Goal: Task Accomplishment & Management: Complete application form

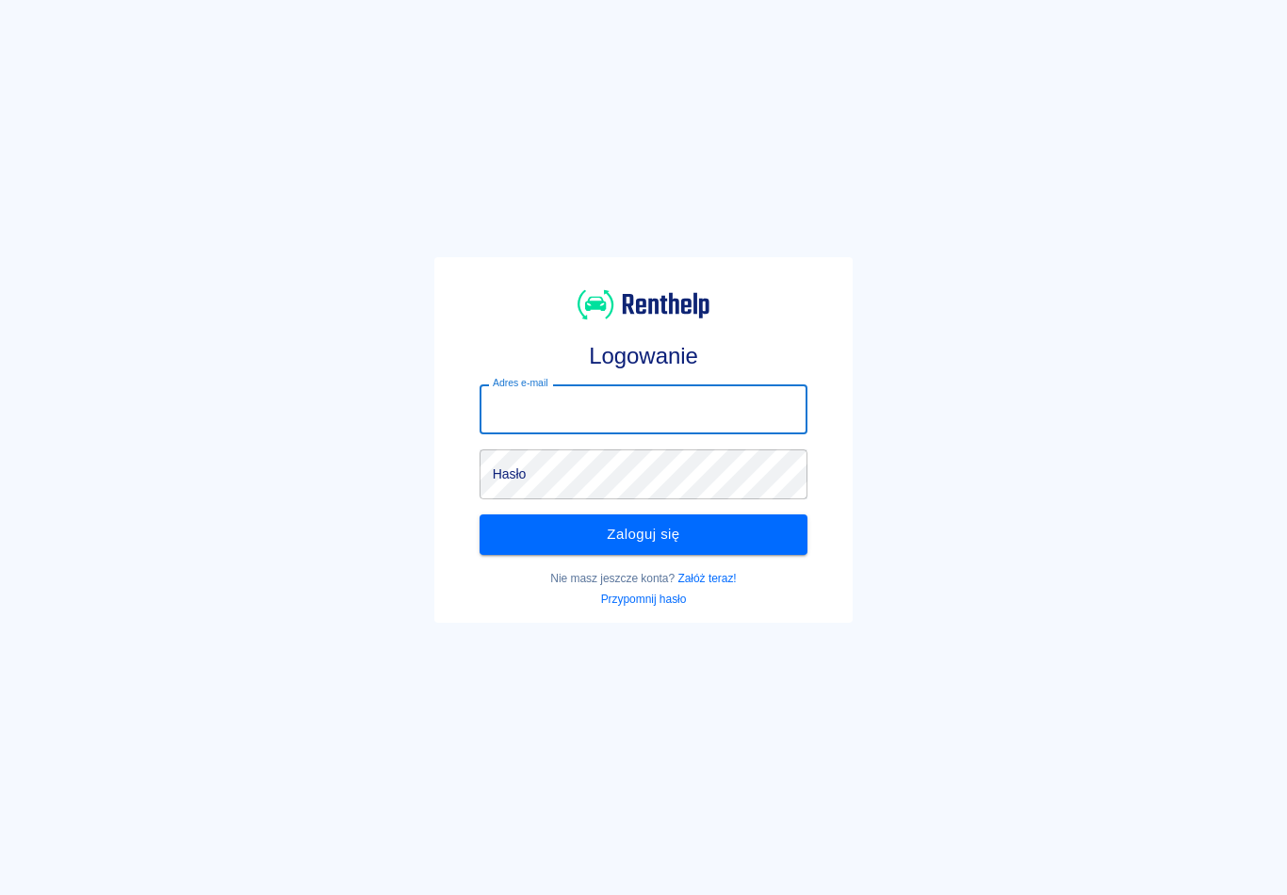
type input "[EMAIL_ADDRESS][DOMAIN_NAME]"
click at [644, 534] on button "Zaloguj się" at bounding box center [644, 534] width 329 height 40
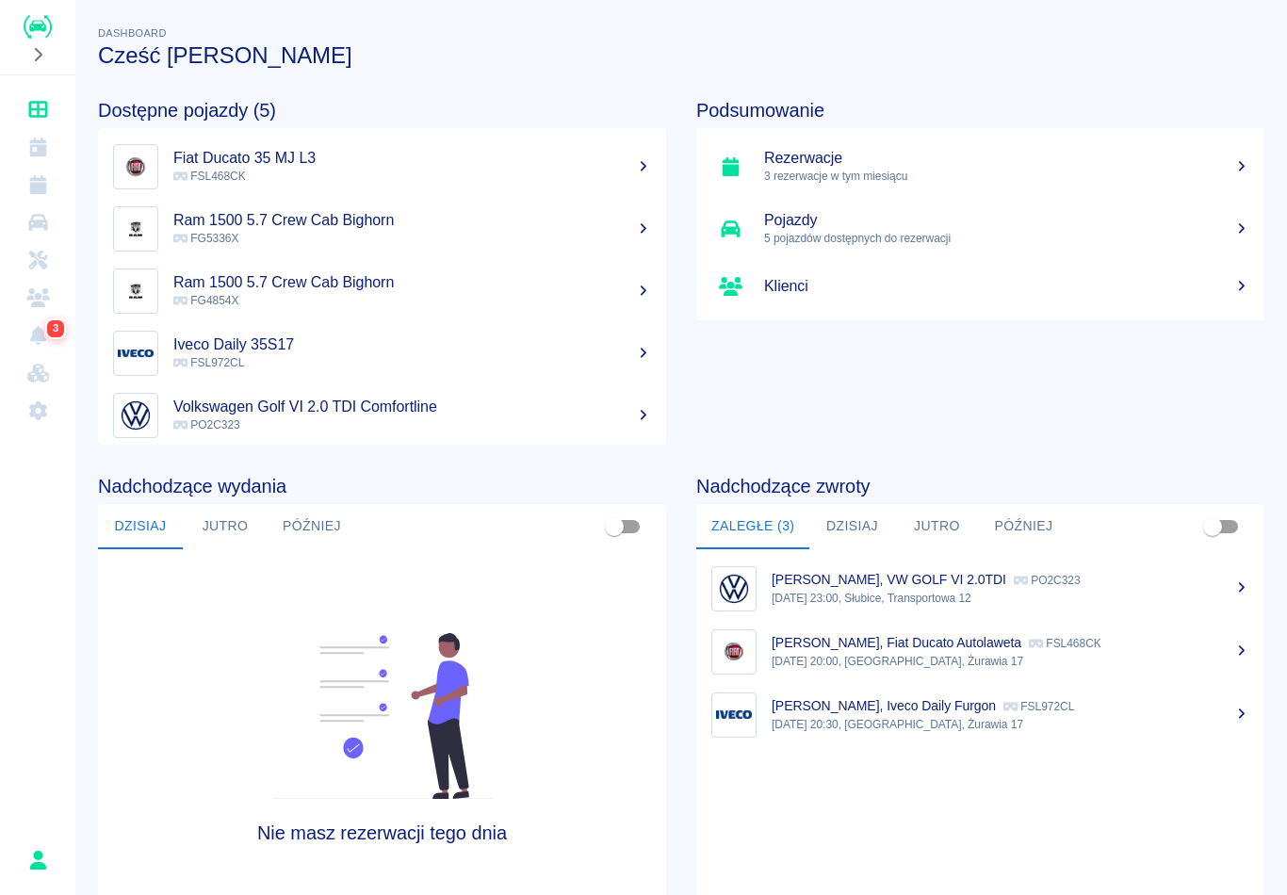
click at [54, 107] on link "Dashboard" at bounding box center [38, 109] width 60 height 38
click at [48, 189] on icon "Rezerwacje" at bounding box center [38, 184] width 24 height 19
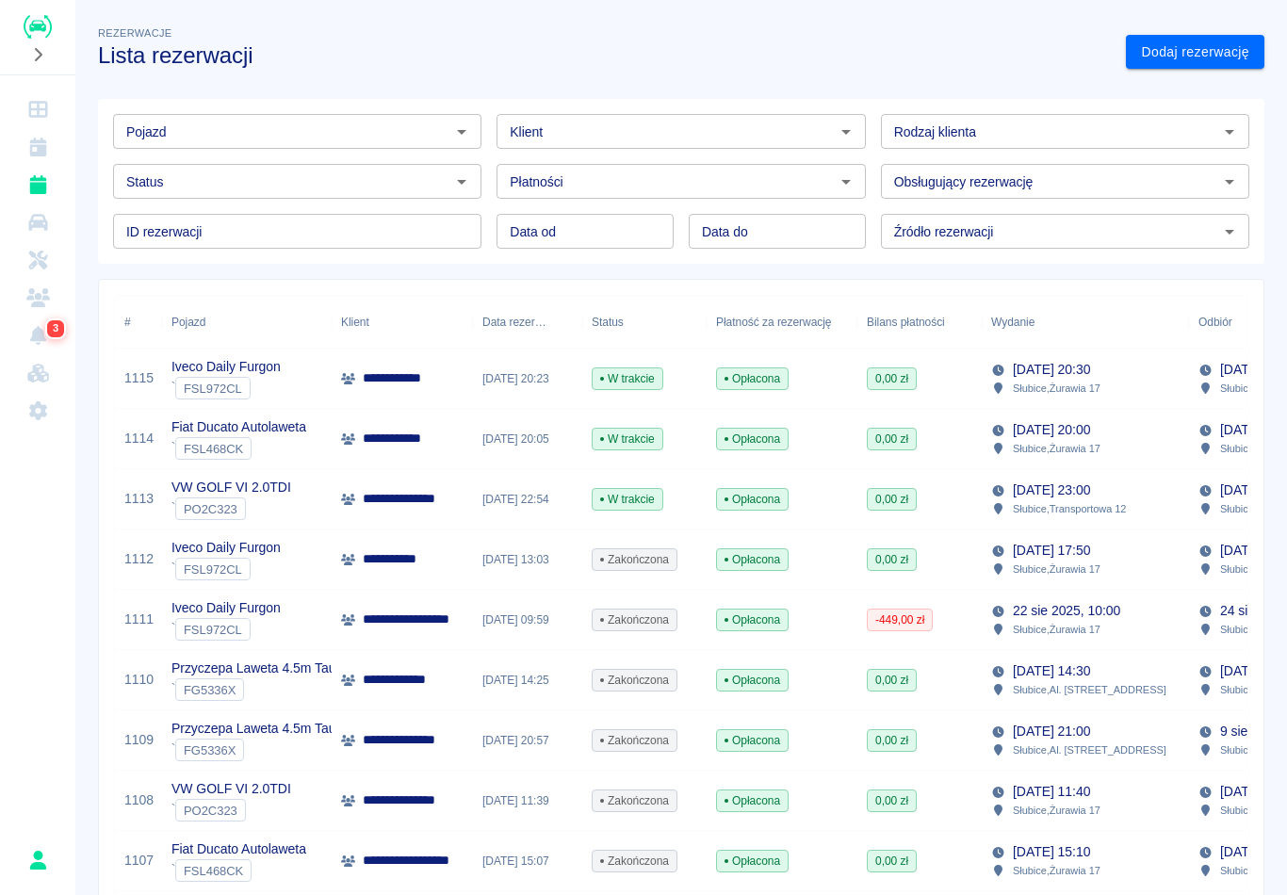
click at [372, 385] on p "**********" at bounding box center [407, 378] width 89 height 20
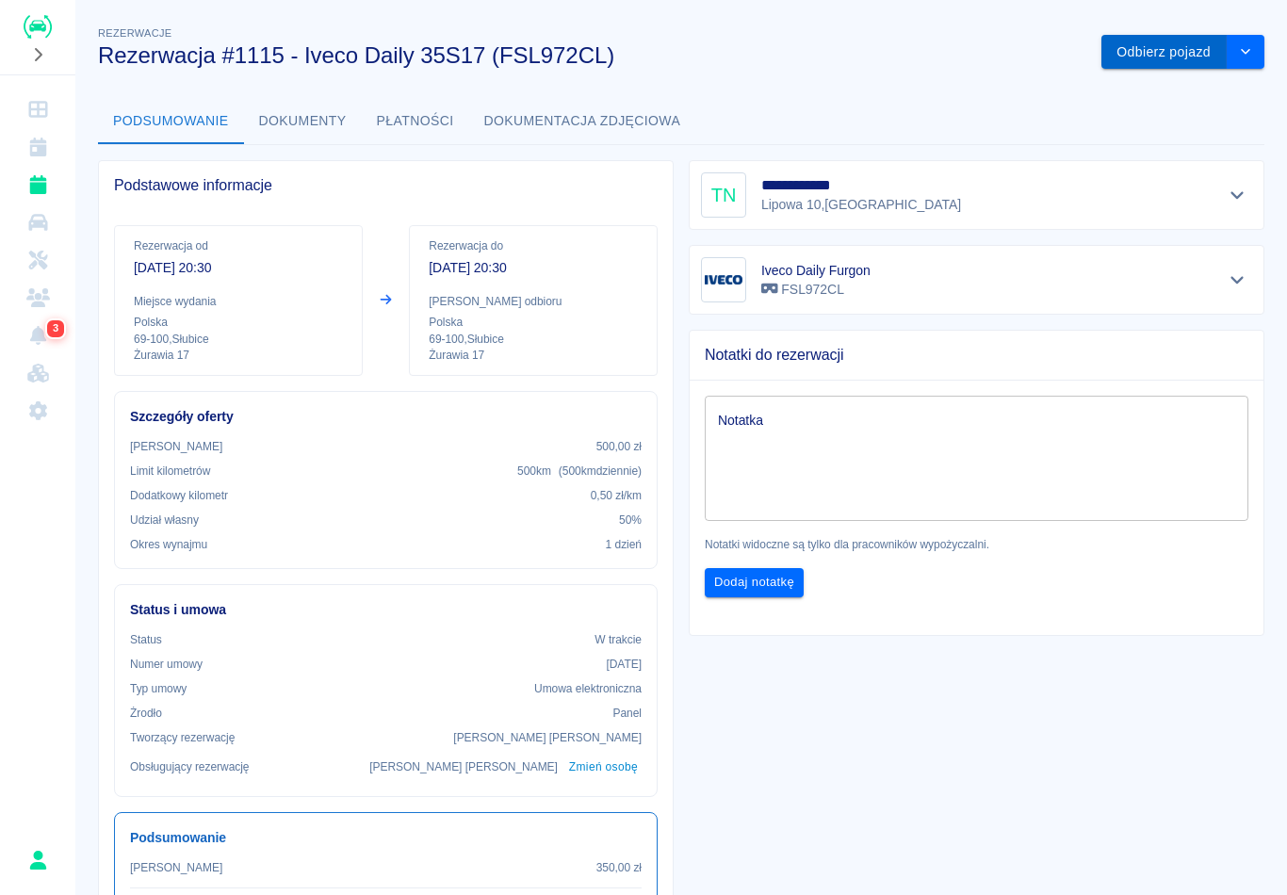
click at [1165, 56] on button "Odbierz pojazd" at bounding box center [1164, 52] width 125 height 35
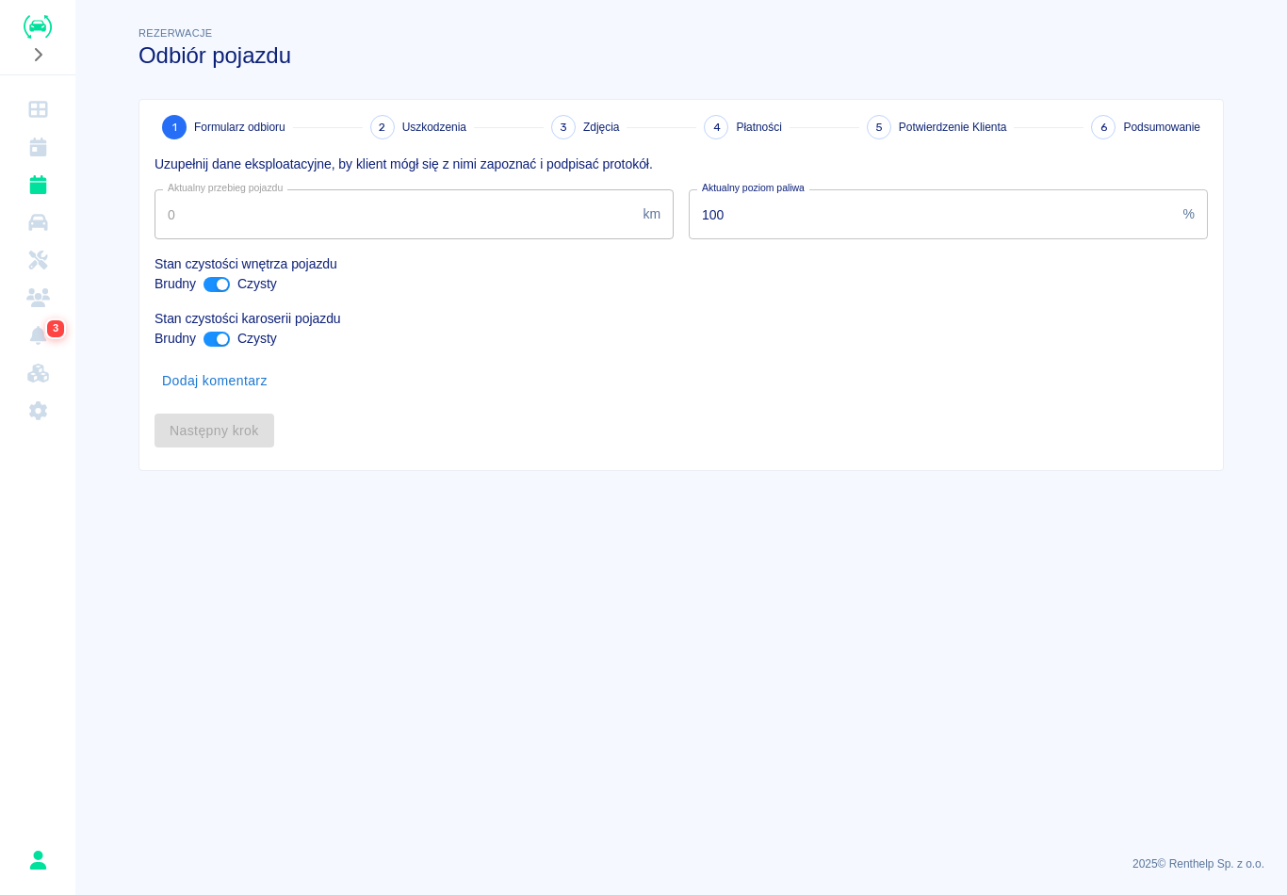
type input "426746"
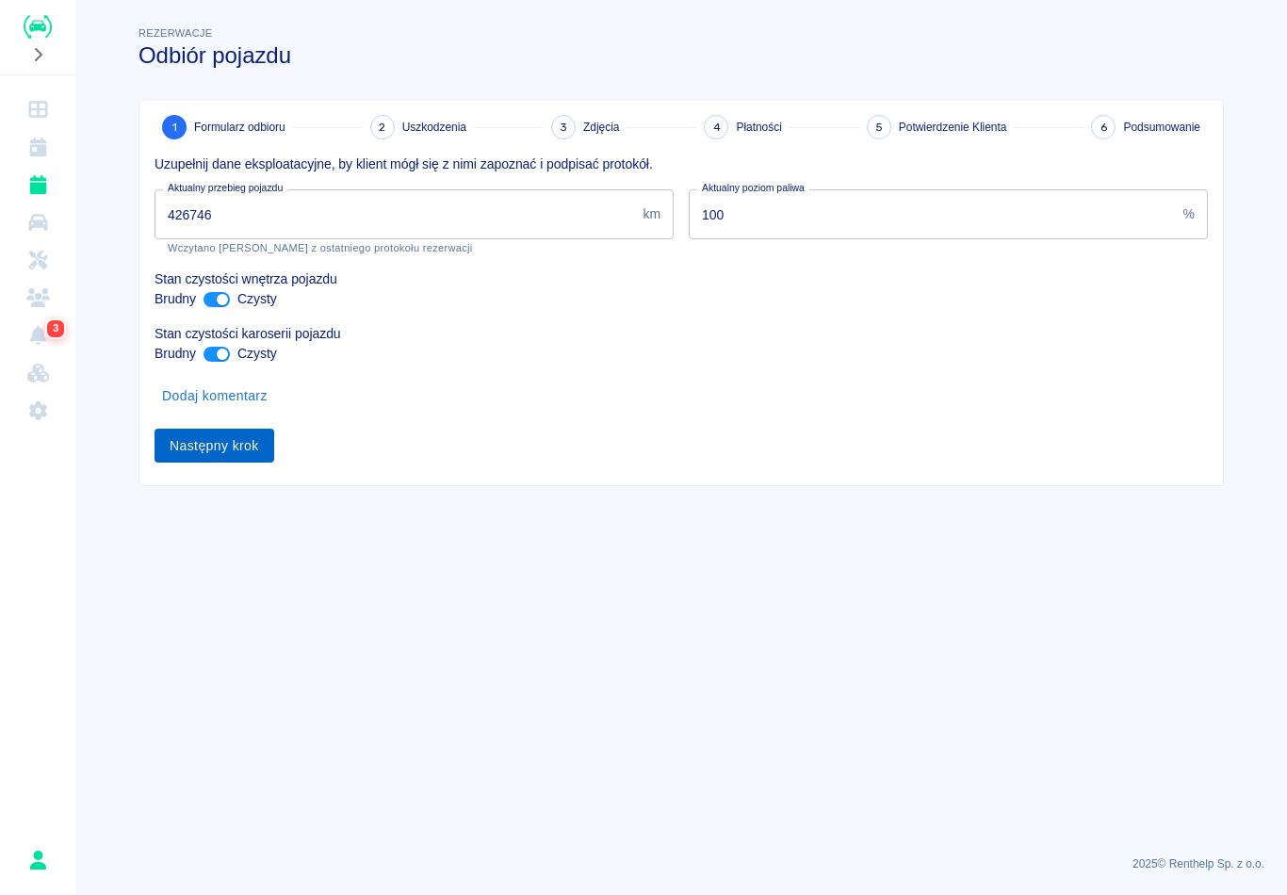
click at [185, 447] on button "Następny krok" at bounding box center [215, 446] width 120 height 35
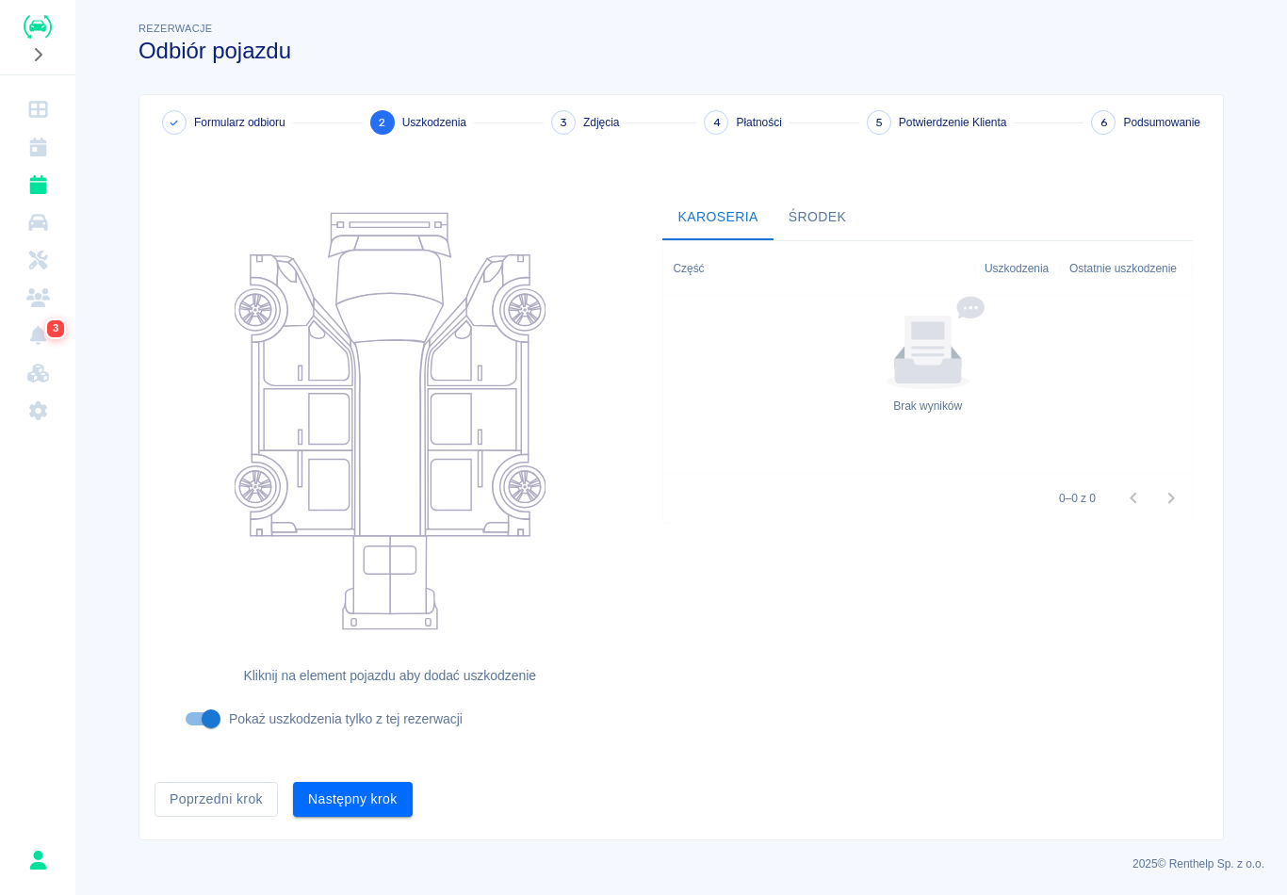
scroll to position [4, 0]
click at [344, 806] on button "Następny krok" at bounding box center [353, 800] width 120 height 35
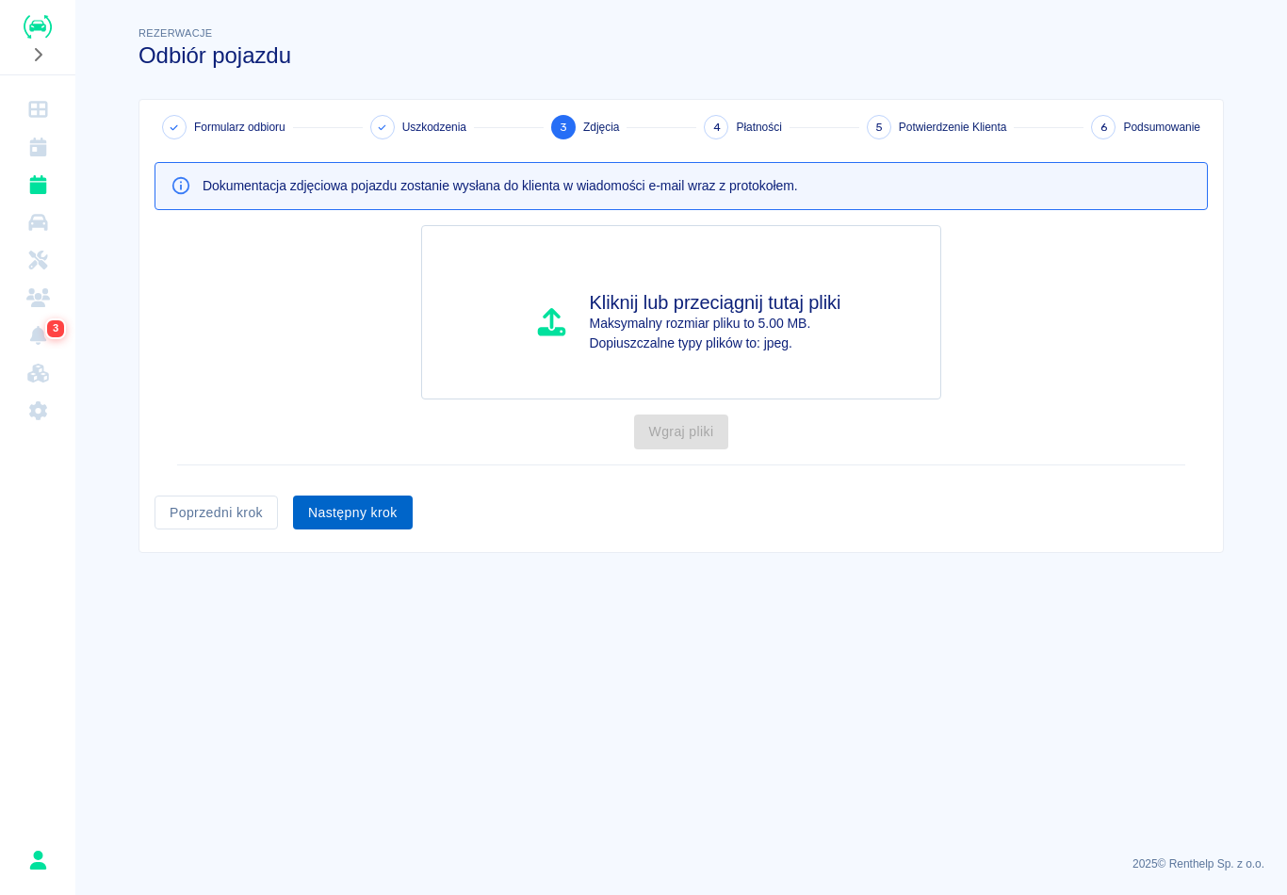
click at [333, 517] on button "Następny krok" at bounding box center [353, 513] width 120 height 35
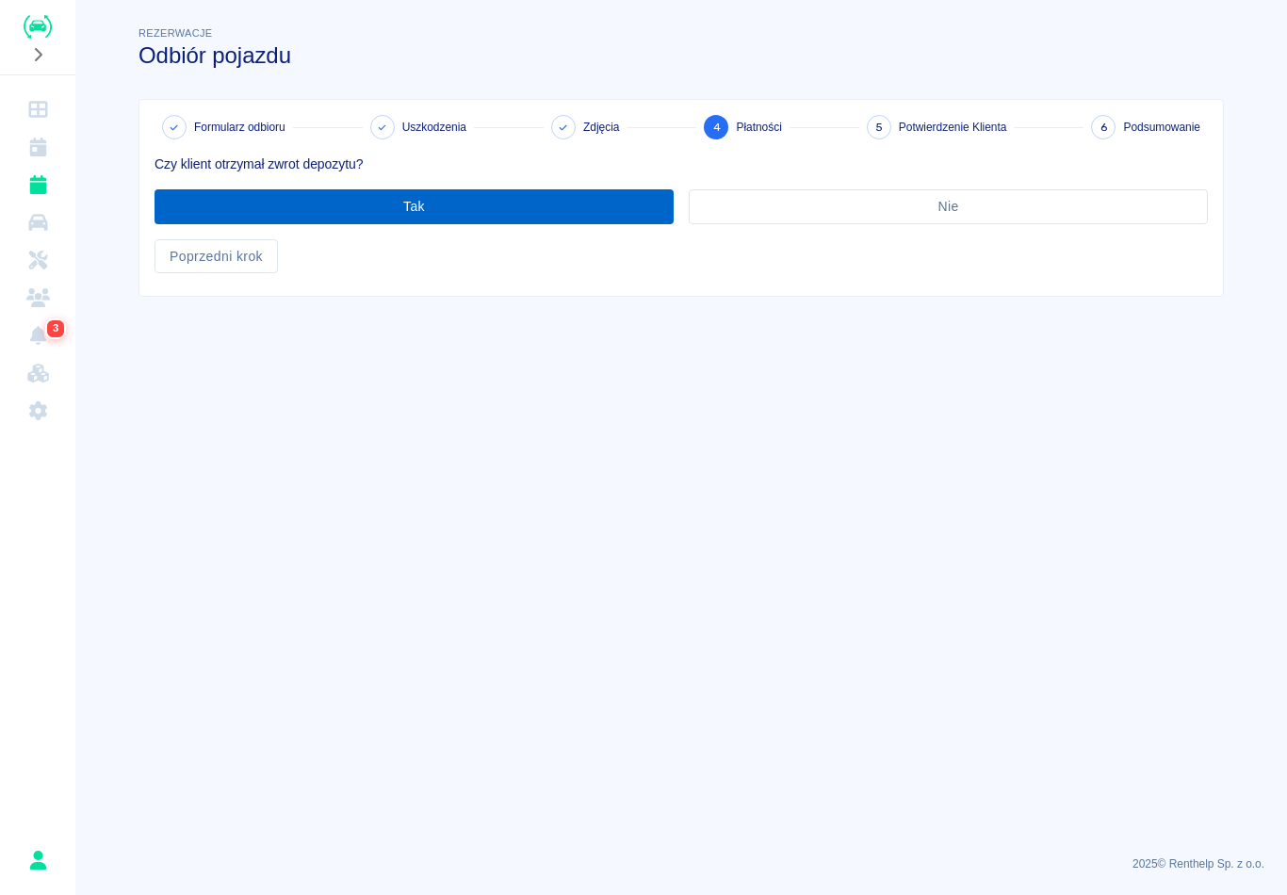
click at [207, 204] on button "Tak" at bounding box center [414, 206] width 519 height 35
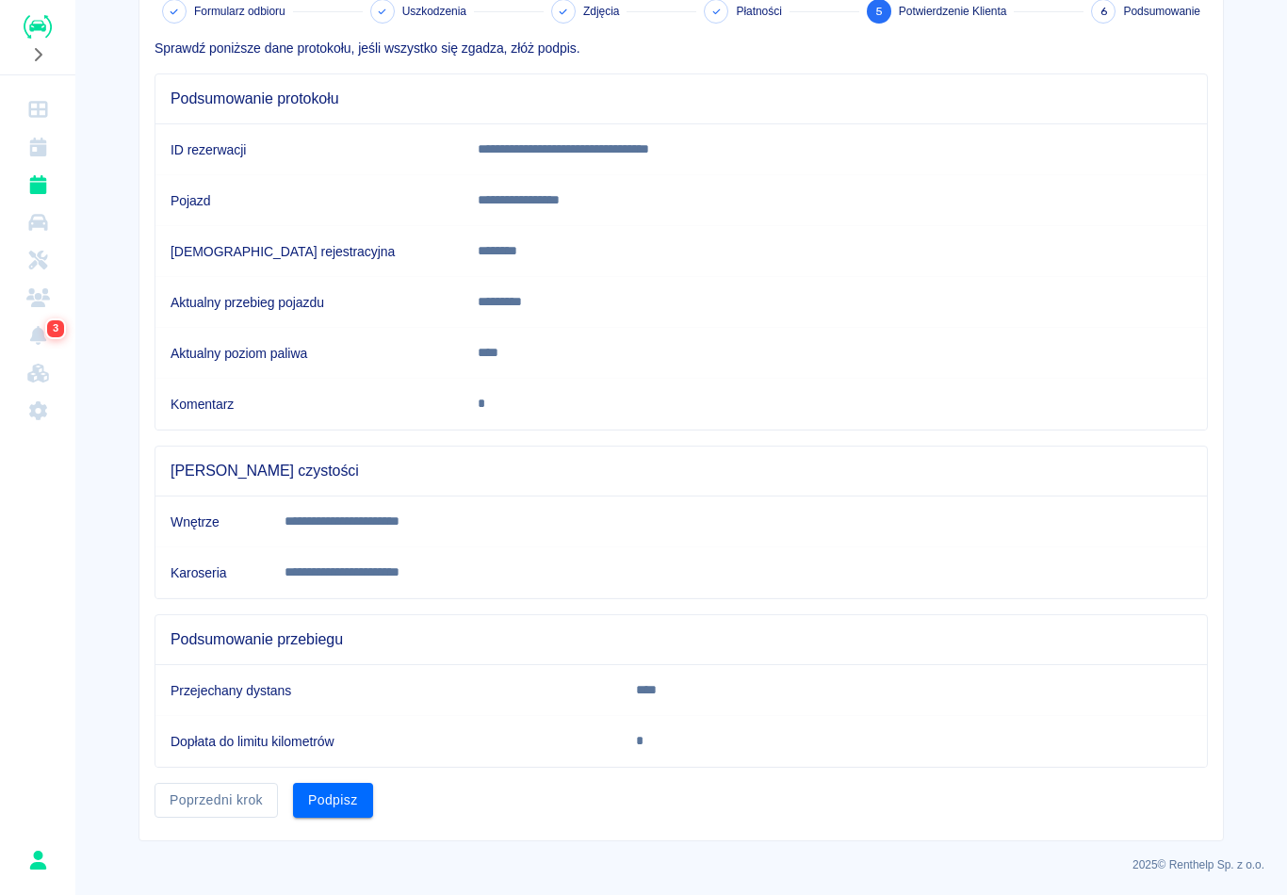
scroll to position [116, 0]
click at [318, 809] on button "Podpisz" at bounding box center [333, 800] width 80 height 35
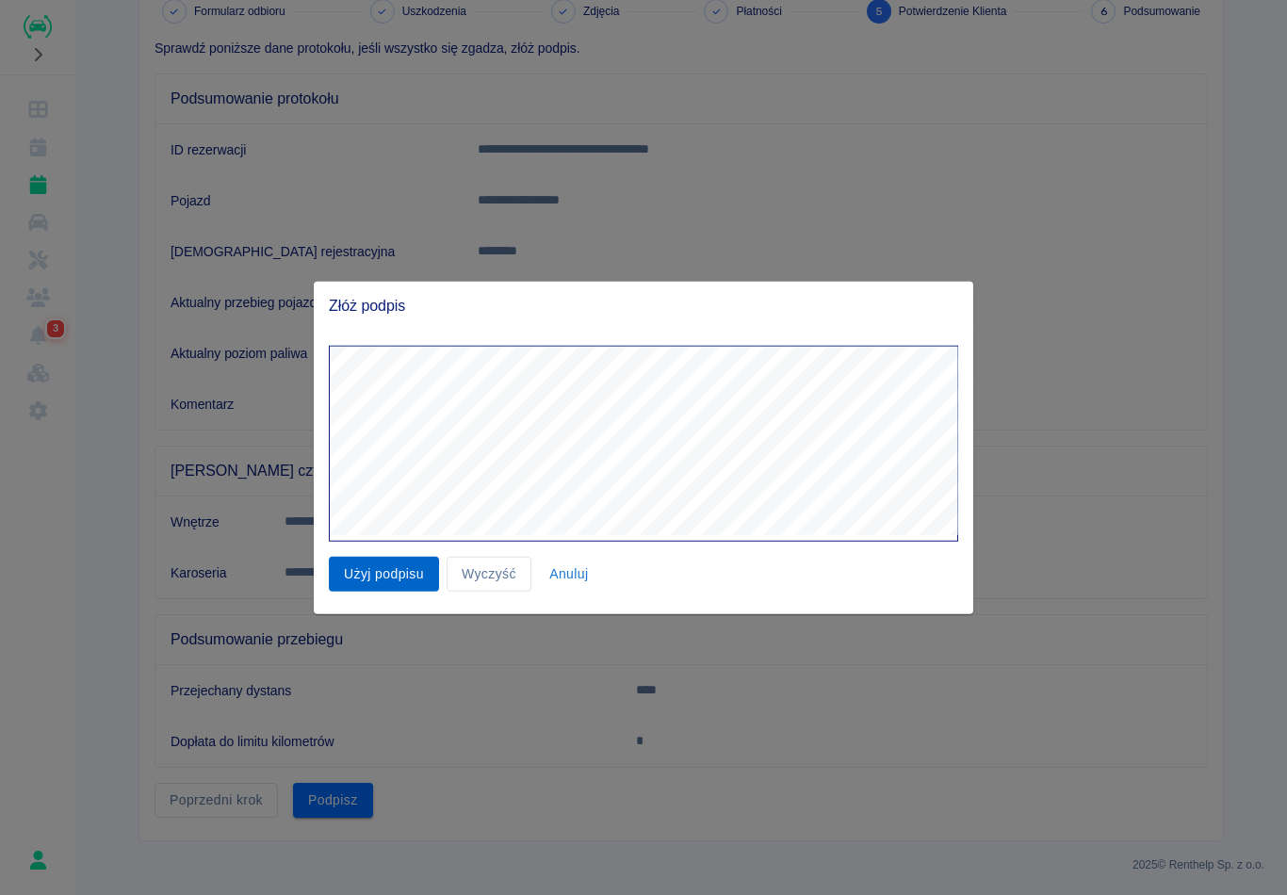
click at [351, 559] on button "Użyj podpisu" at bounding box center [384, 574] width 110 height 35
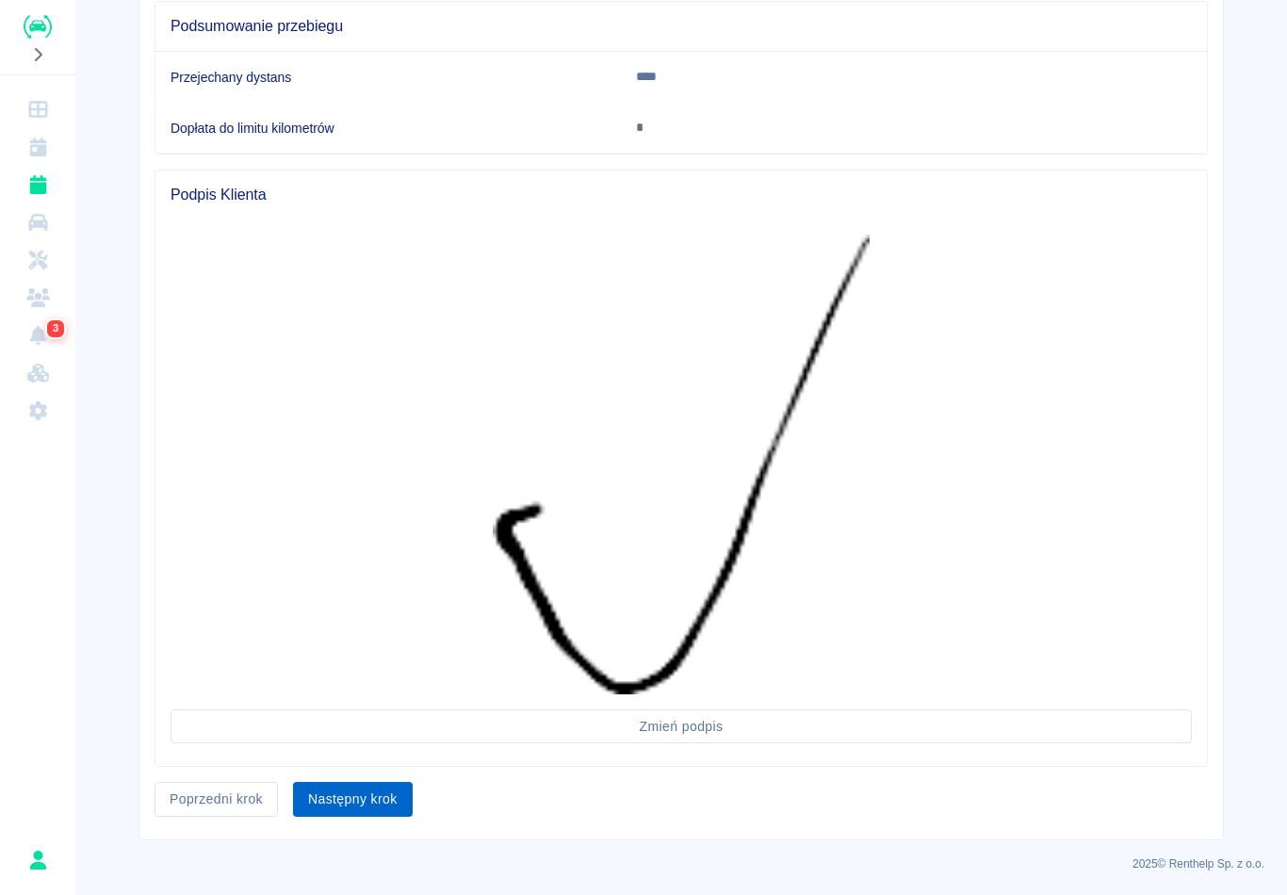
click at [382, 800] on button "Następny krok" at bounding box center [353, 799] width 120 height 35
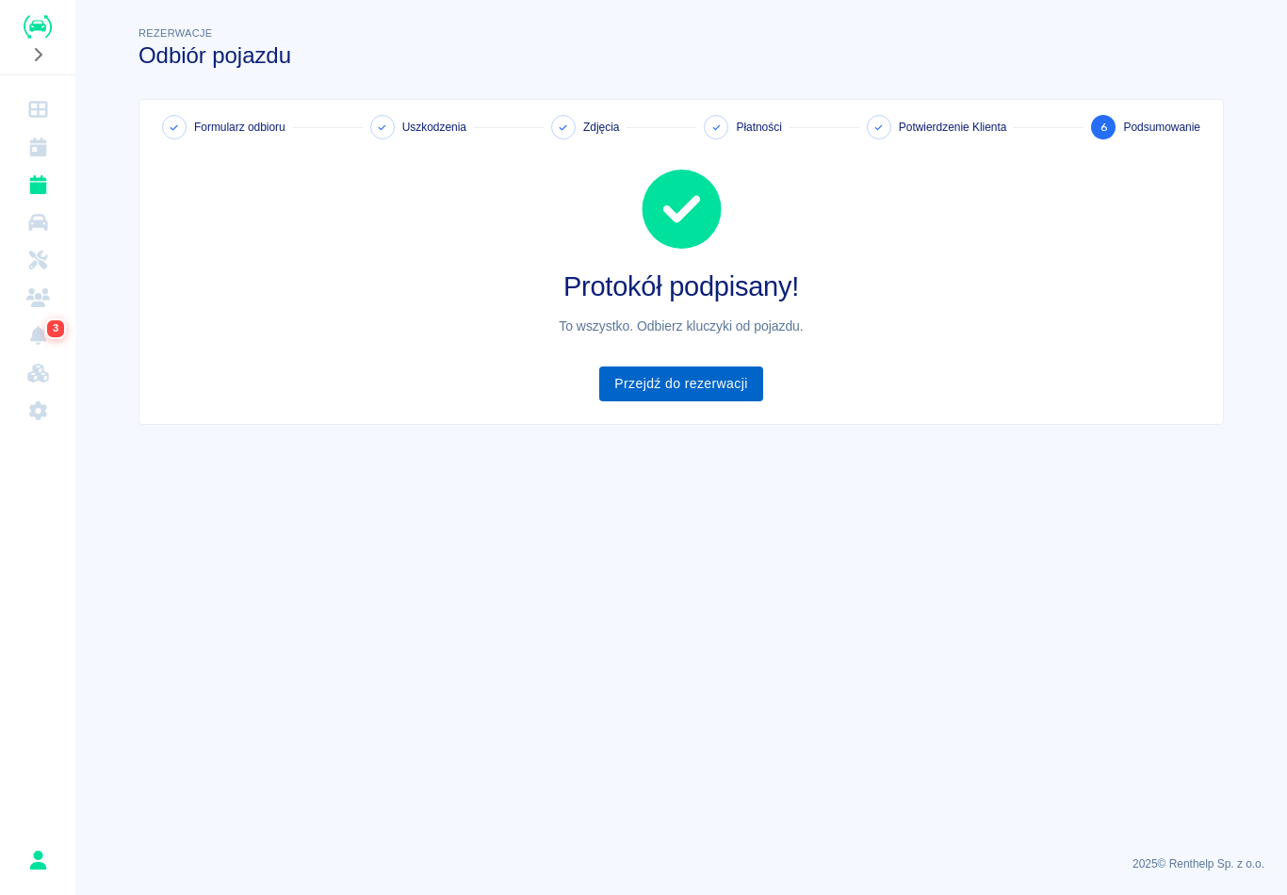
click at [714, 395] on link "Przejdź do rezerwacji" at bounding box center [680, 384] width 163 height 35
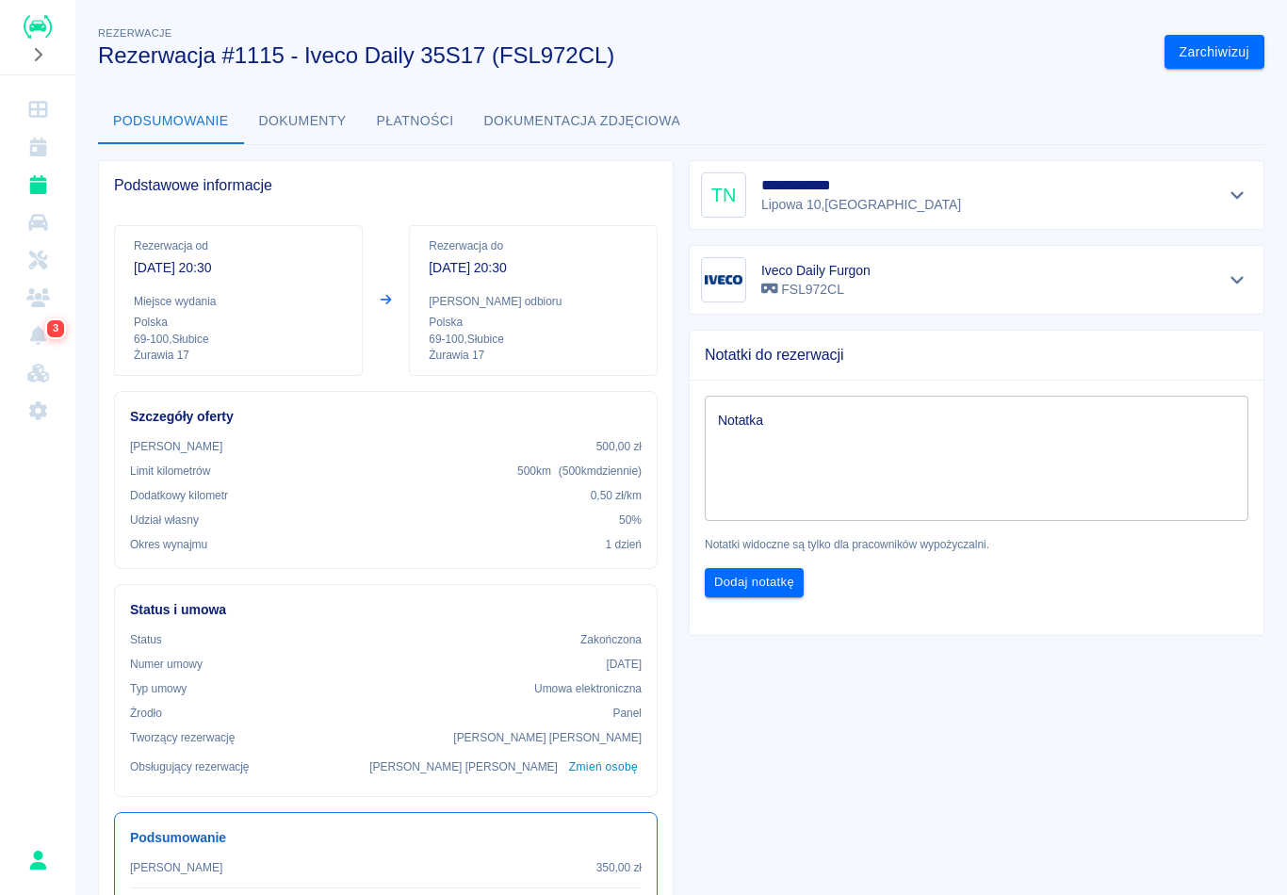
click at [42, 199] on link "Rezerwacje" at bounding box center [38, 185] width 60 height 38
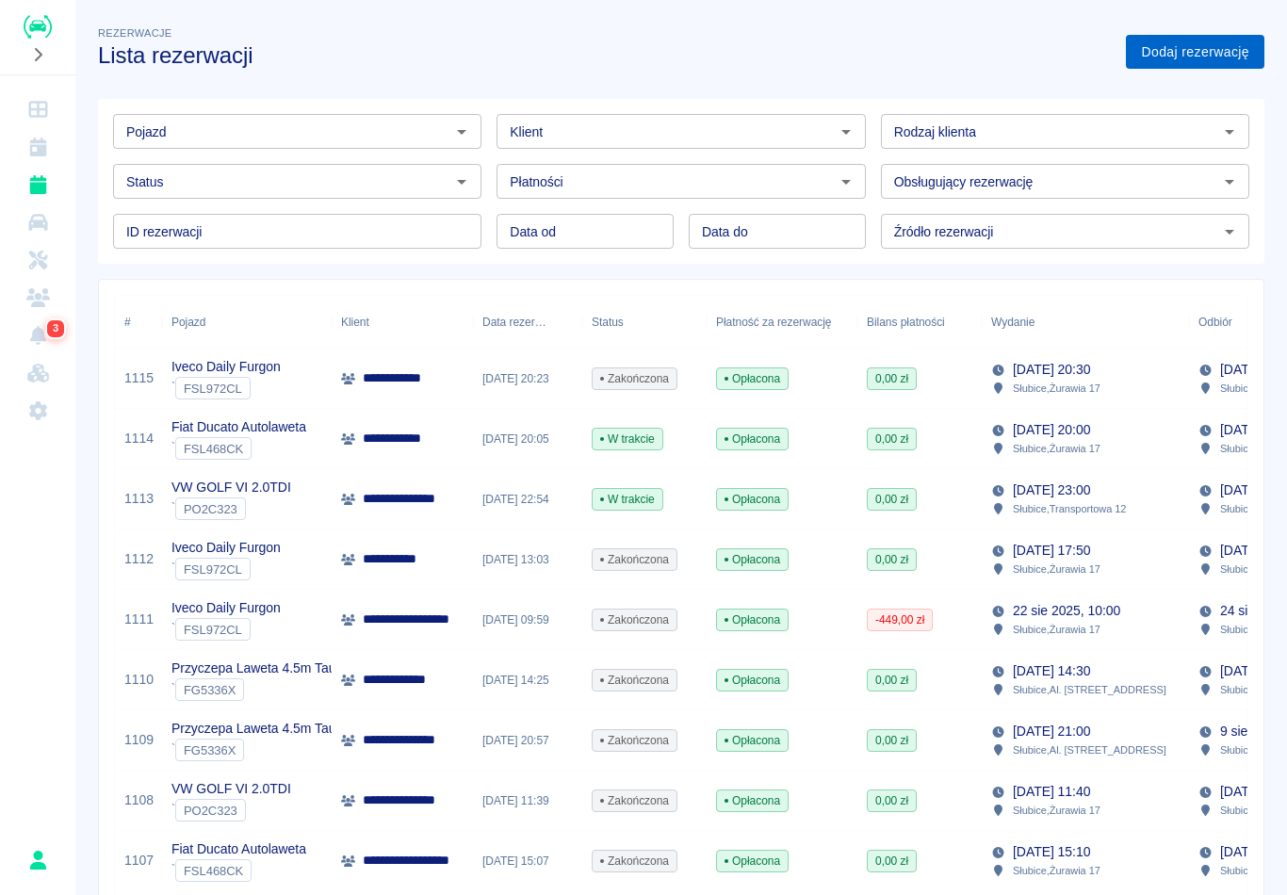
click at [1201, 54] on link "Dodaj rezerwację" at bounding box center [1195, 52] width 139 height 35
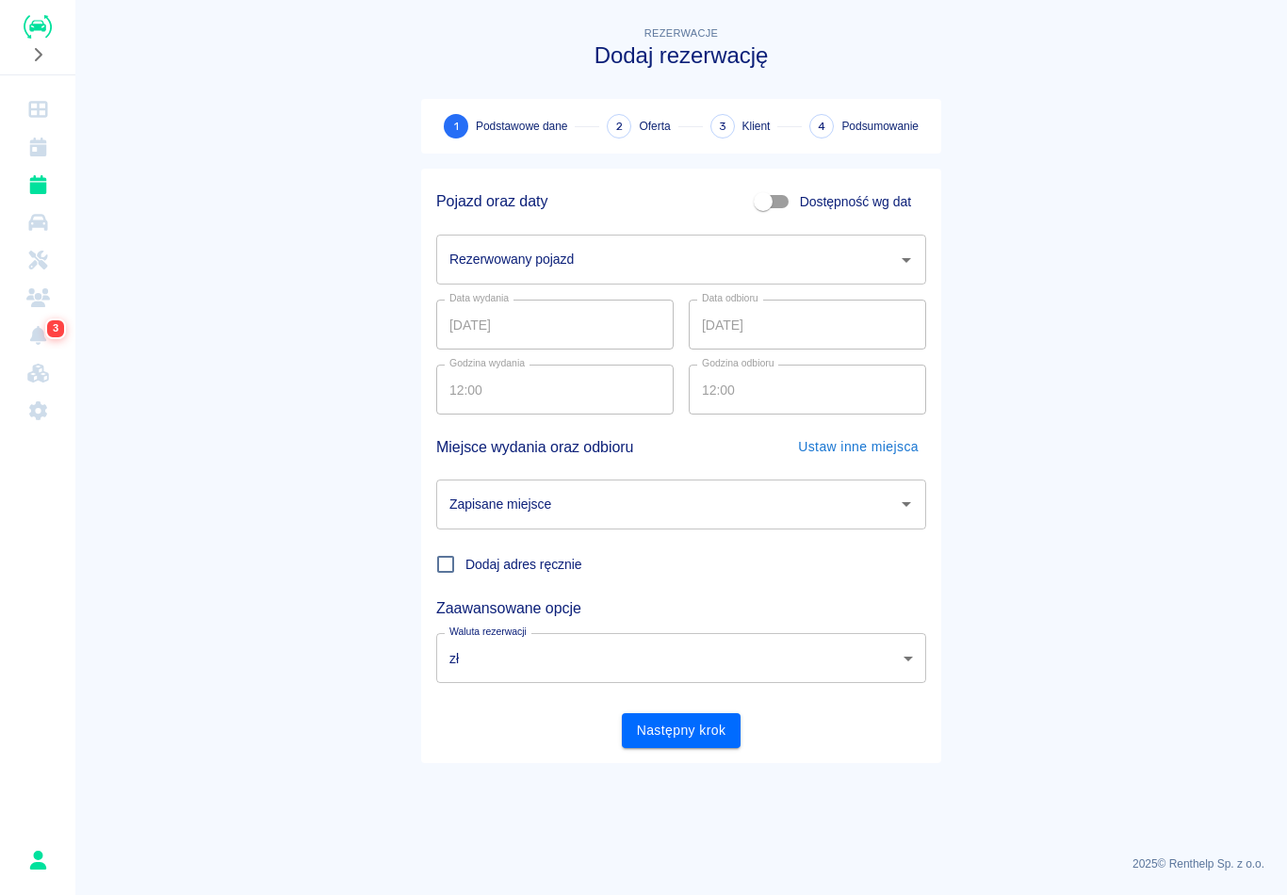
click at [602, 262] on input "Rezerwowany pojazd" at bounding box center [667, 259] width 445 height 33
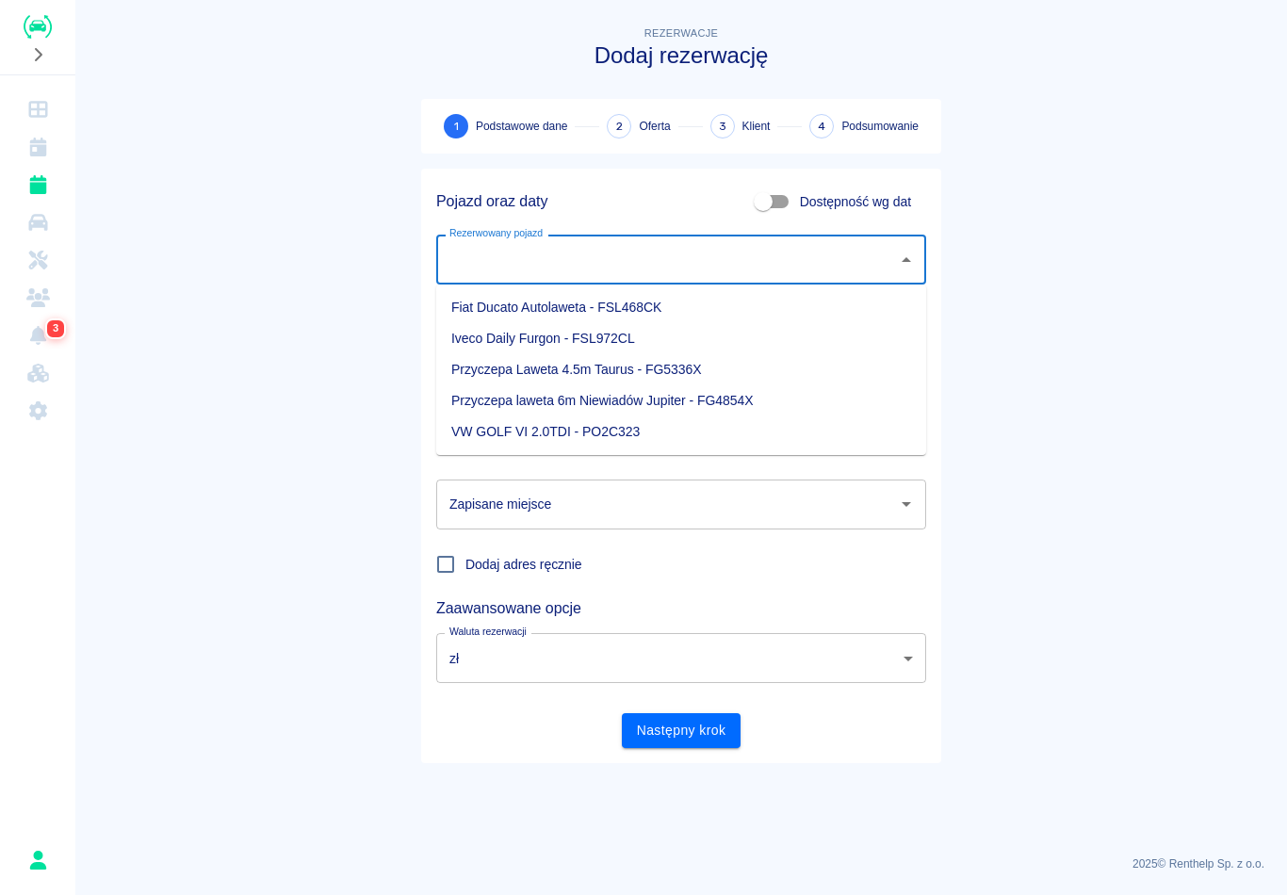
click at [558, 343] on li "Iveco Daily Furgon - FSL972CL" at bounding box center [681, 338] width 490 height 31
type input "Iveco Daily Furgon - FSL972CL"
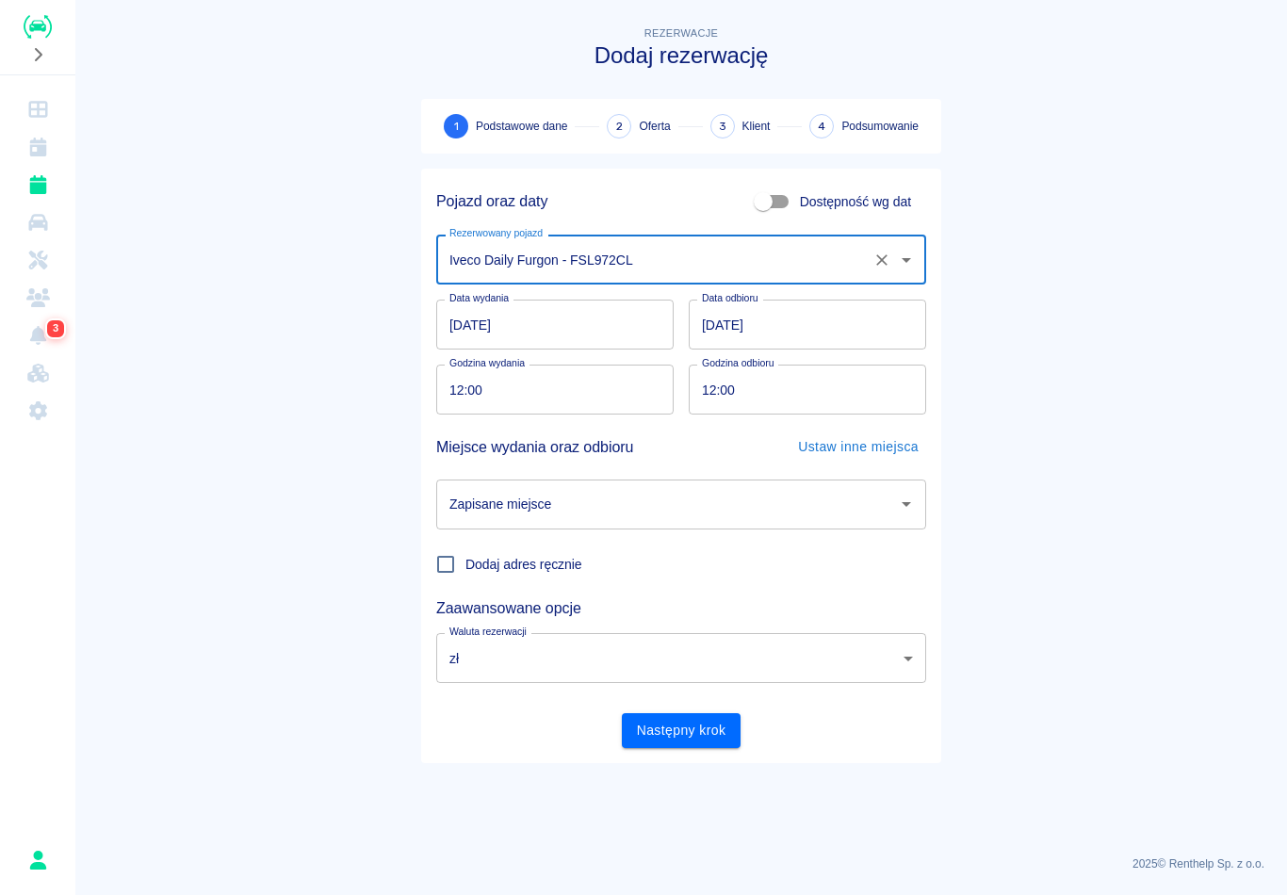
click at [457, 393] on input "12:00" at bounding box center [548, 390] width 224 height 50
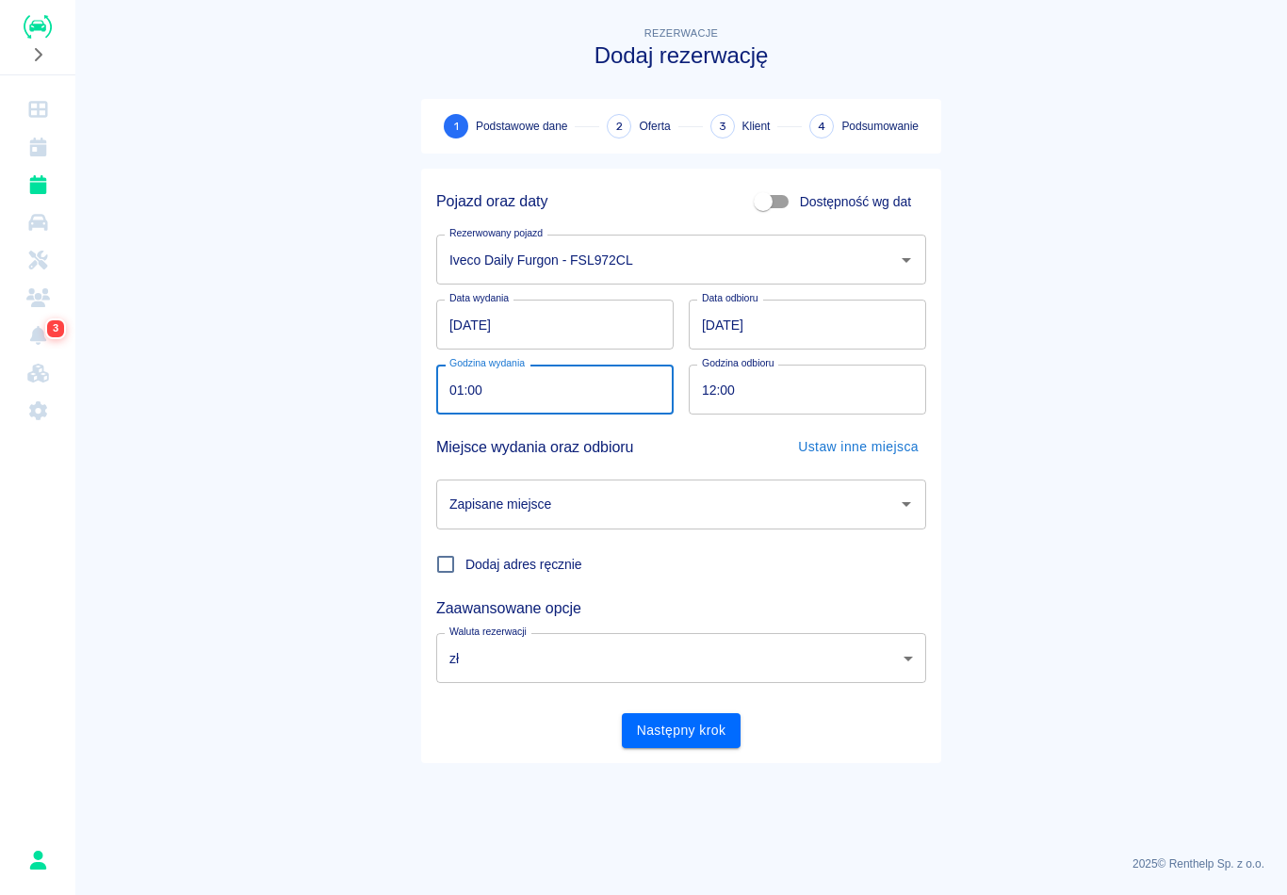
type input "11:00"
click at [705, 384] on input "12:00" at bounding box center [801, 390] width 224 height 50
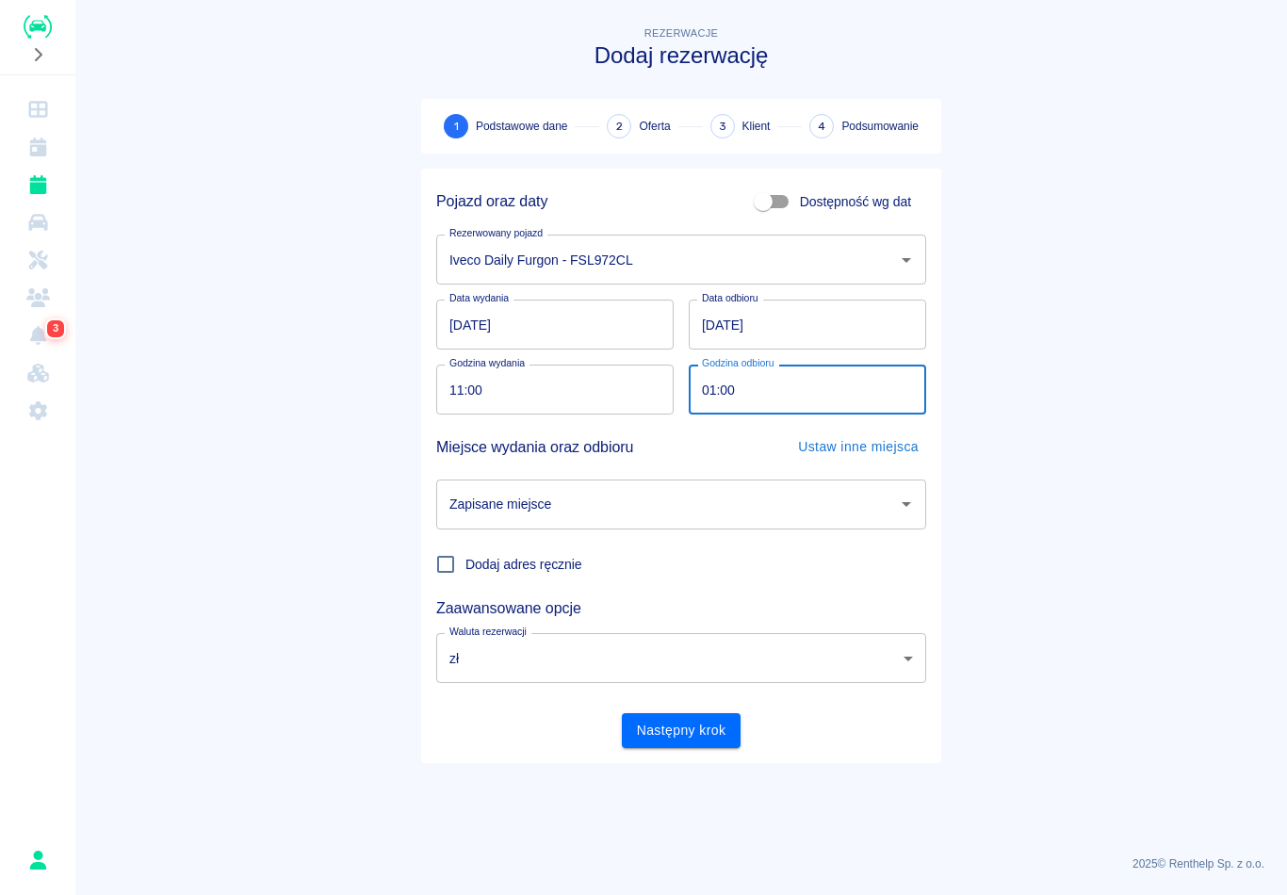
type input "11:00"
click at [619, 503] on input "Zapisane miejsce" at bounding box center [667, 504] width 445 height 33
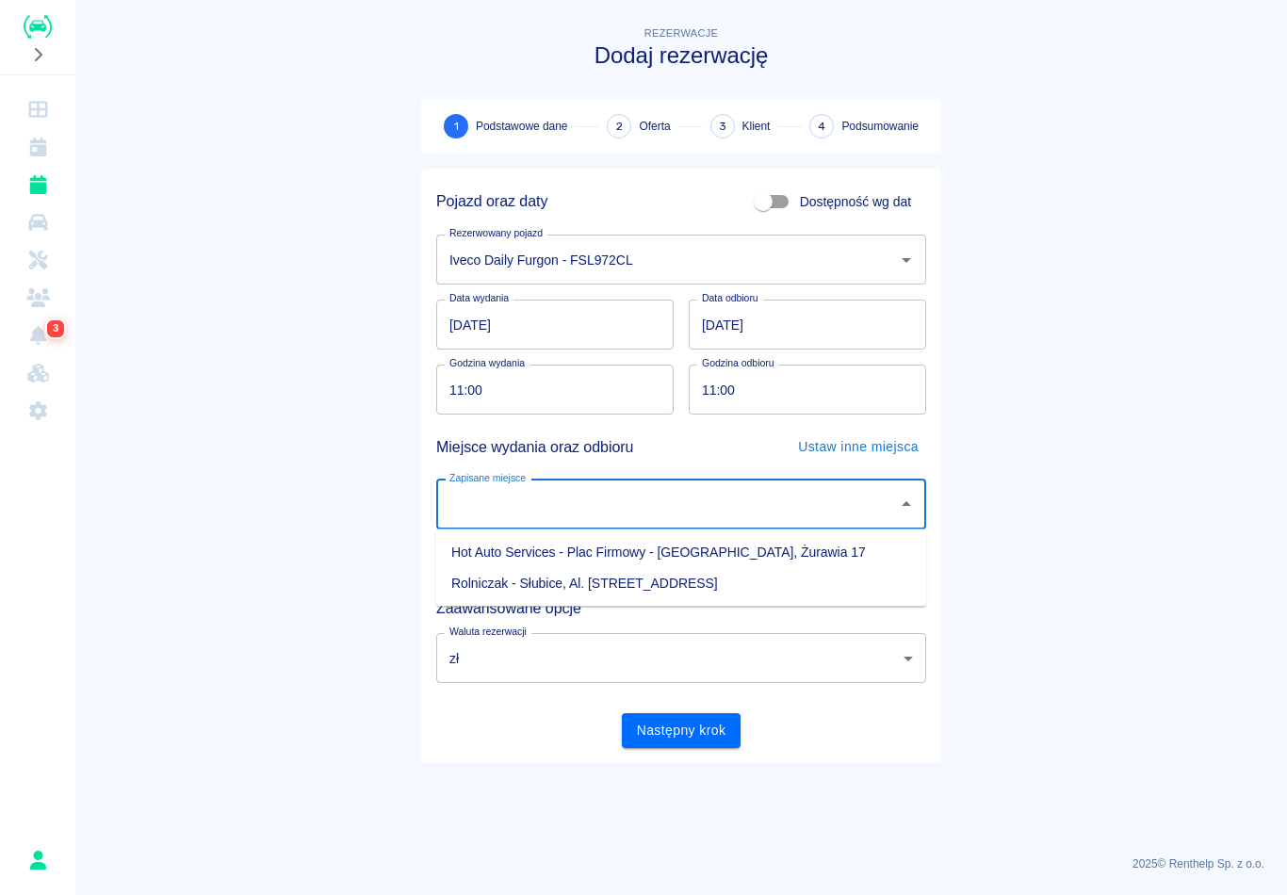
click at [578, 547] on li "Hot Auto Services - Plac Firmowy - [GEOGRAPHIC_DATA], Żurawia 17" at bounding box center [681, 552] width 490 height 31
type input "Hot Auto Services - Plac Firmowy - [GEOGRAPHIC_DATA], Żurawia 17"
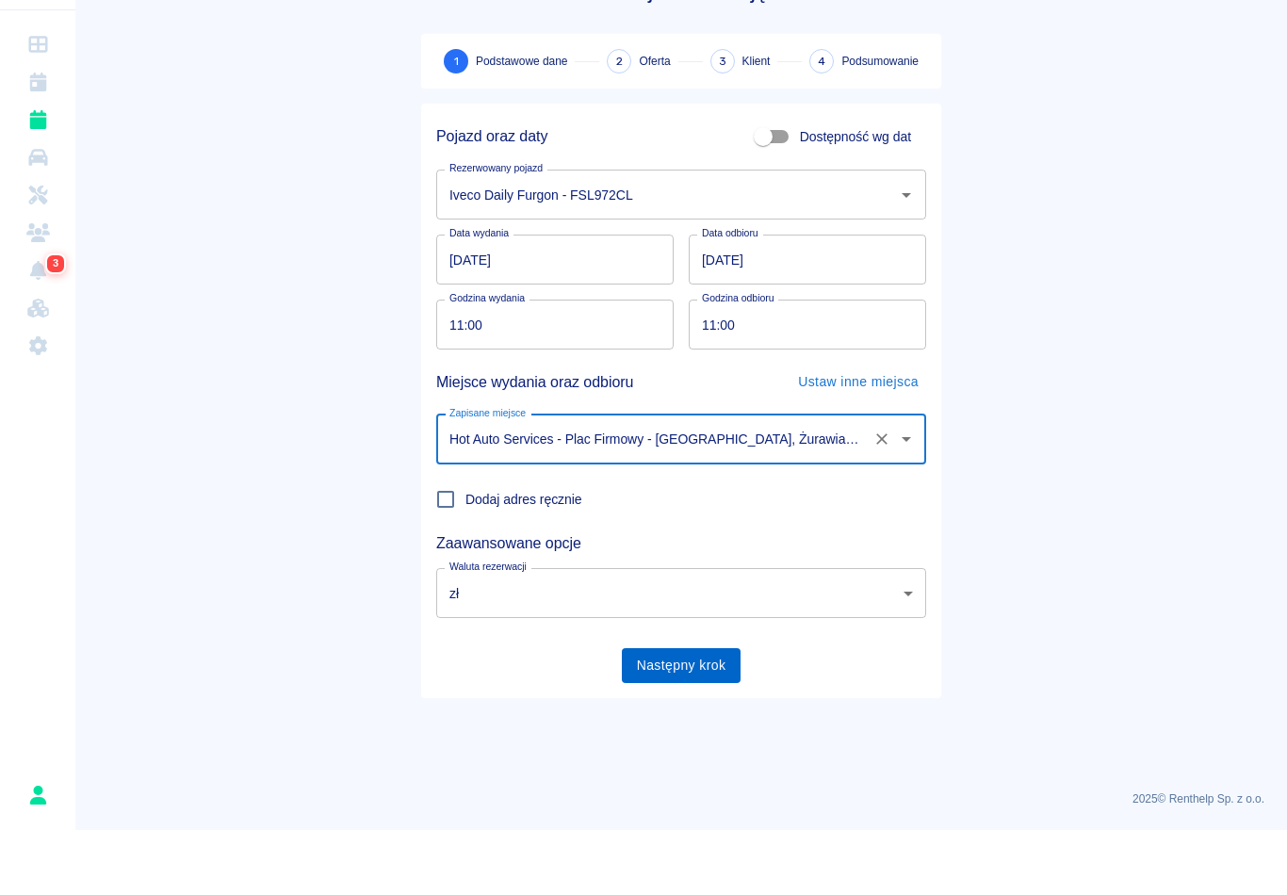
click at [711, 713] on button "Następny krok" at bounding box center [682, 730] width 120 height 35
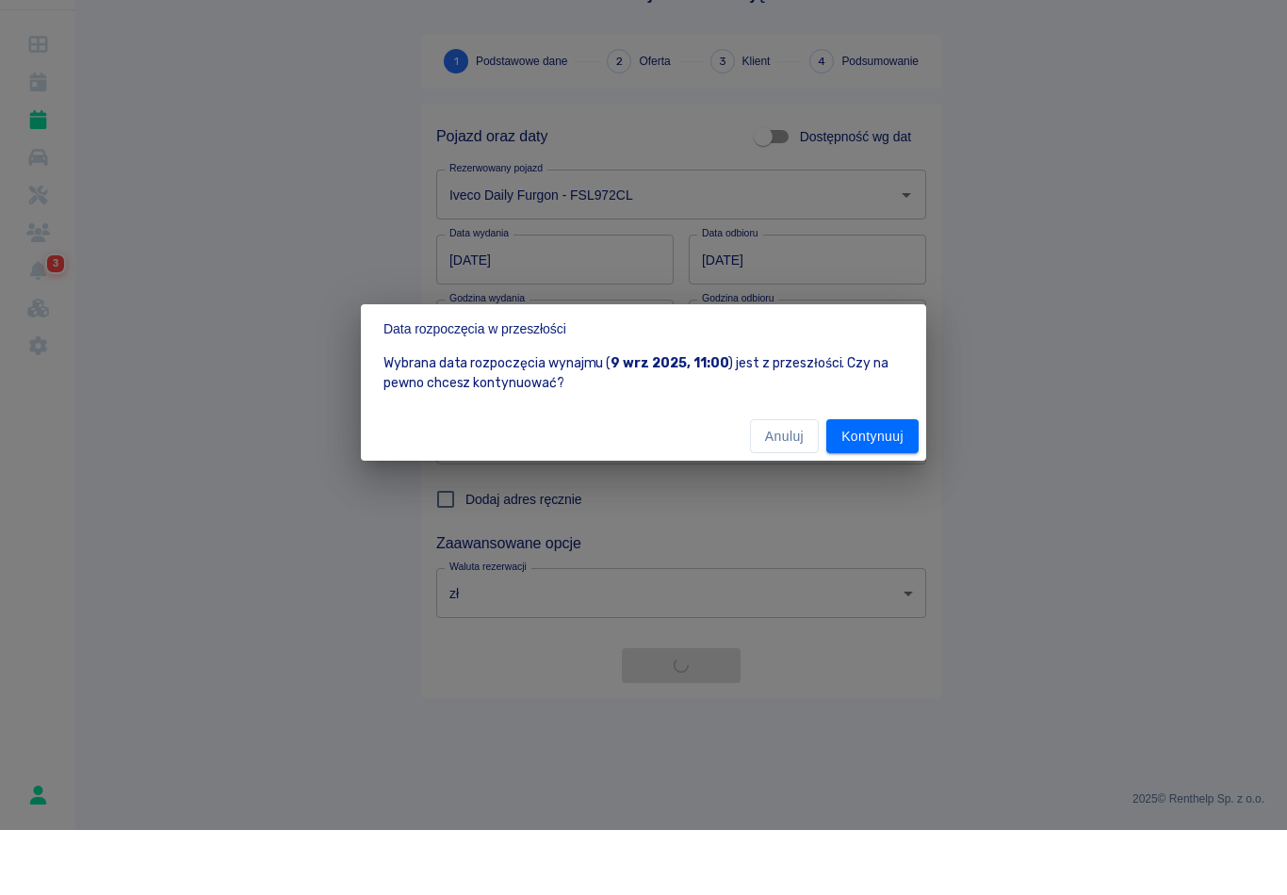
click at [711, 661] on div "Data rozpoczęcia w przeszłości Wybrana data rozpoczęcia wynajmu ( [DATE] 11:00 …" at bounding box center [643, 447] width 1287 height 895
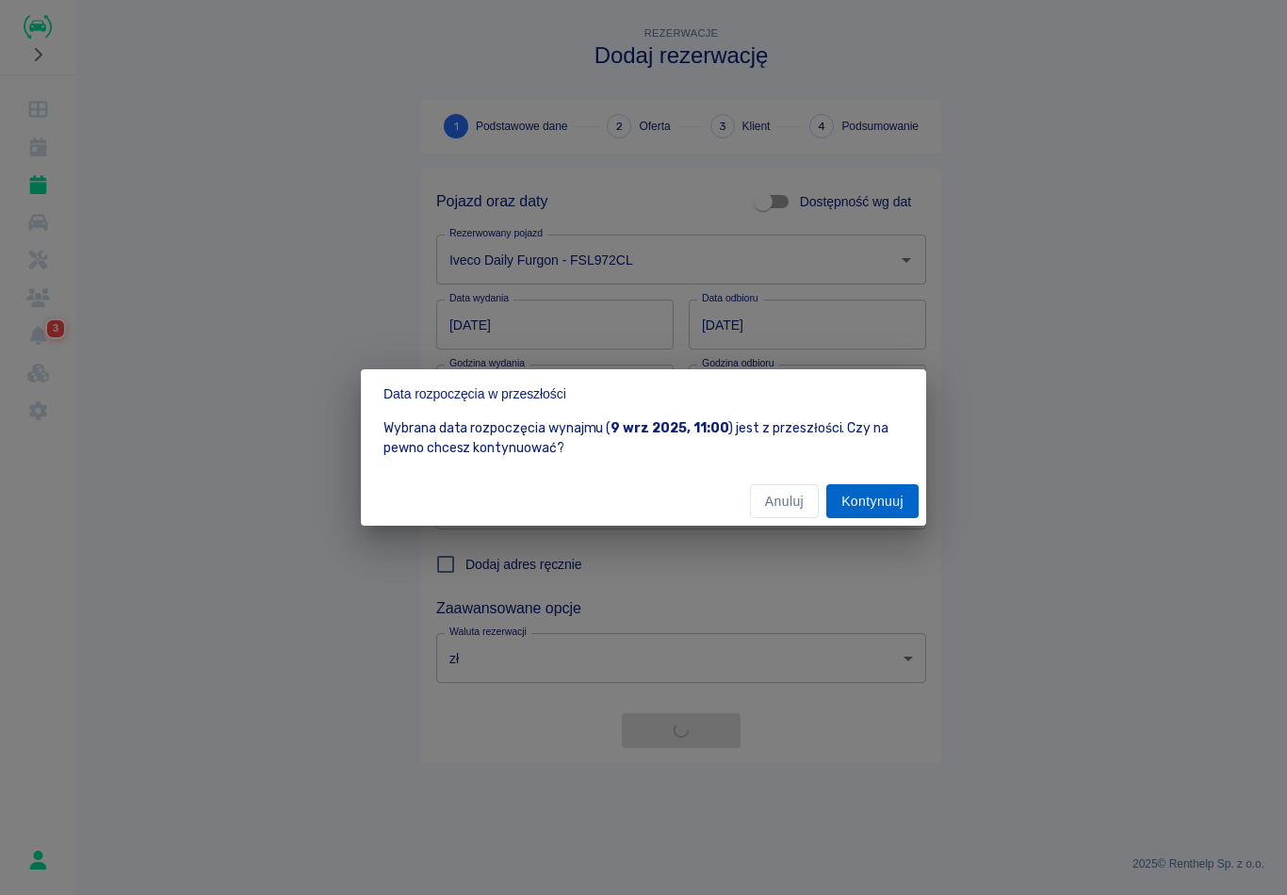
click at [868, 496] on button "Kontynuuj" at bounding box center [872, 501] width 92 height 35
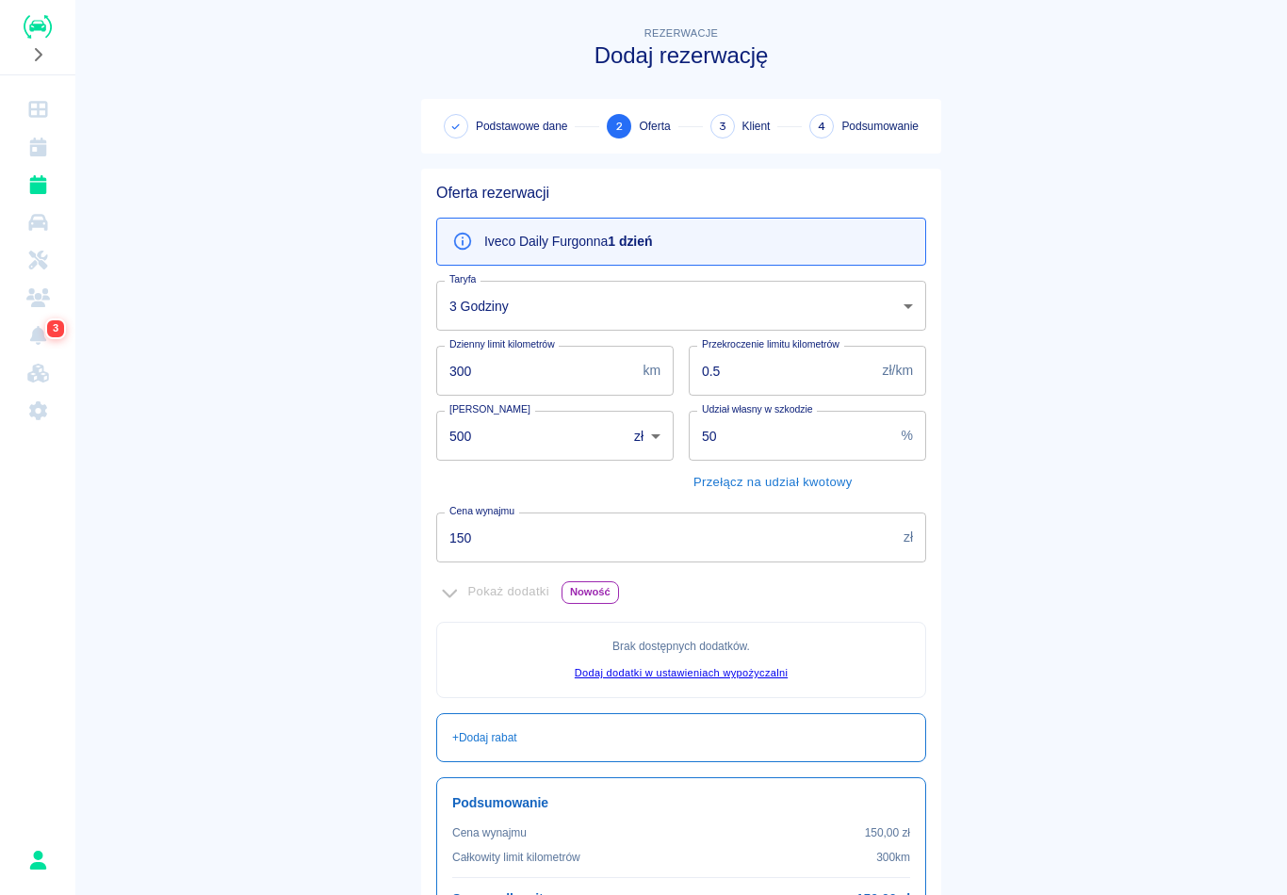
click at [755, 314] on body "Używamy plików Cookies, by zapewnić Ci najlepsze możliwe doświadczenie. Aby dow…" at bounding box center [643, 447] width 1287 height 895
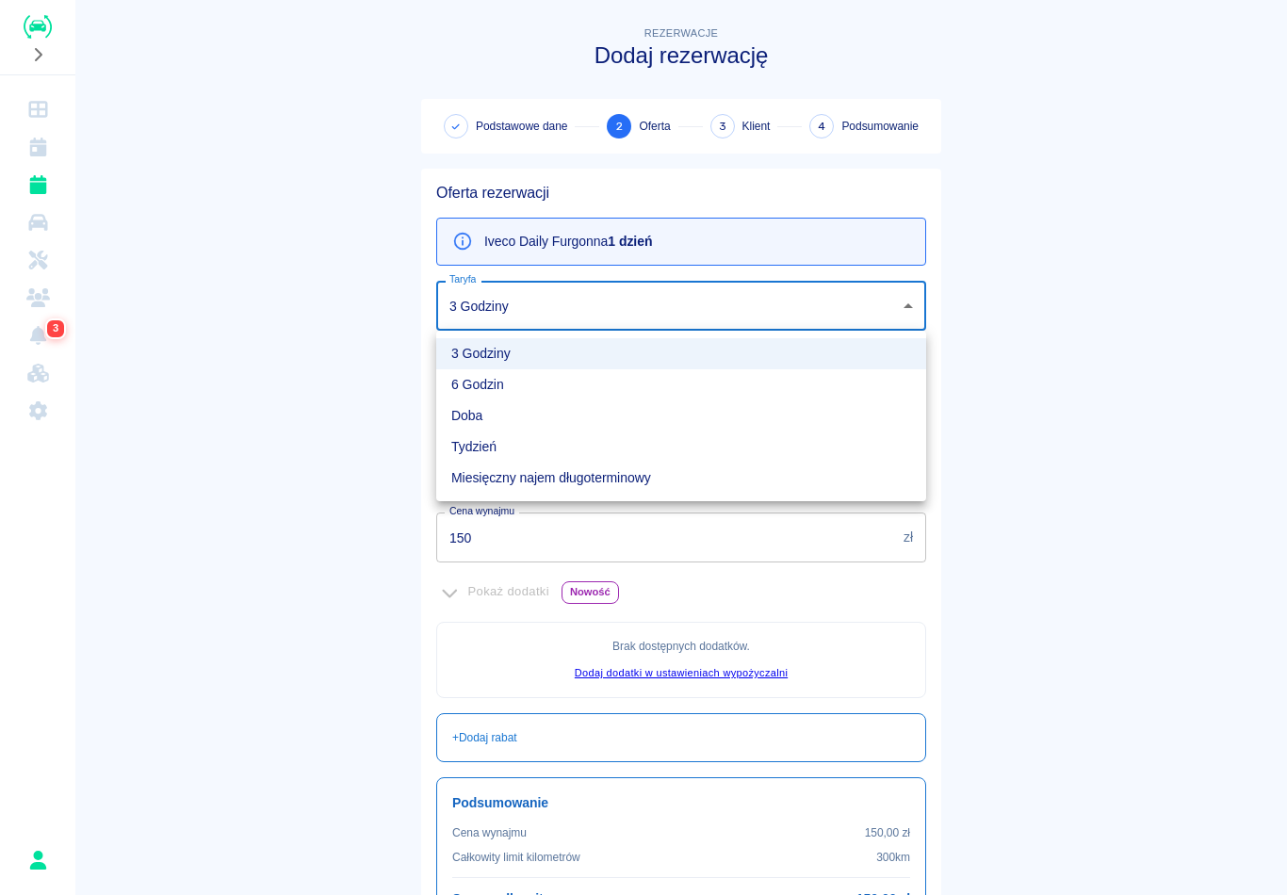
click at [654, 393] on li "6 Godzin" at bounding box center [681, 384] width 490 height 31
type input "b2317db0-dc28-4c26-a10e-5915ec7e814c"
type input "400"
type input "250"
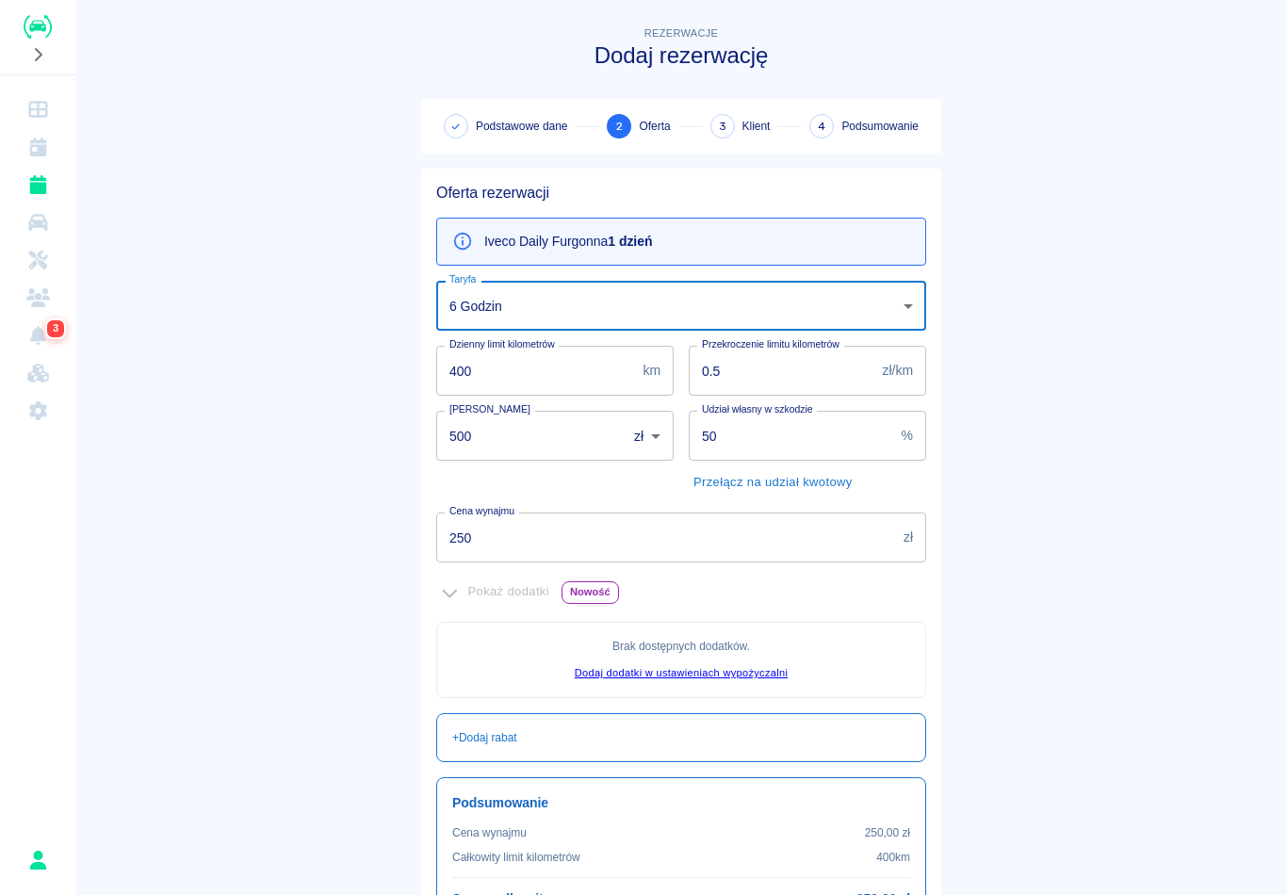
click at [710, 318] on body "Używamy plików Cookies, by zapewnić Ci najlepsze możliwe doświadczenie. Aby dow…" at bounding box center [643, 447] width 1287 height 895
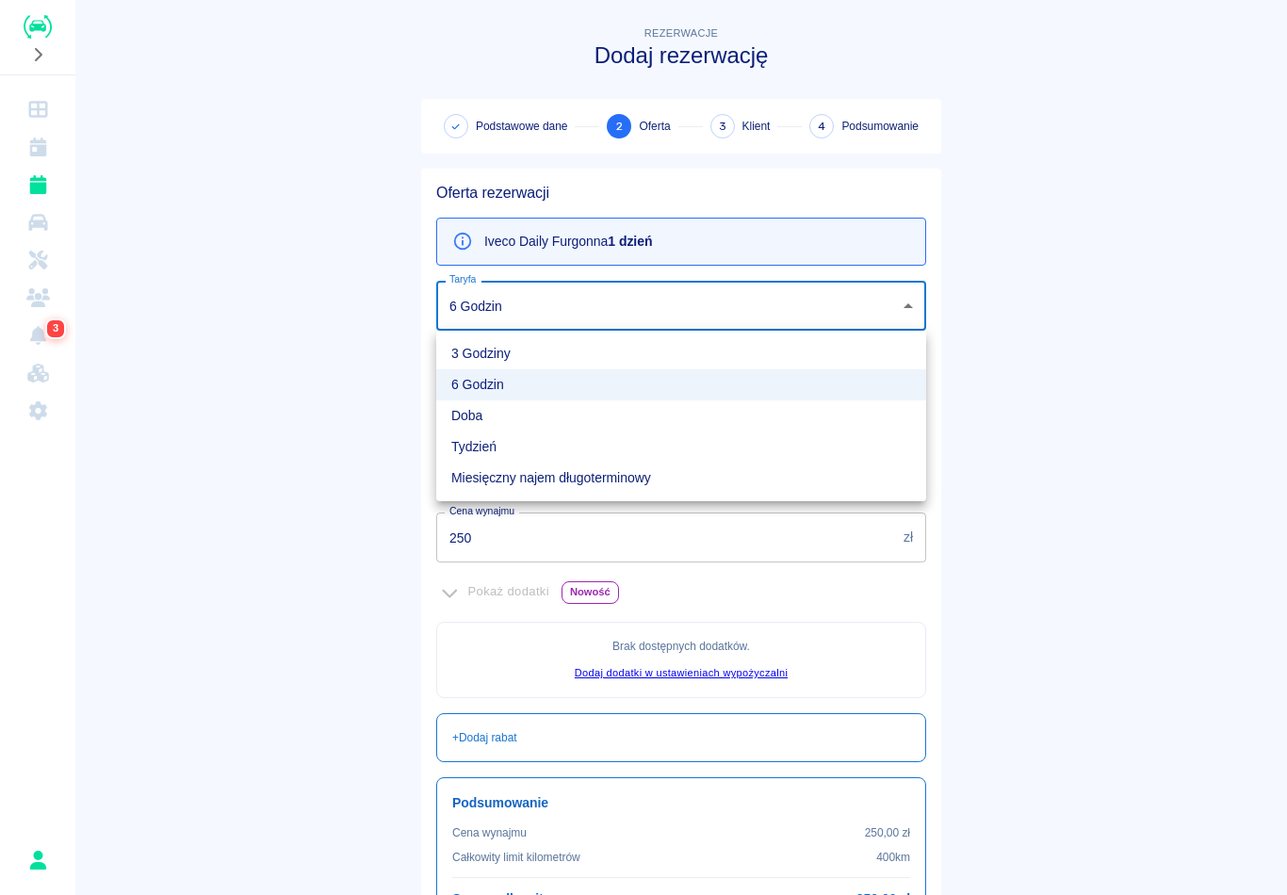
click at [645, 416] on li "Doba" at bounding box center [681, 415] width 490 height 31
type input "841012d6-64cc-465a-9200-a07877f24dad"
type input "500"
type input "350"
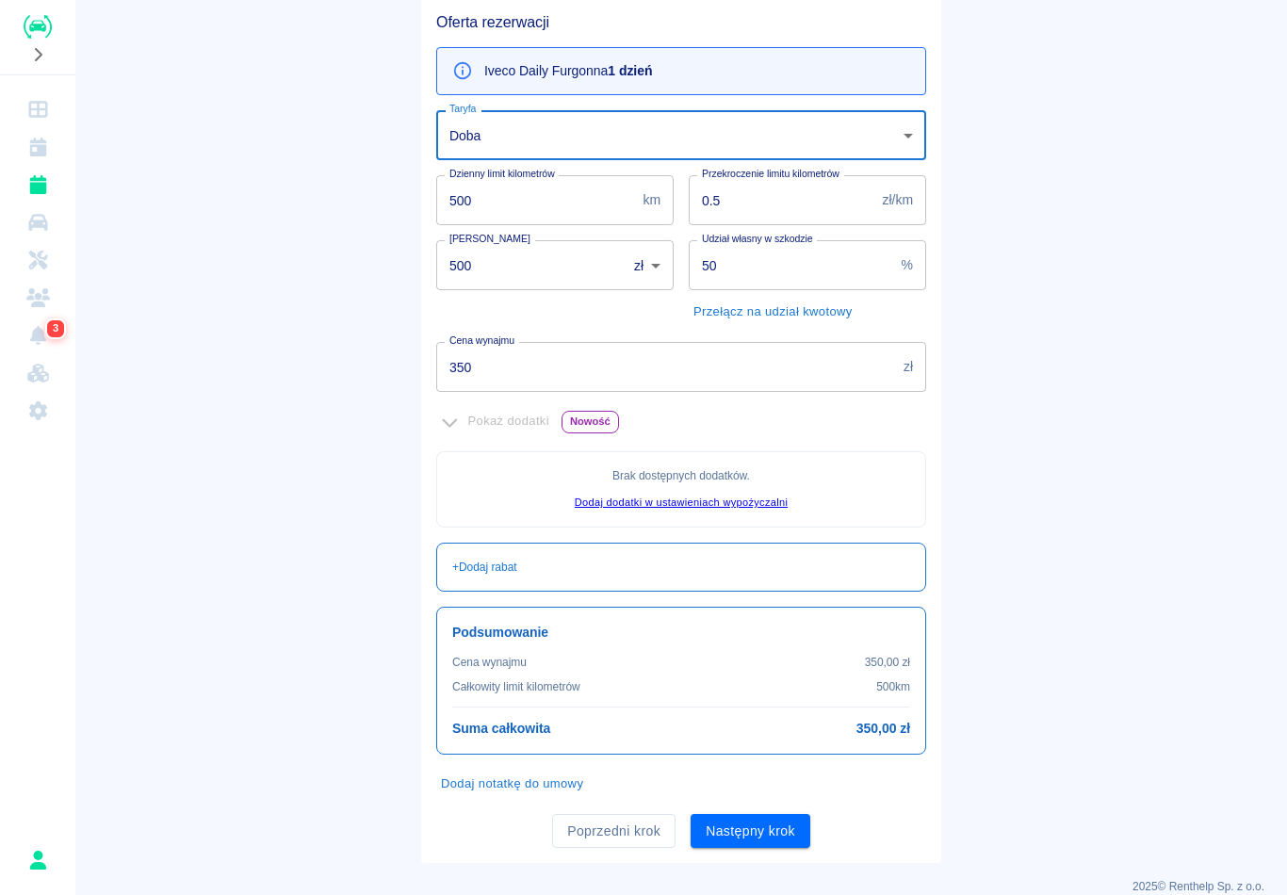
scroll to position [169, 0]
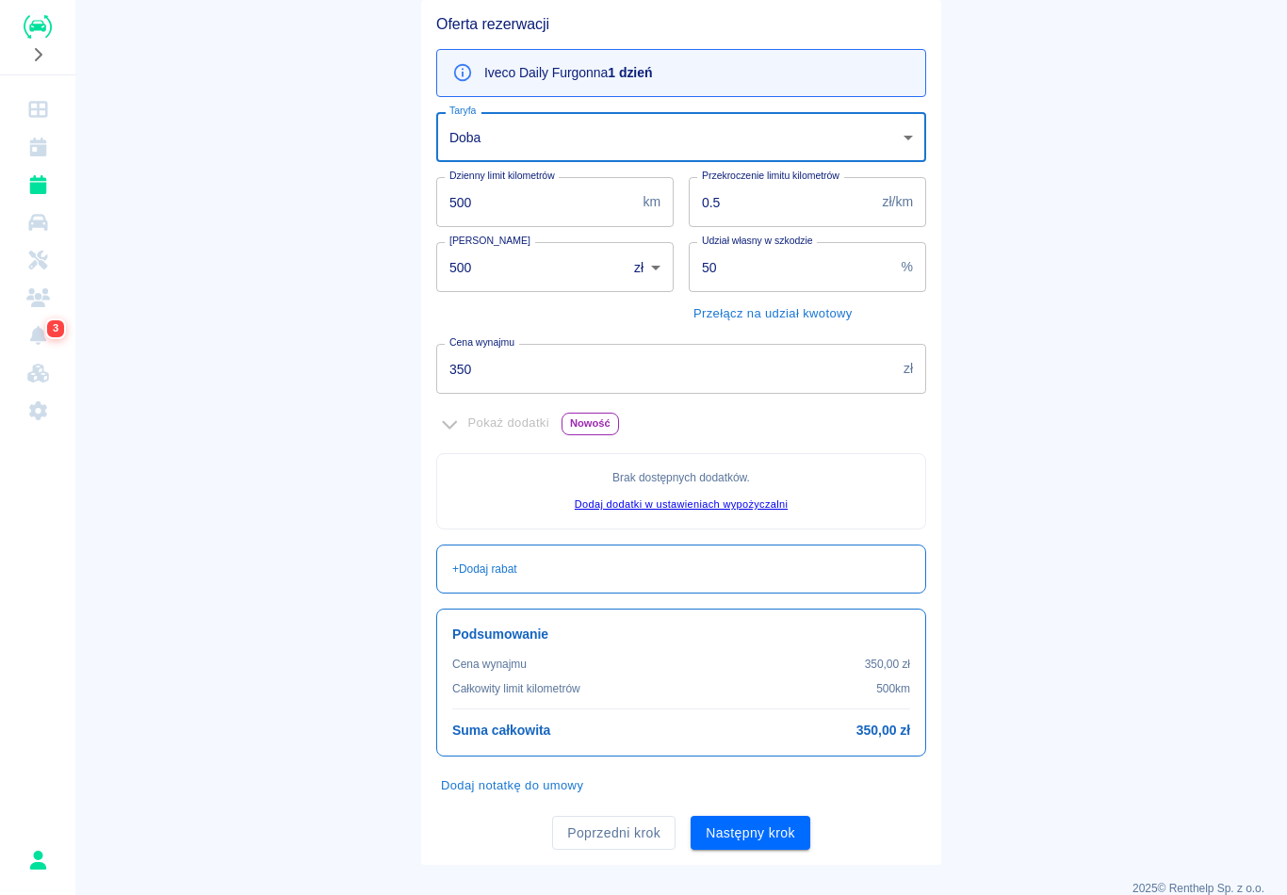
click at [796, 279] on input "50" at bounding box center [791, 267] width 205 height 50
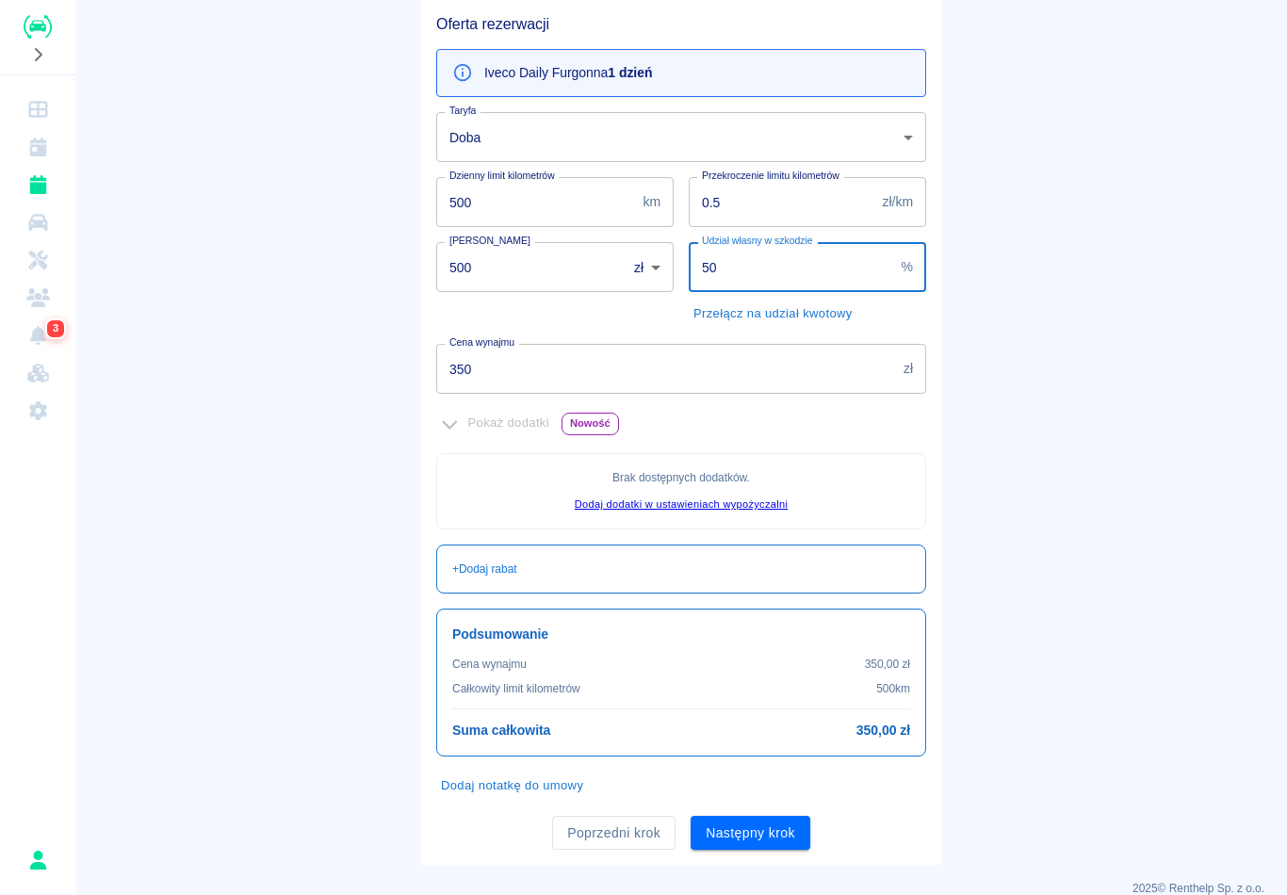
type input "5"
type input "70"
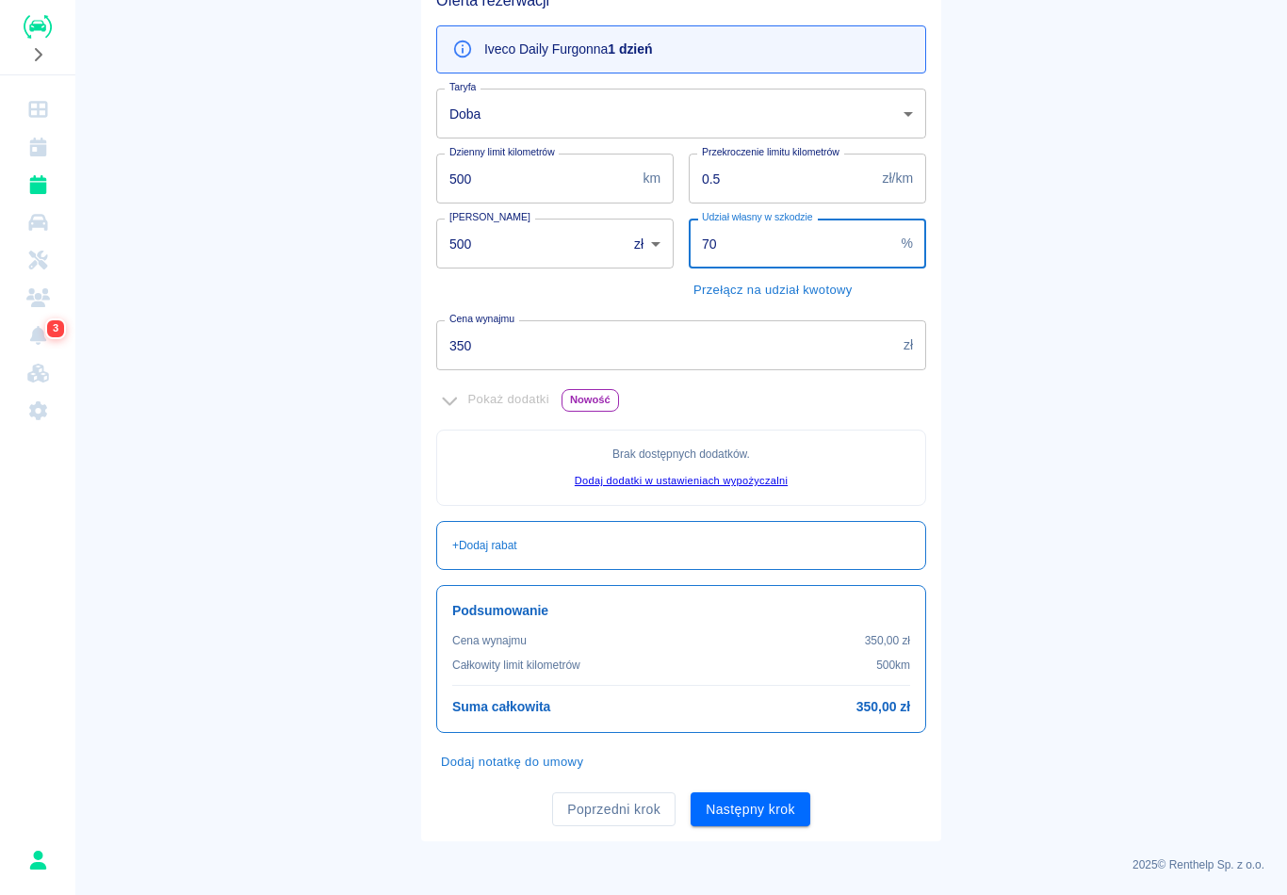
scroll to position [191, 0]
click at [759, 820] on button "Następny krok" at bounding box center [751, 810] width 120 height 35
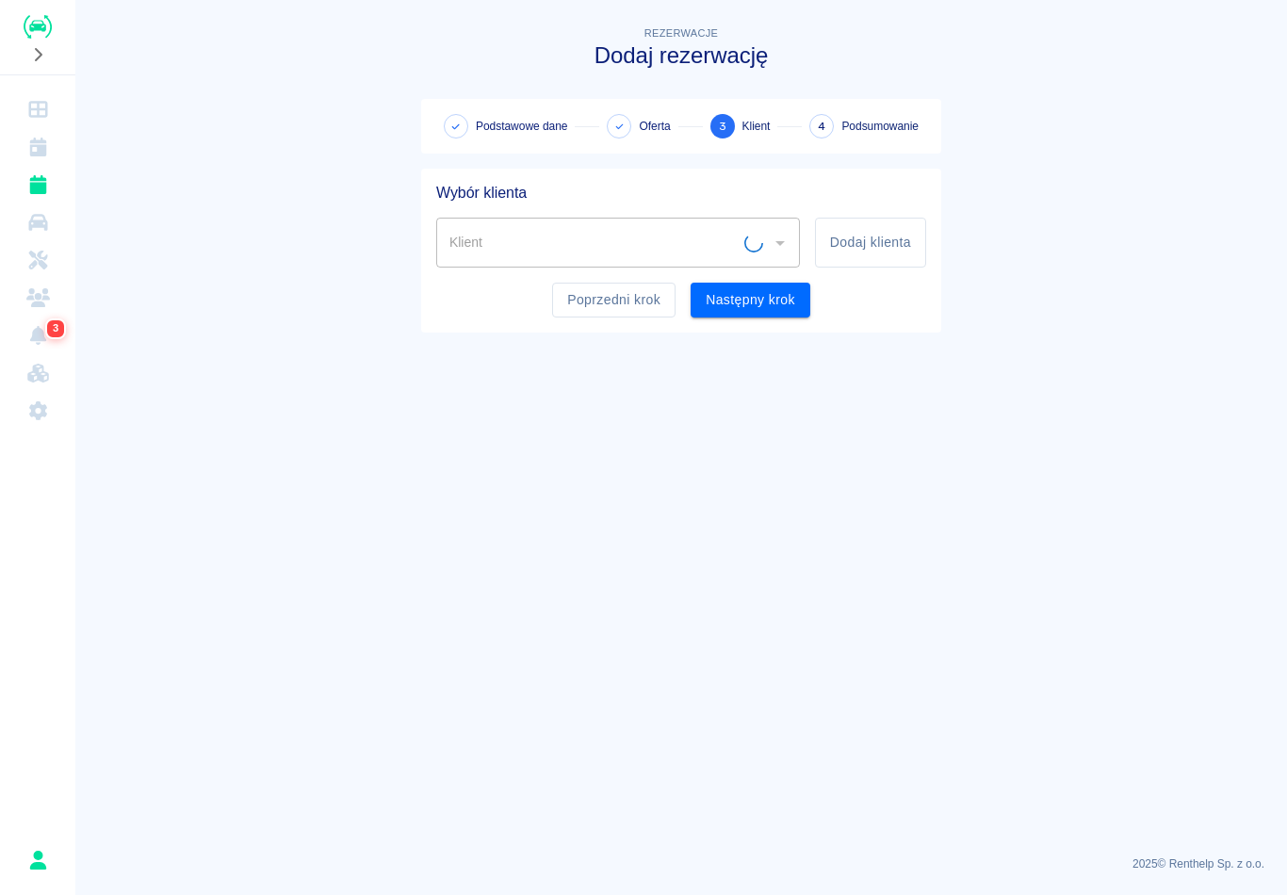
scroll to position [0, 0]
click at [891, 239] on button "Dodaj klienta" at bounding box center [870, 243] width 111 height 50
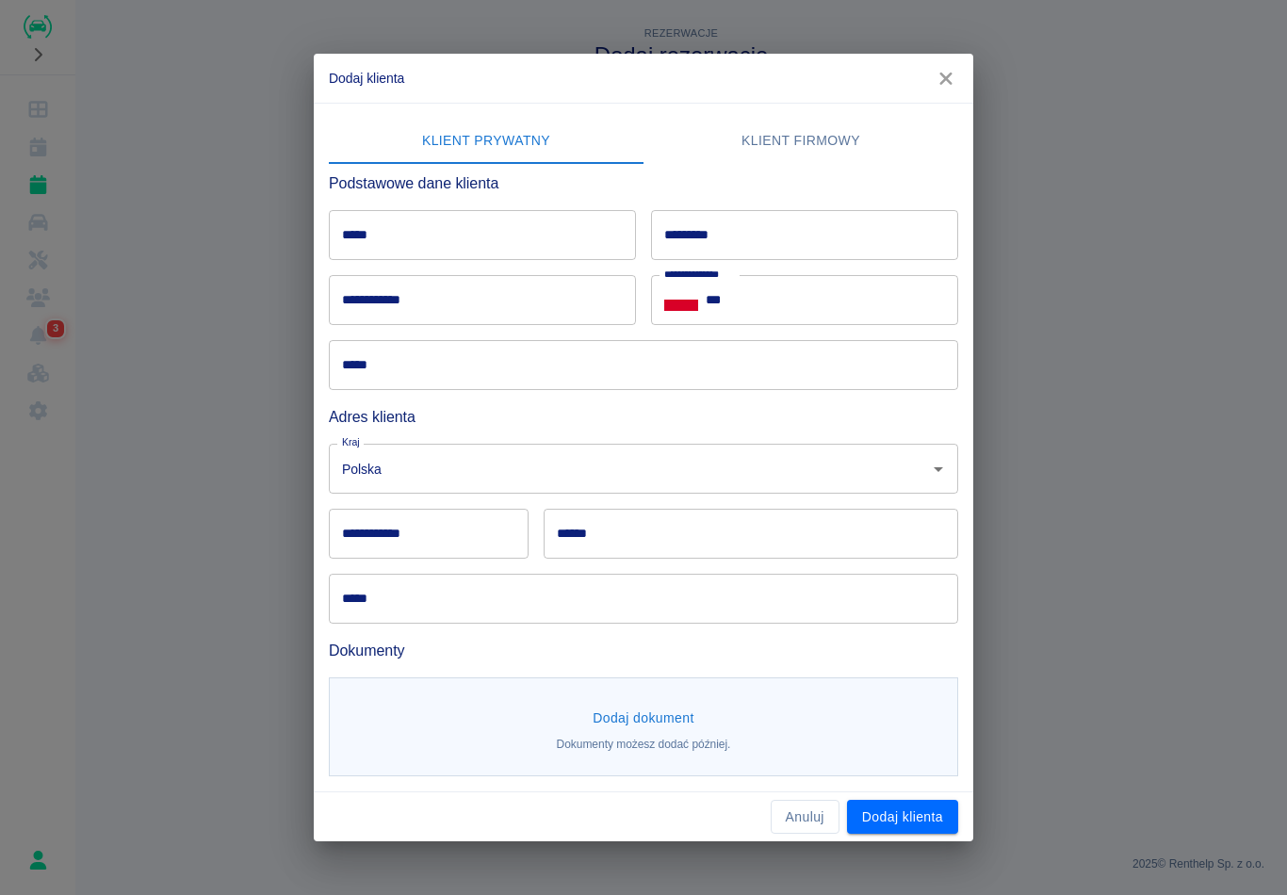
click at [547, 256] on input "*****" at bounding box center [482, 235] width 307 height 50
type input "*******"
type input "*********"
type input "**********"
click at [840, 298] on input "***" at bounding box center [832, 300] width 253 height 50
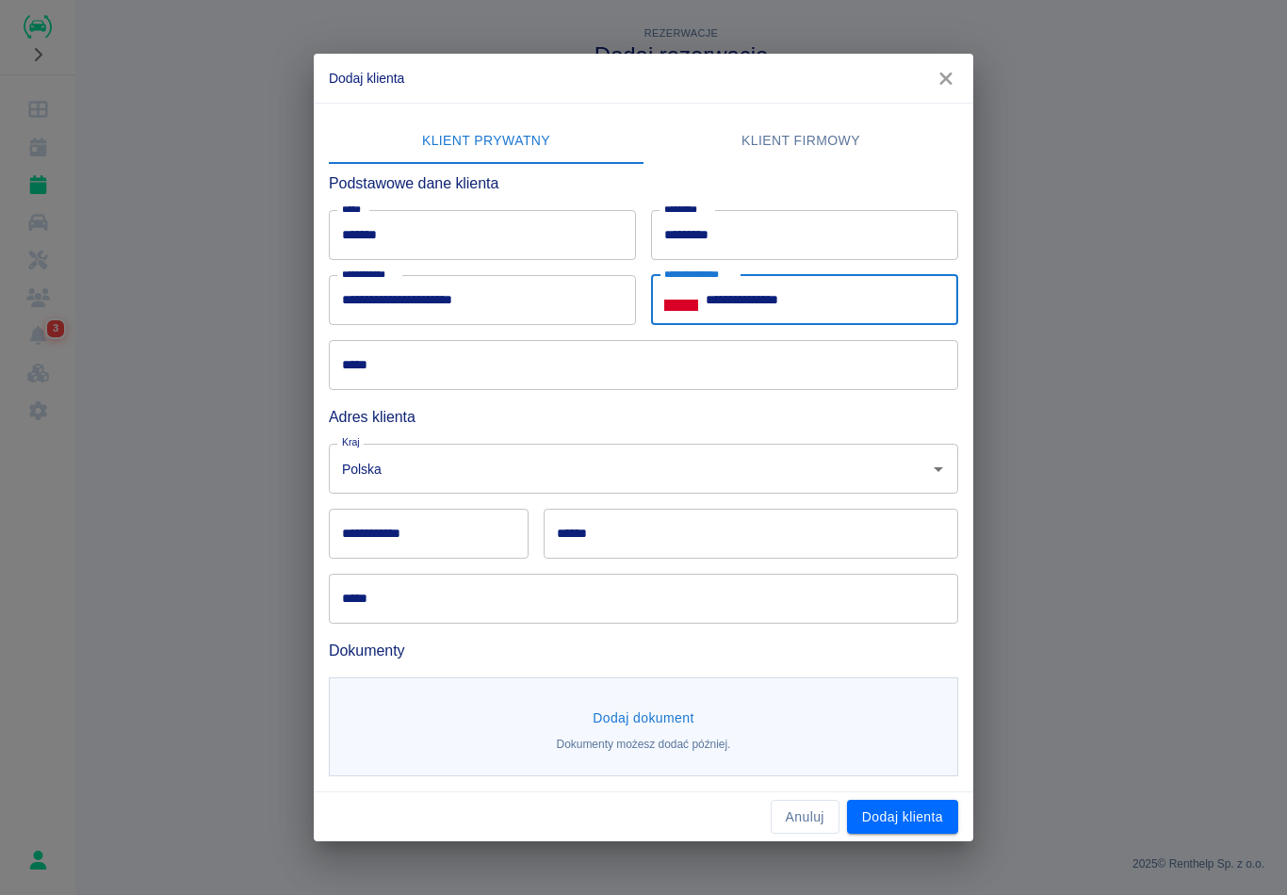
type input "**********"
click at [565, 380] on input "*****" at bounding box center [643, 365] width 629 height 50
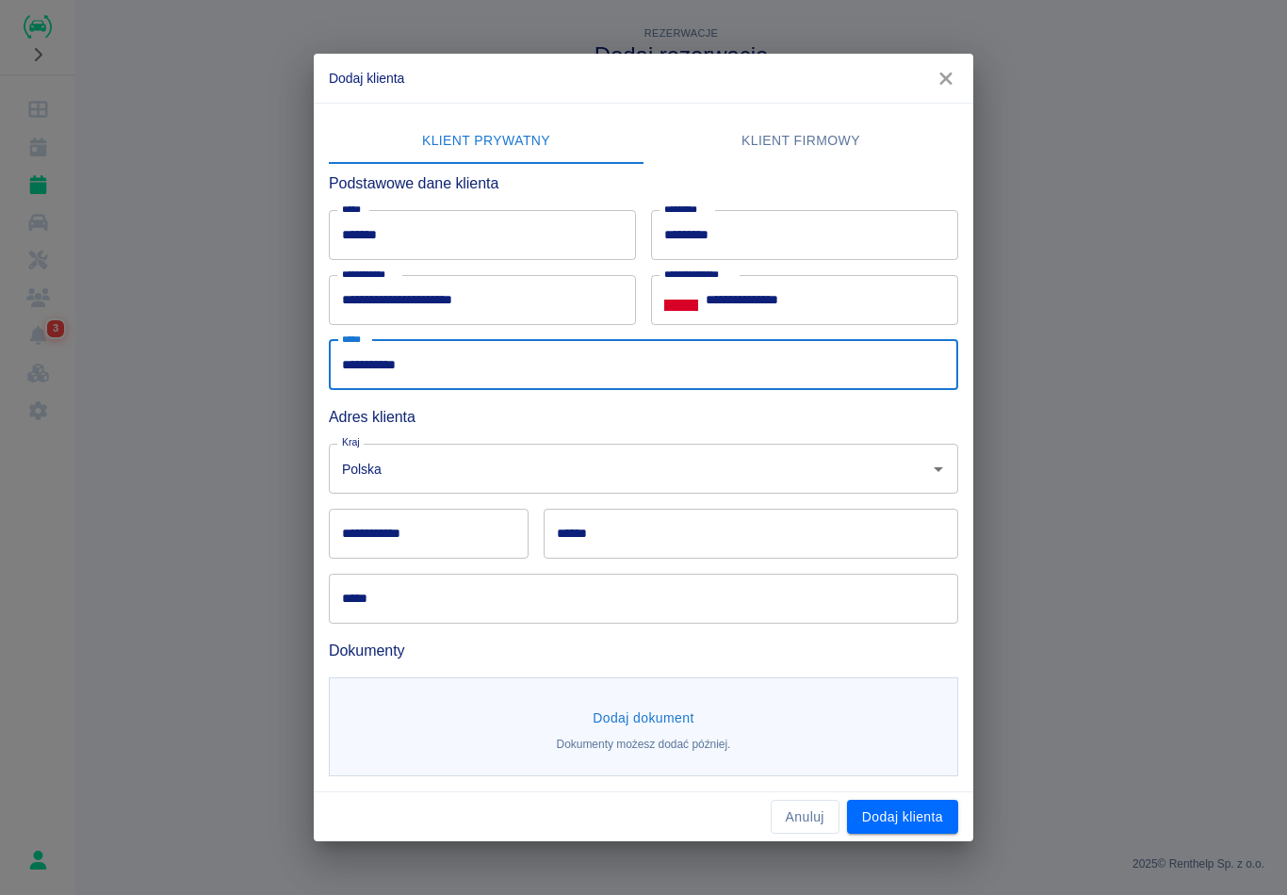
type input "**********"
click at [461, 552] on input "**********" at bounding box center [429, 534] width 200 height 50
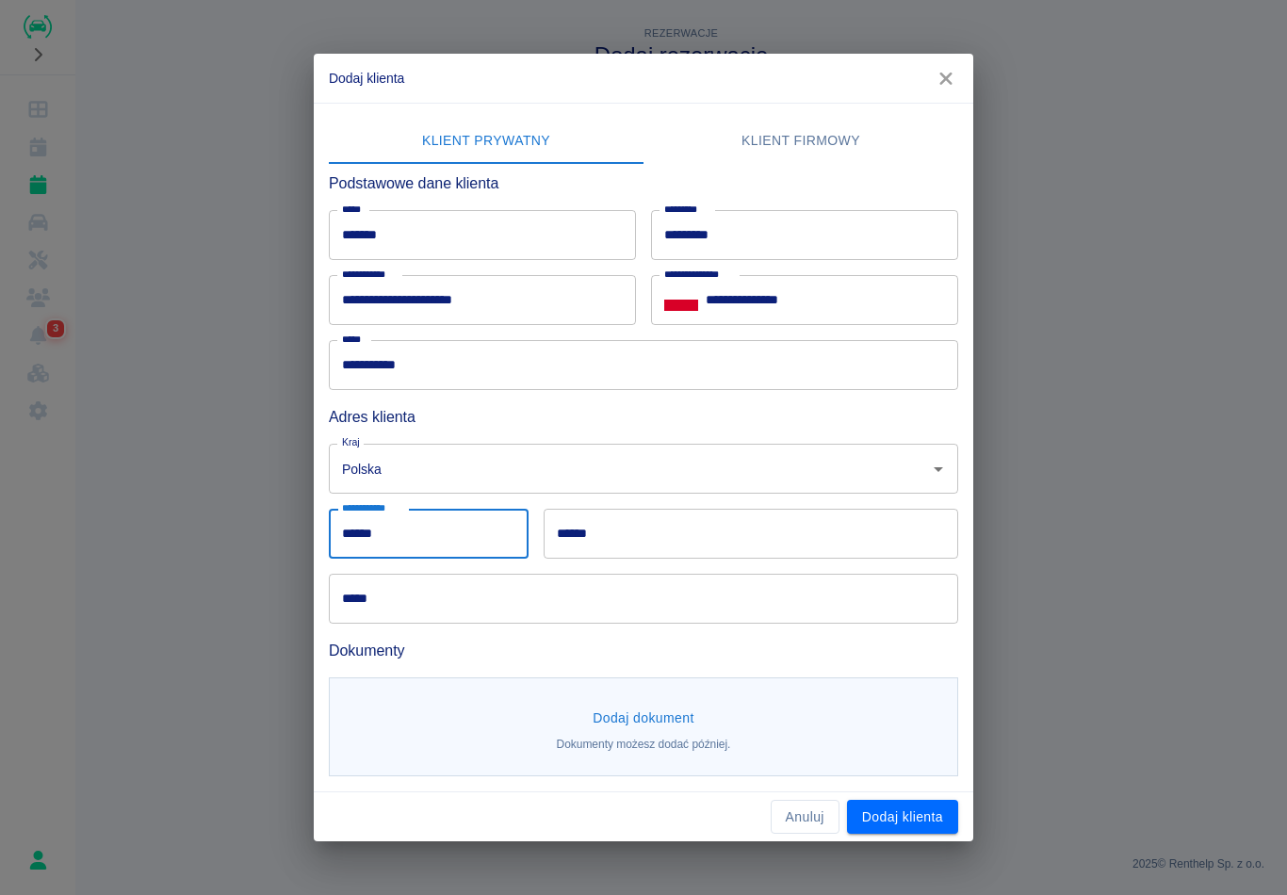
type input "******"
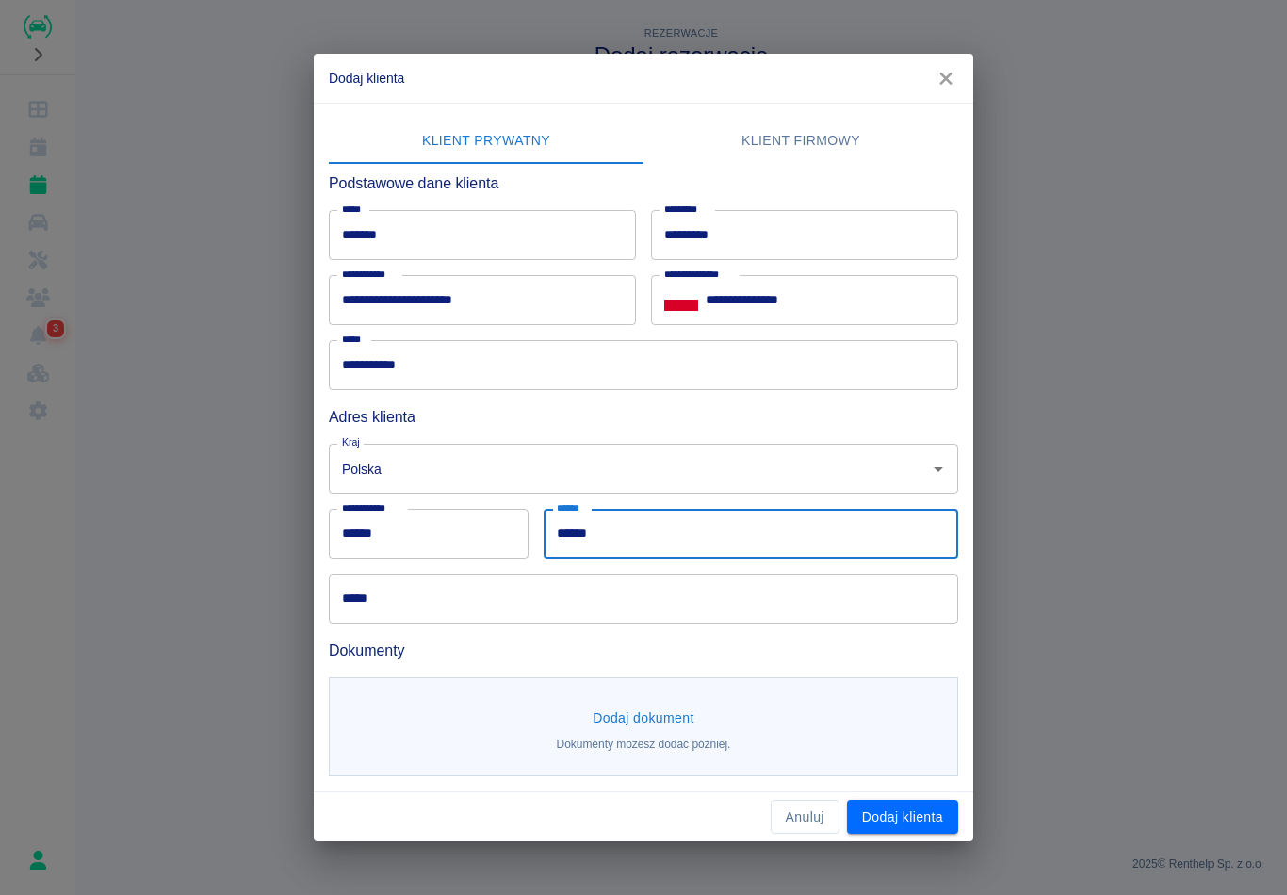
type input "******"
click at [731, 612] on input "*****" at bounding box center [643, 599] width 629 height 50
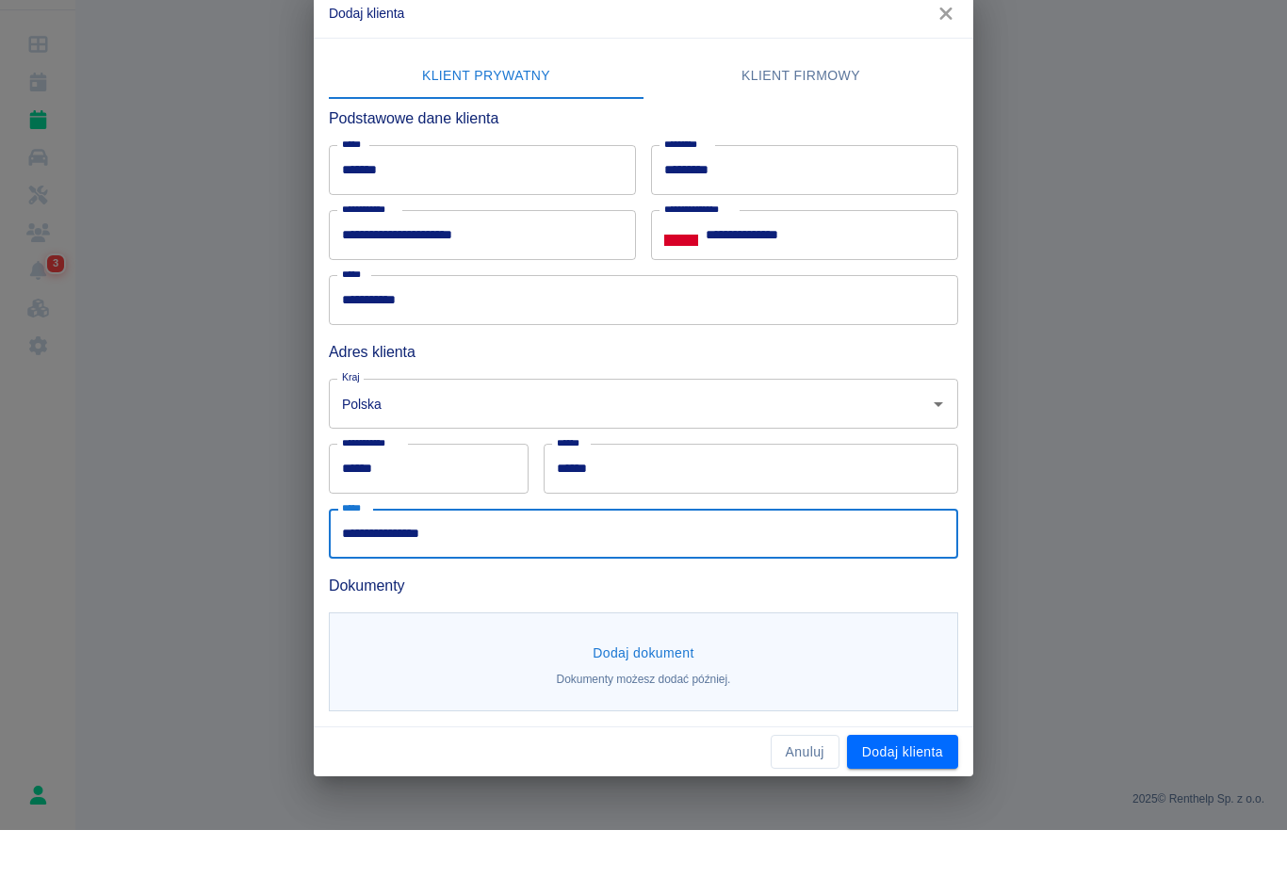
type input "**********"
click at [694, 701] on button "Dodaj dokument" at bounding box center [643, 718] width 117 height 35
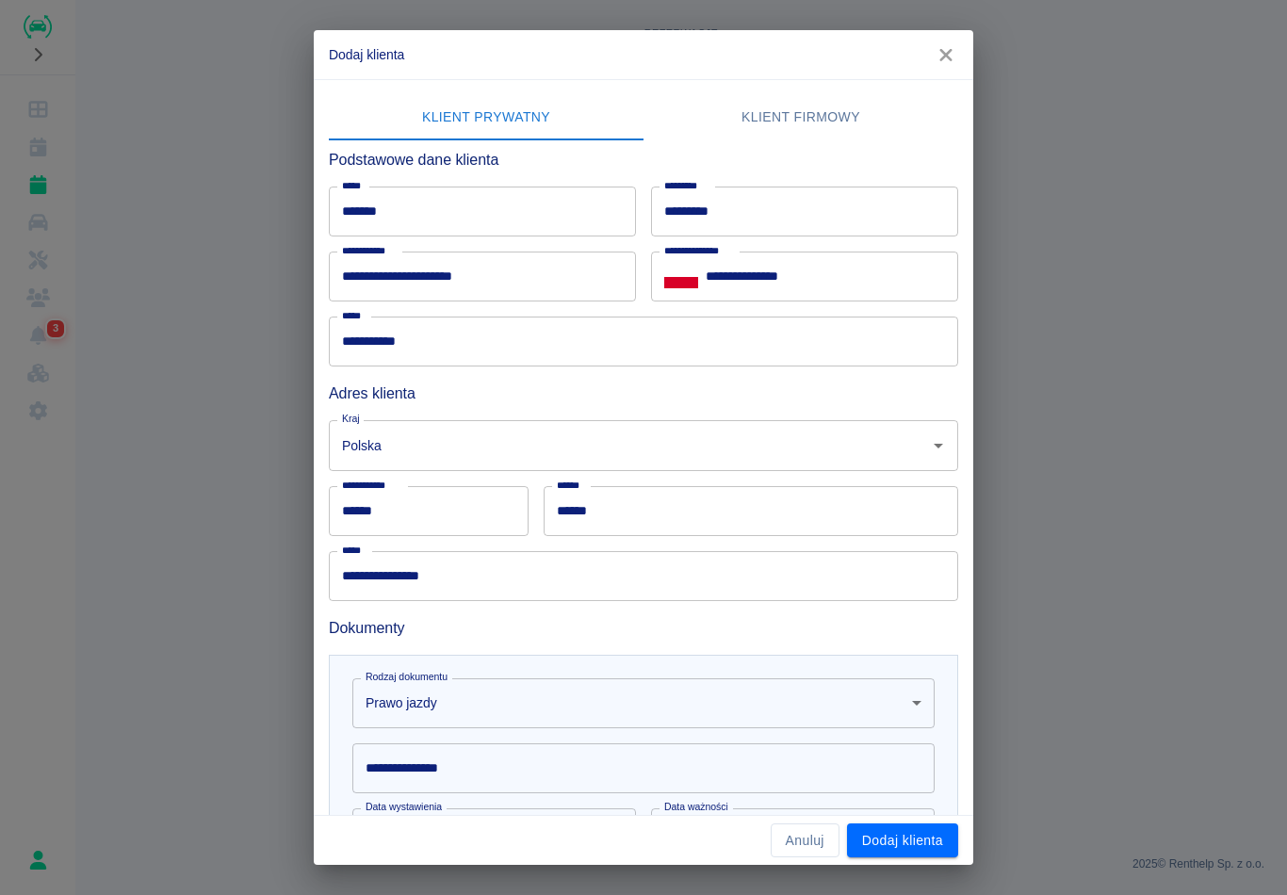
click at [574, 768] on input "**********" at bounding box center [643, 768] width 582 height 50
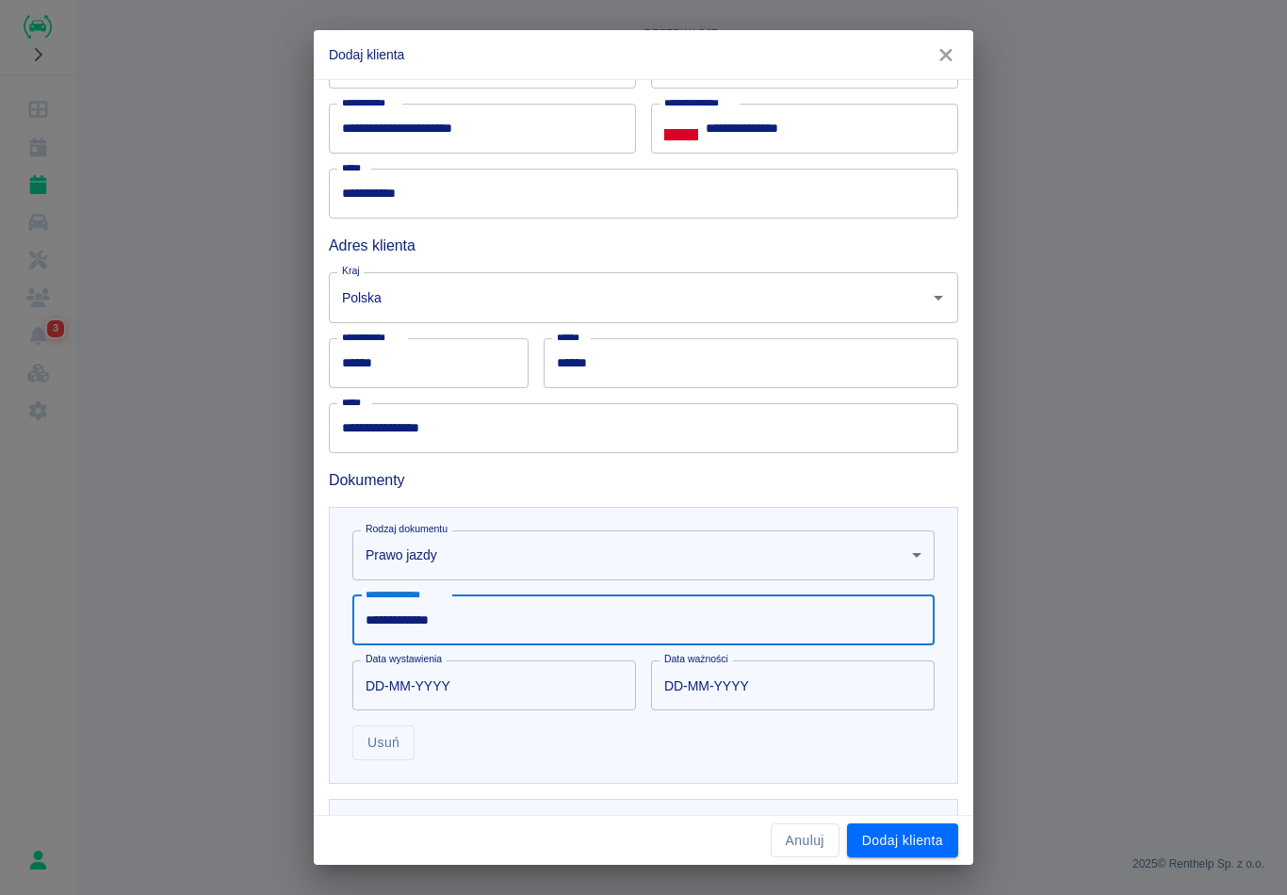
scroll to position [221, 0]
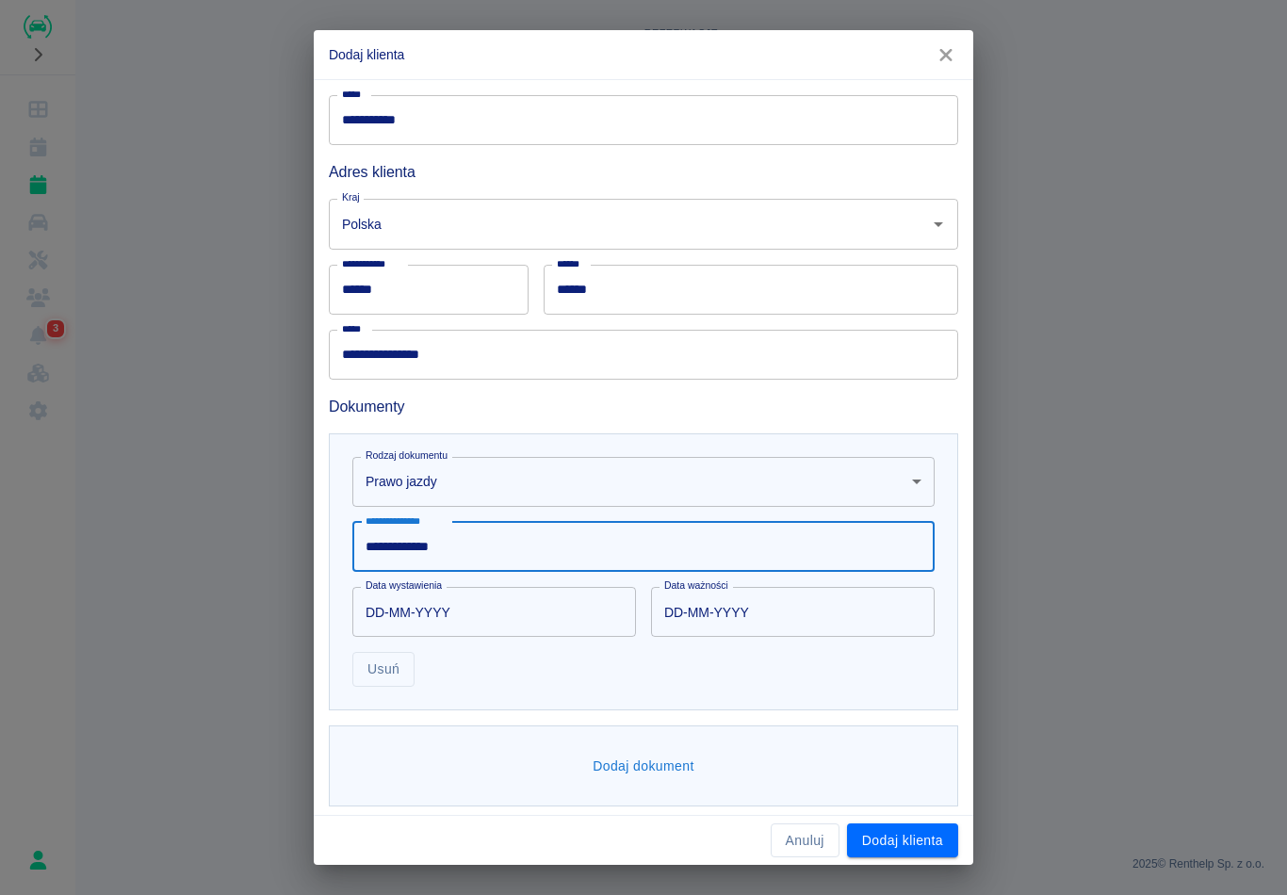
type input "**********"
click at [579, 607] on input "DD-MM-YYYY" at bounding box center [487, 612] width 270 height 50
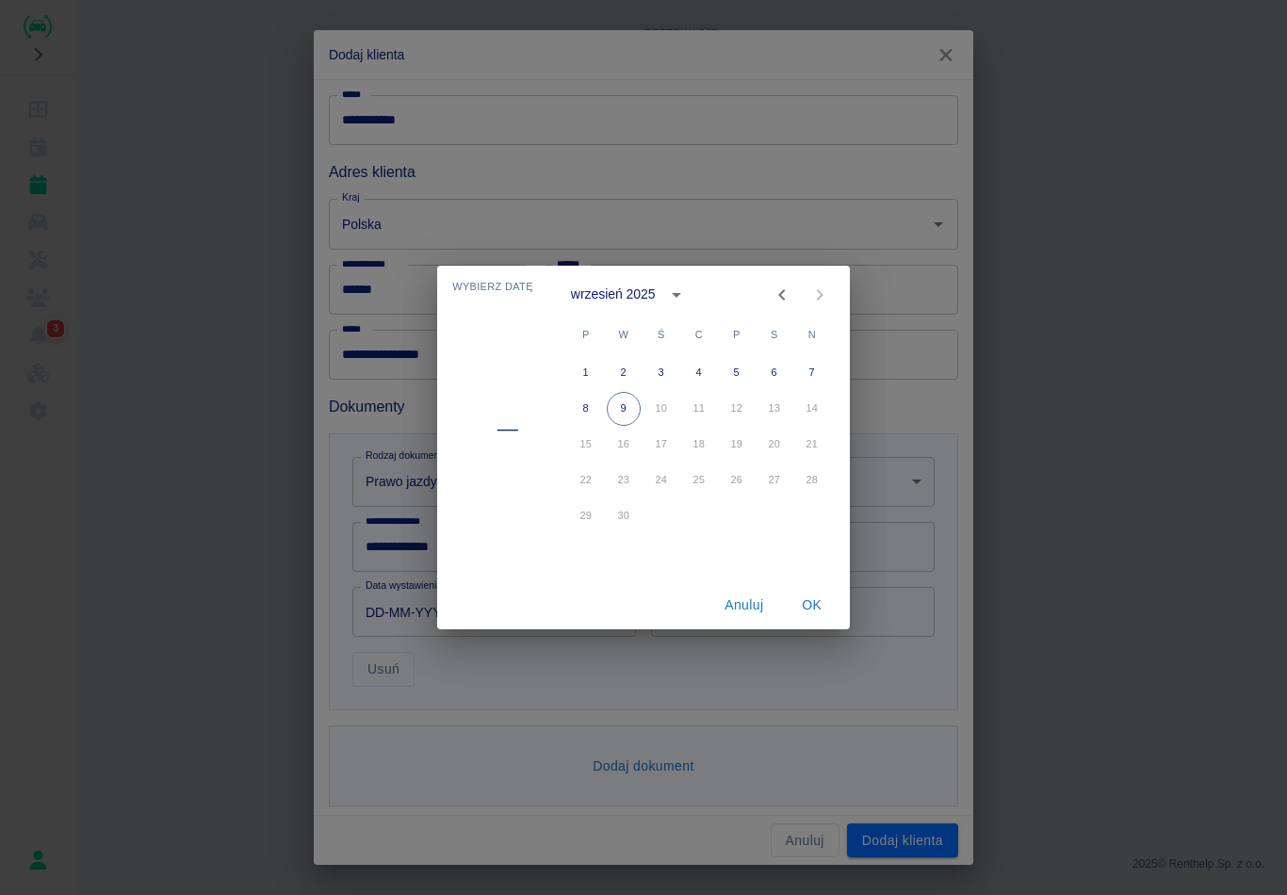
click at [651, 299] on div "wrzesień 2025" at bounding box center [613, 295] width 85 height 20
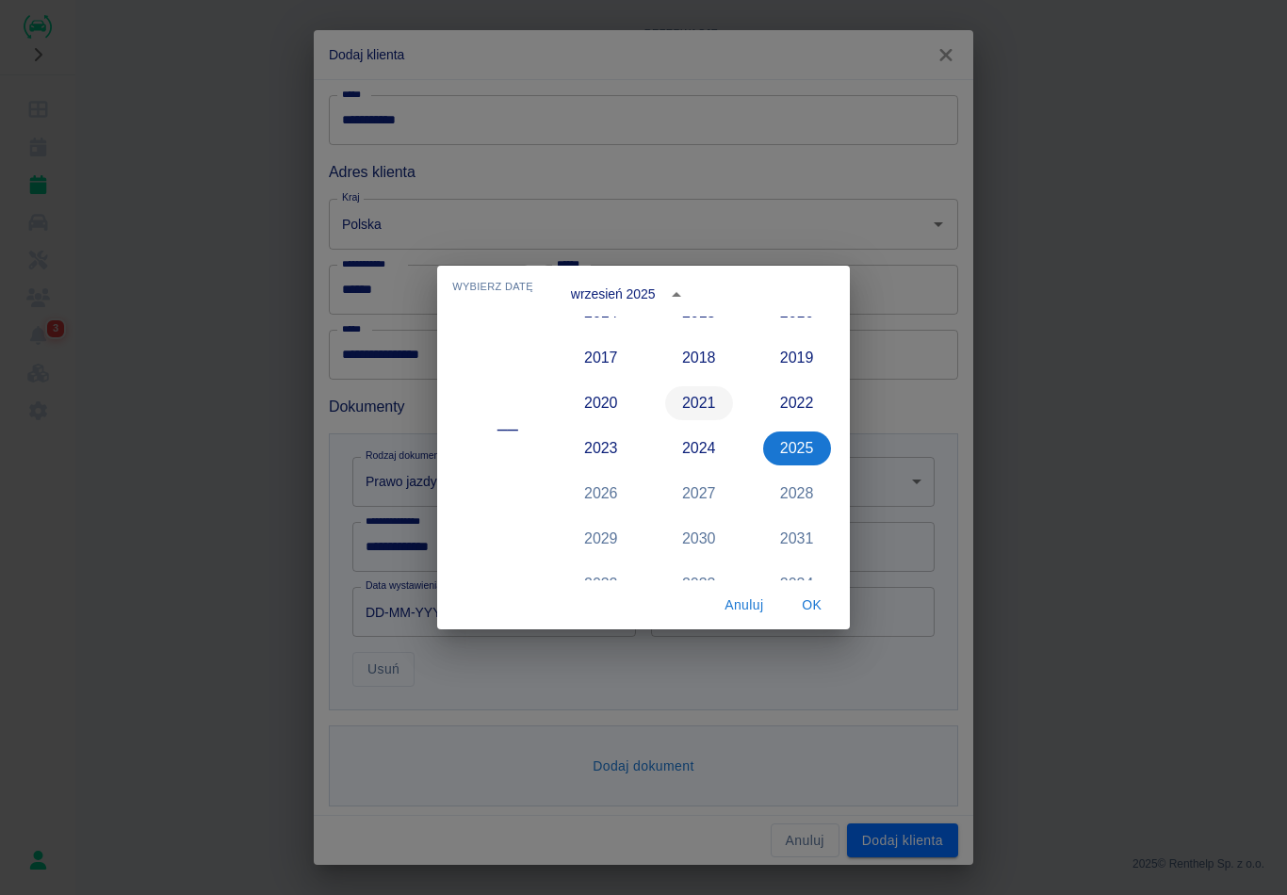
click at [696, 388] on button "2021" at bounding box center [699, 403] width 68 height 34
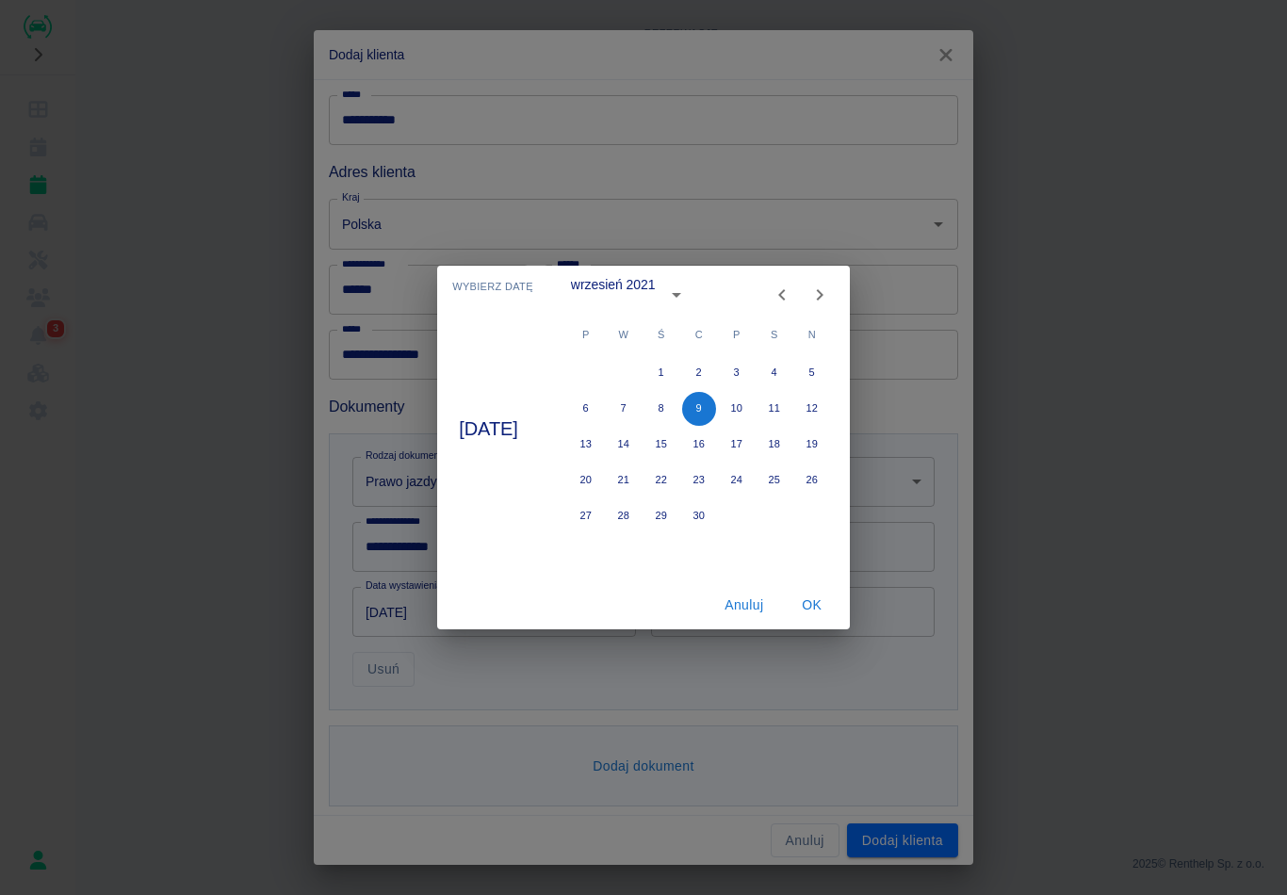
type input "[DATE]"
click at [839, 291] on button "Next month" at bounding box center [820, 295] width 38 height 38
click at [839, 290] on button "Next month" at bounding box center [820, 295] width 38 height 38
click at [839, 286] on button "Next month" at bounding box center [820, 295] width 38 height 38
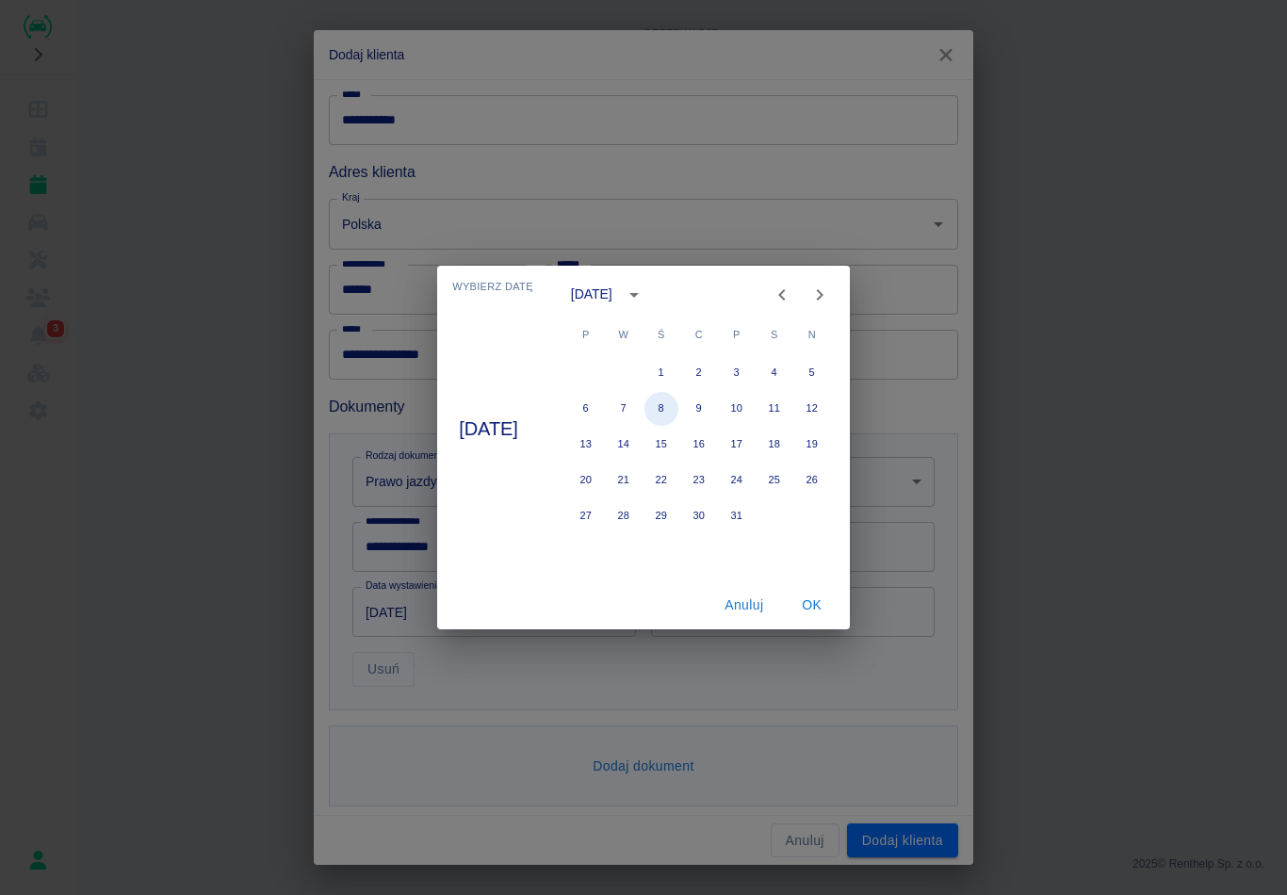
click at [678, 411] on button "8" at bounding box center [662, 409] width 34 height 34
type input "[DATE]"
click at [814, 607] on button "OK" at bounding box center [812, 605] width 60 height 35
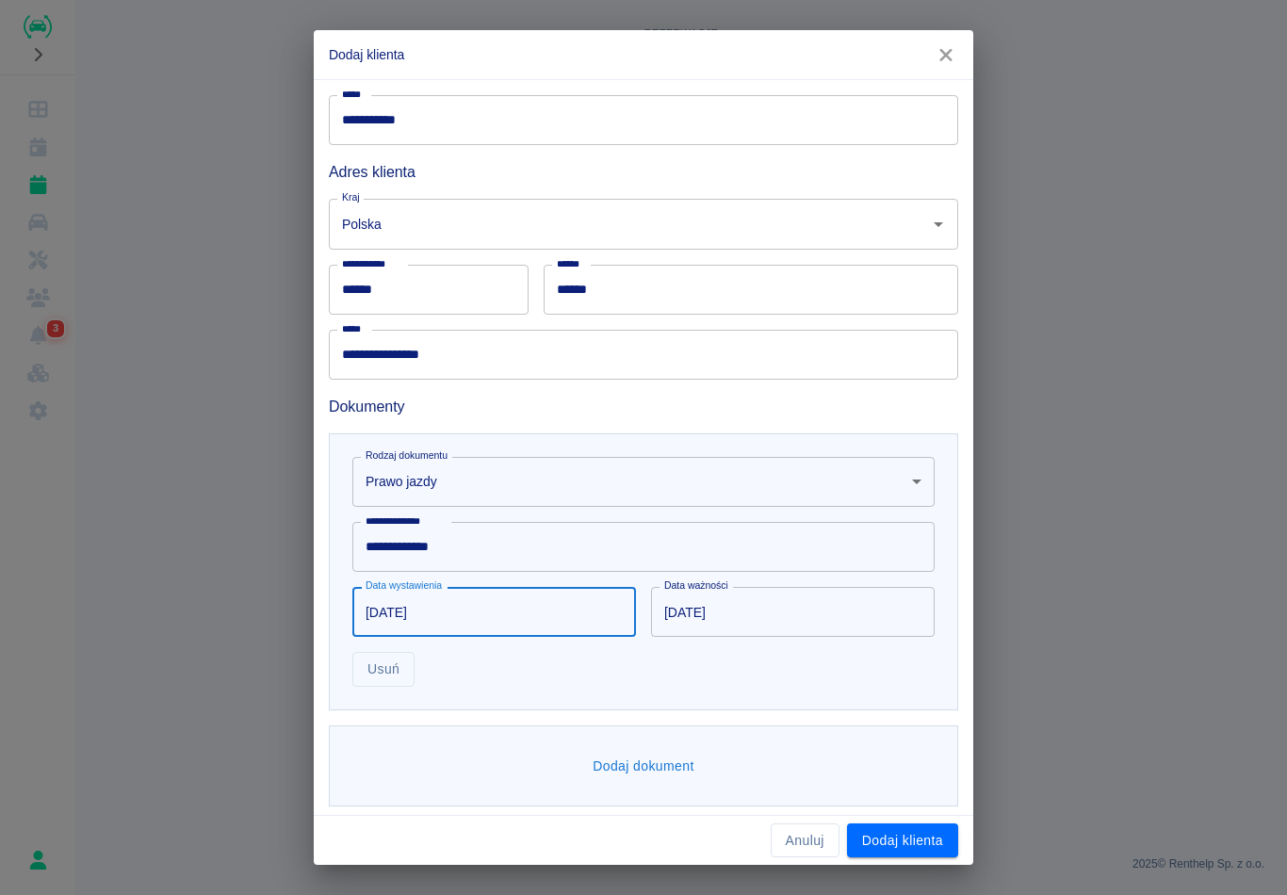
click at [827, 755] on div "Dodaj dokument" at bounding box center [643, 767] width 629 height 82
click at [661, 749] on button "Dodaj dokument" at bounding box center [643, 766] width 117 height 35
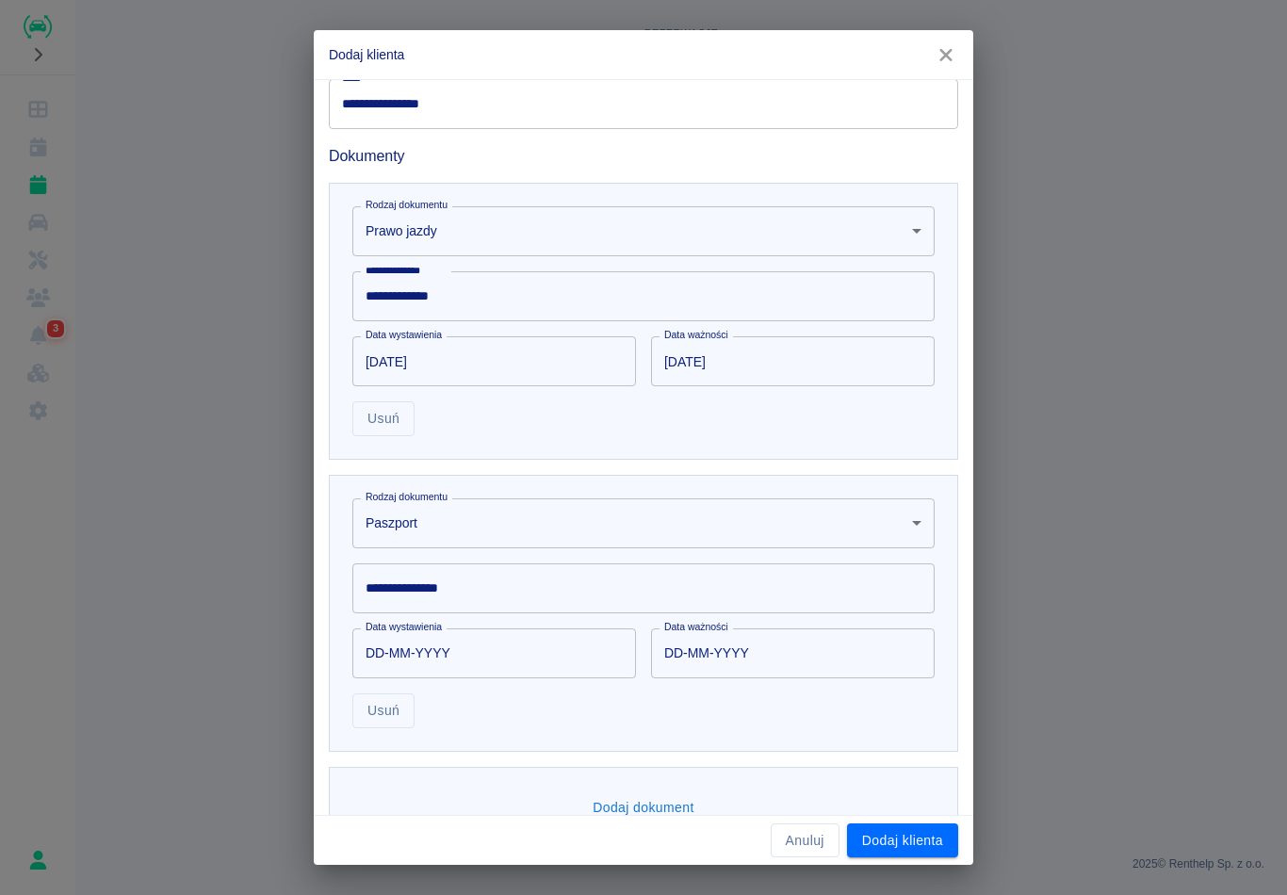
scroll to position [478, 0]
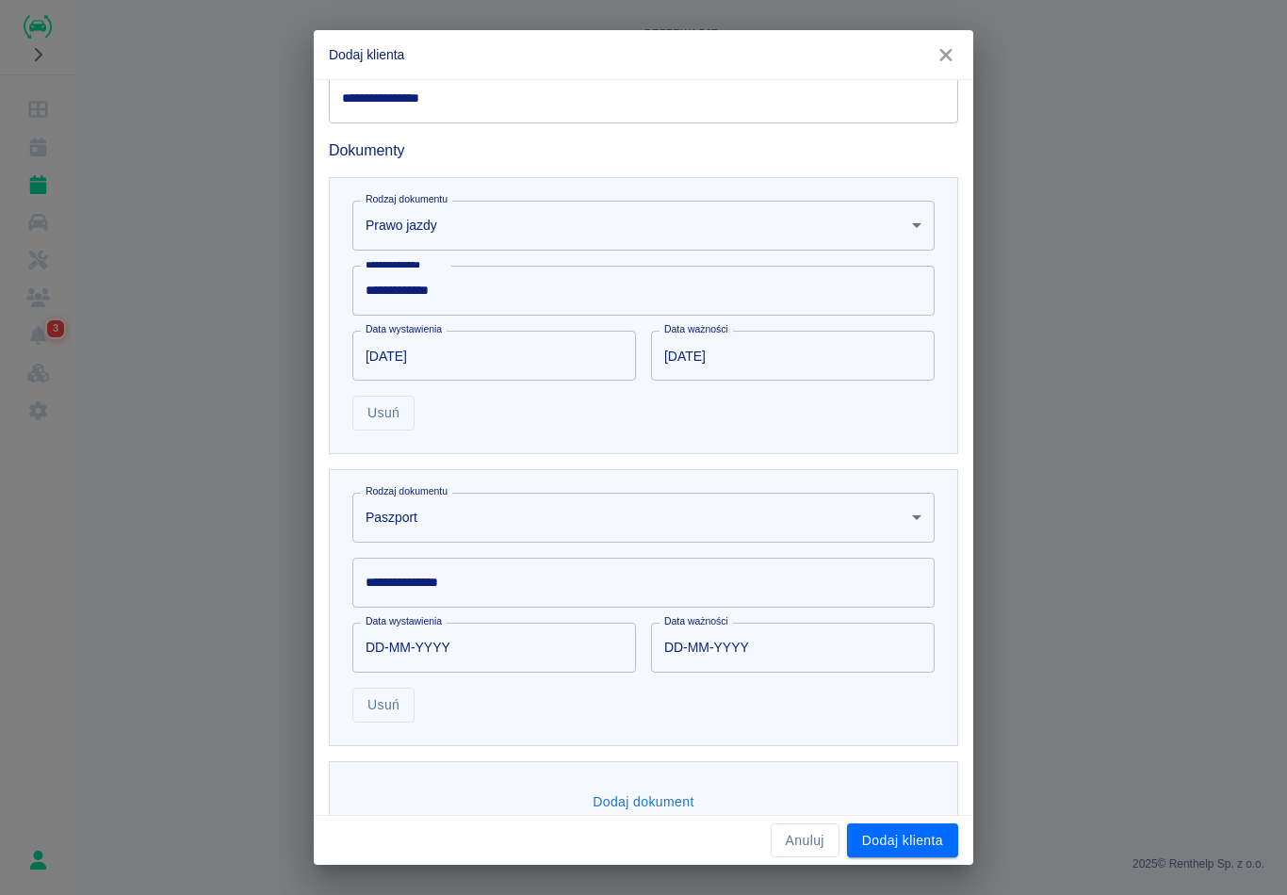
click at [760, 507] on body "**********" at bounding box center [643, 447] width 1287 height 895
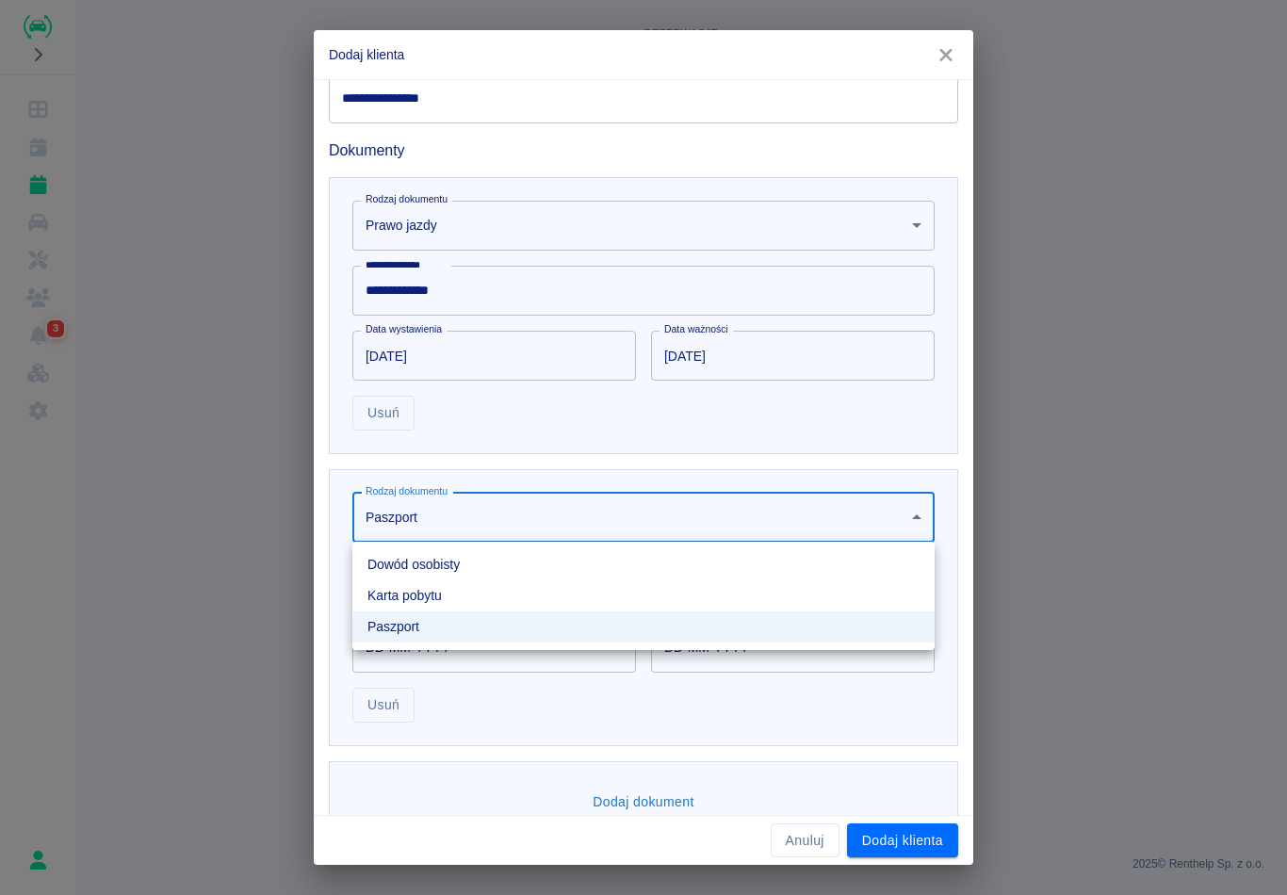
click at [479, 561] on li "Dowód osobisty" at bounding box center [643, 564] width 582 height 31
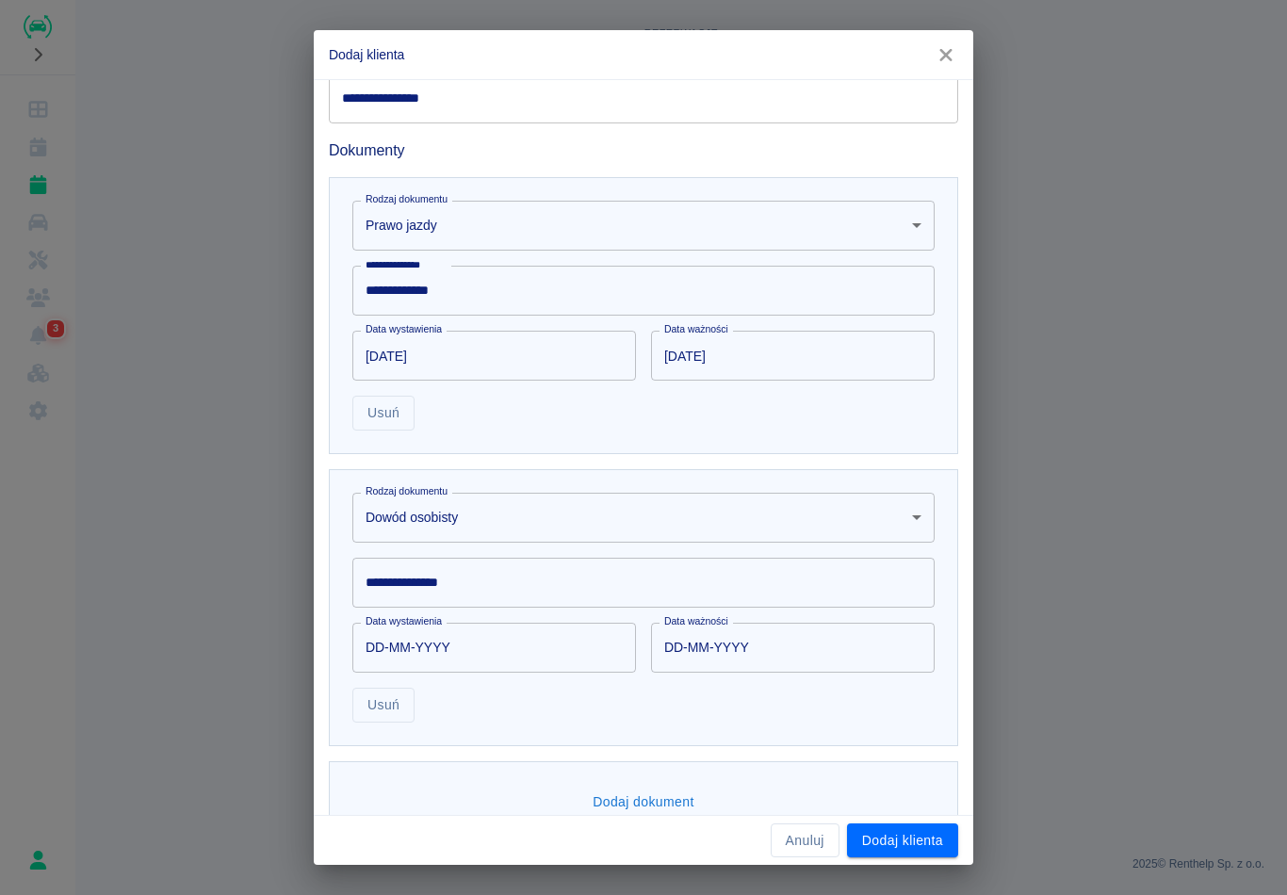
click at [502, 584] on input "**********" at bounding box center [643, 583] width 582 height 50
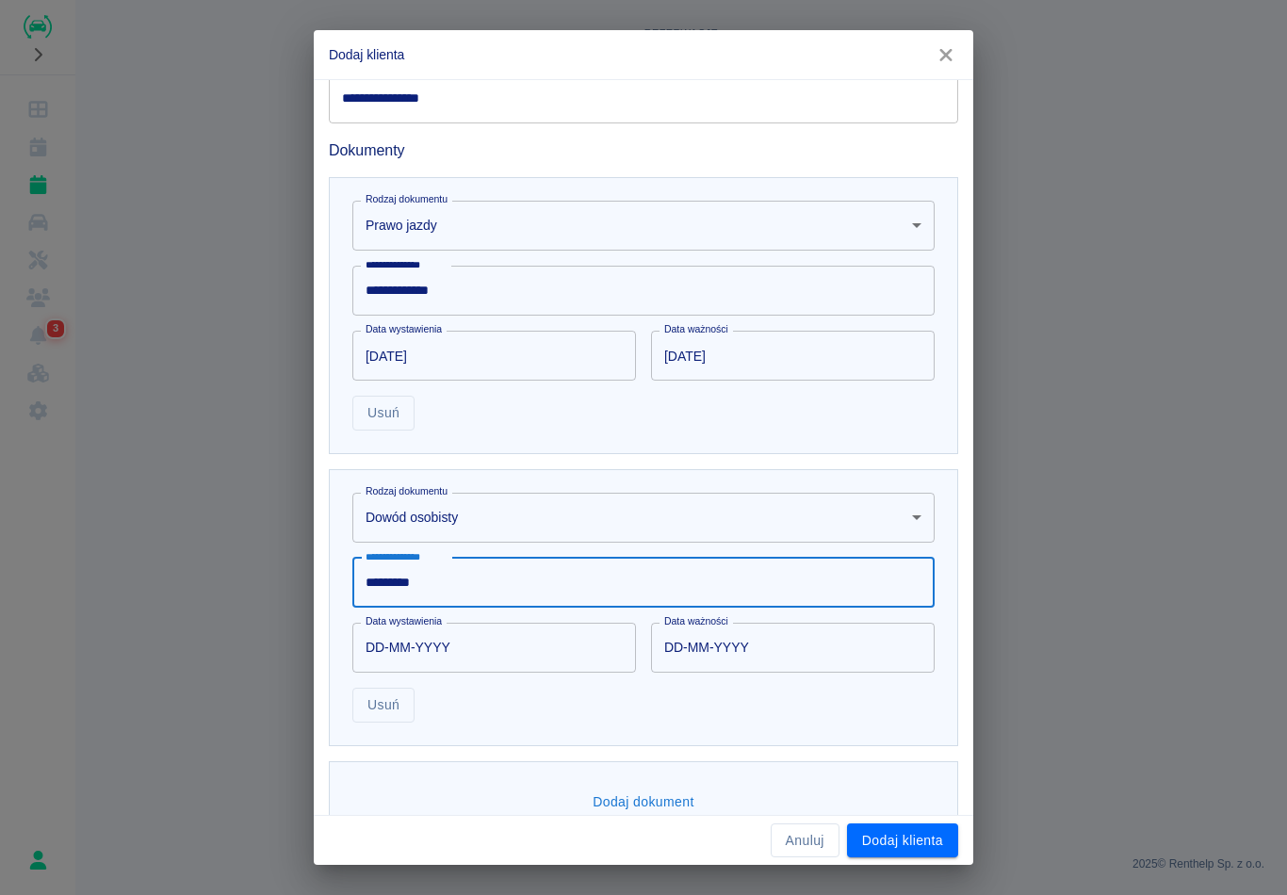
type input "*********"
click at [508, 648] on input "DD-MM-YYYY" at bounding box center [487, 648] width 270 height 50
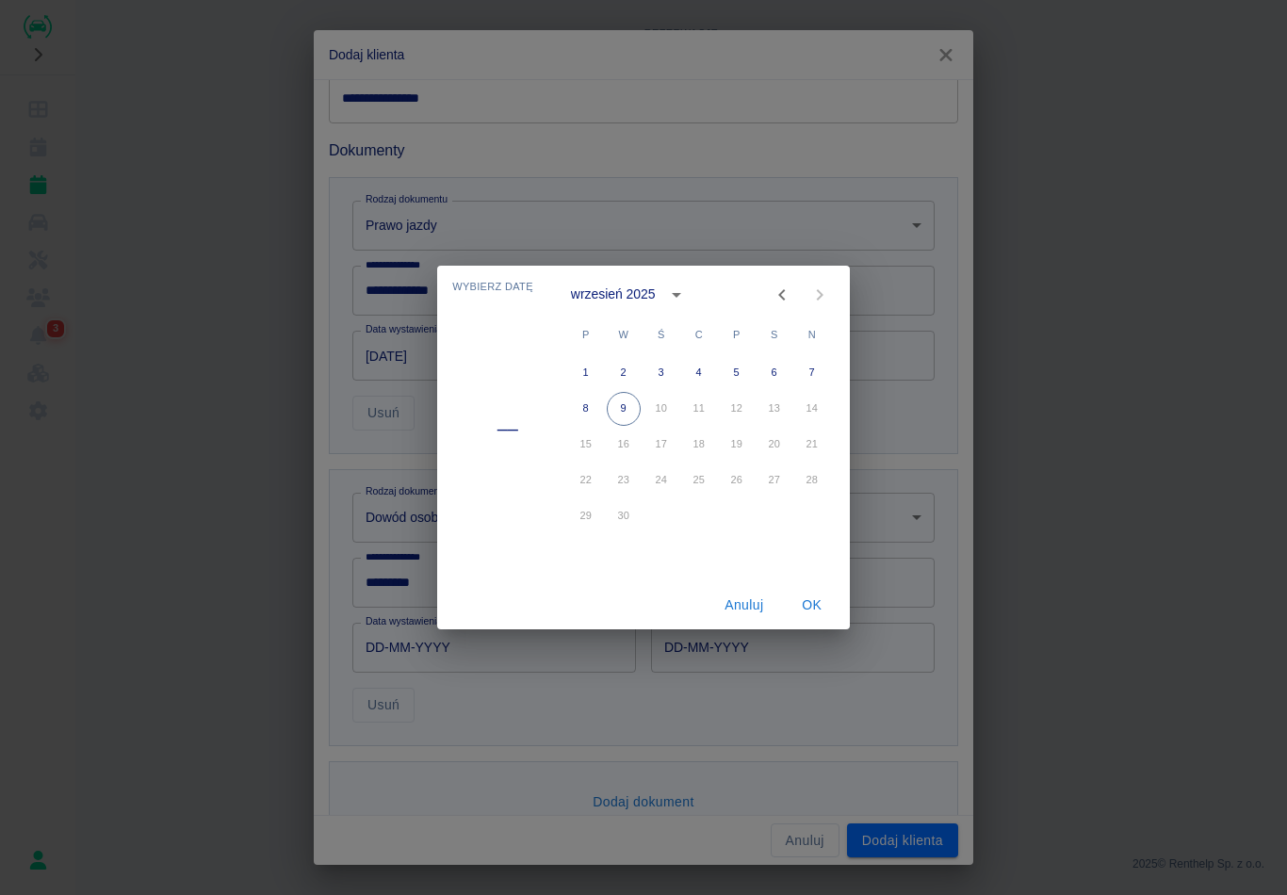
click at [653, 292] on div "wrzesień 2025" at bounding box center [613, 295] width 85 height 20
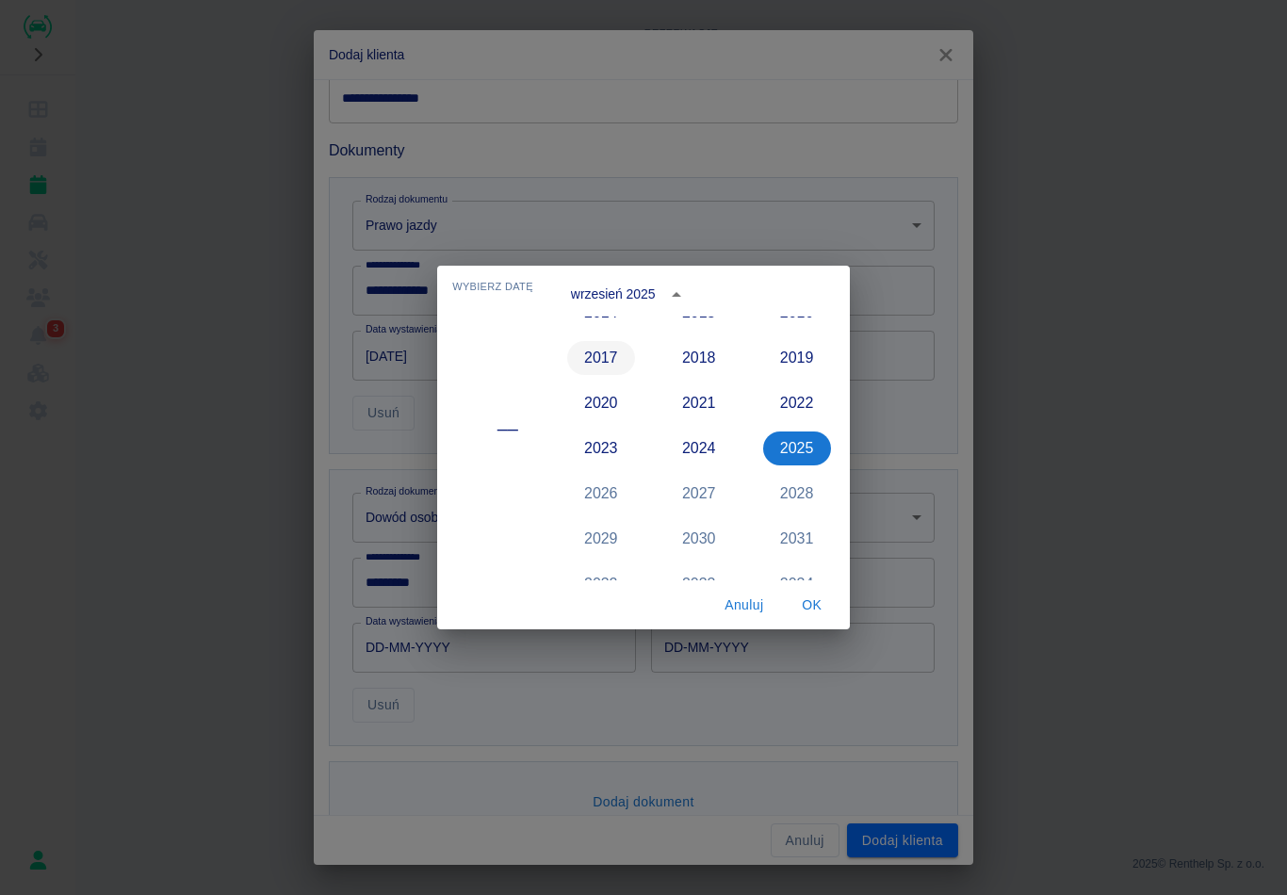
click at [594, 373] on button "2017" at bounding box center [601, 358] width 68 height 34
type input "[DATE]"
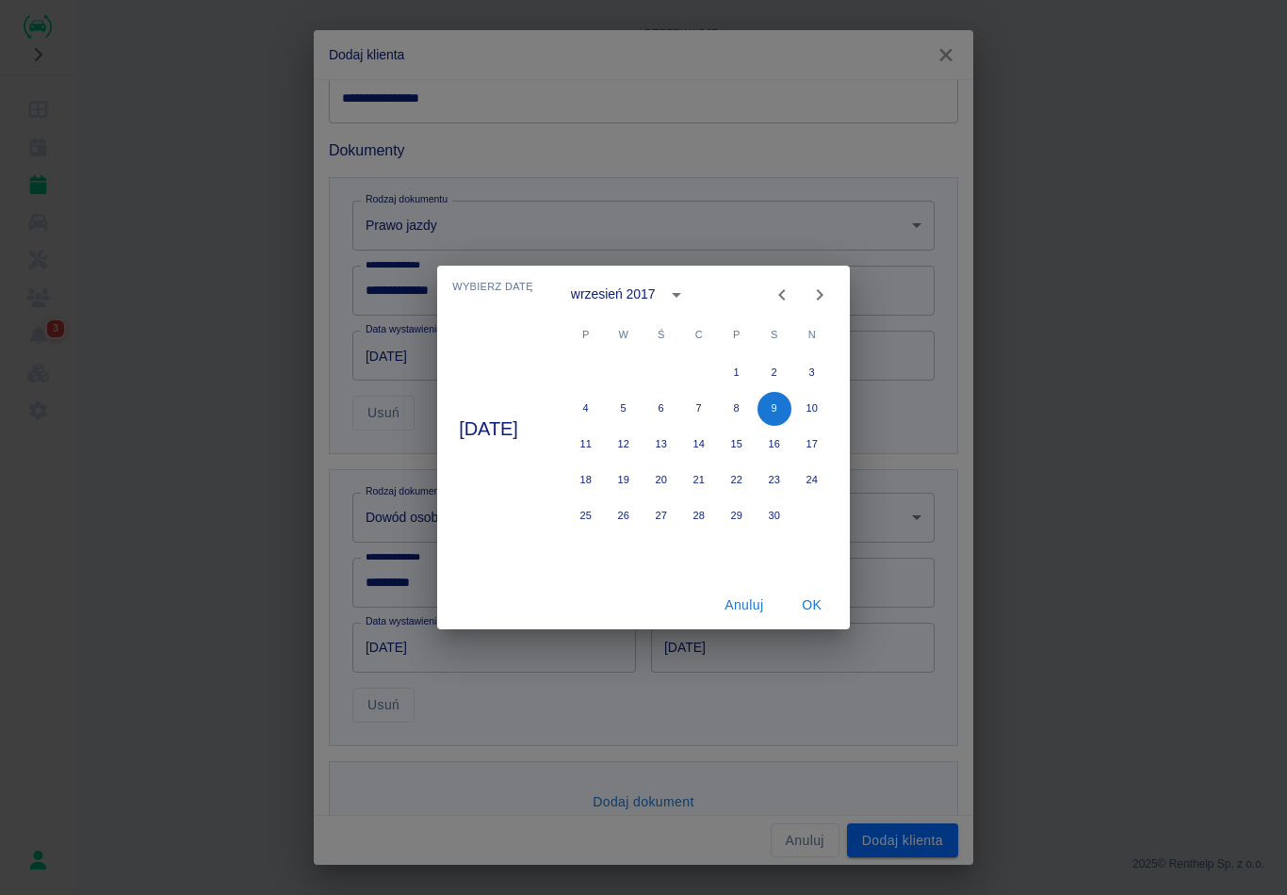
click at [831, 284] on icon "Next month" at bounding box center [819, 295] width 23 height 23
click at [829, 289] on icon "Next month" at bounding box center [819, 295] width 23 height 23
click at [641, 471] on button "19" at bounding box center [624, 481] width 34 height 34
type input "[DATE]"
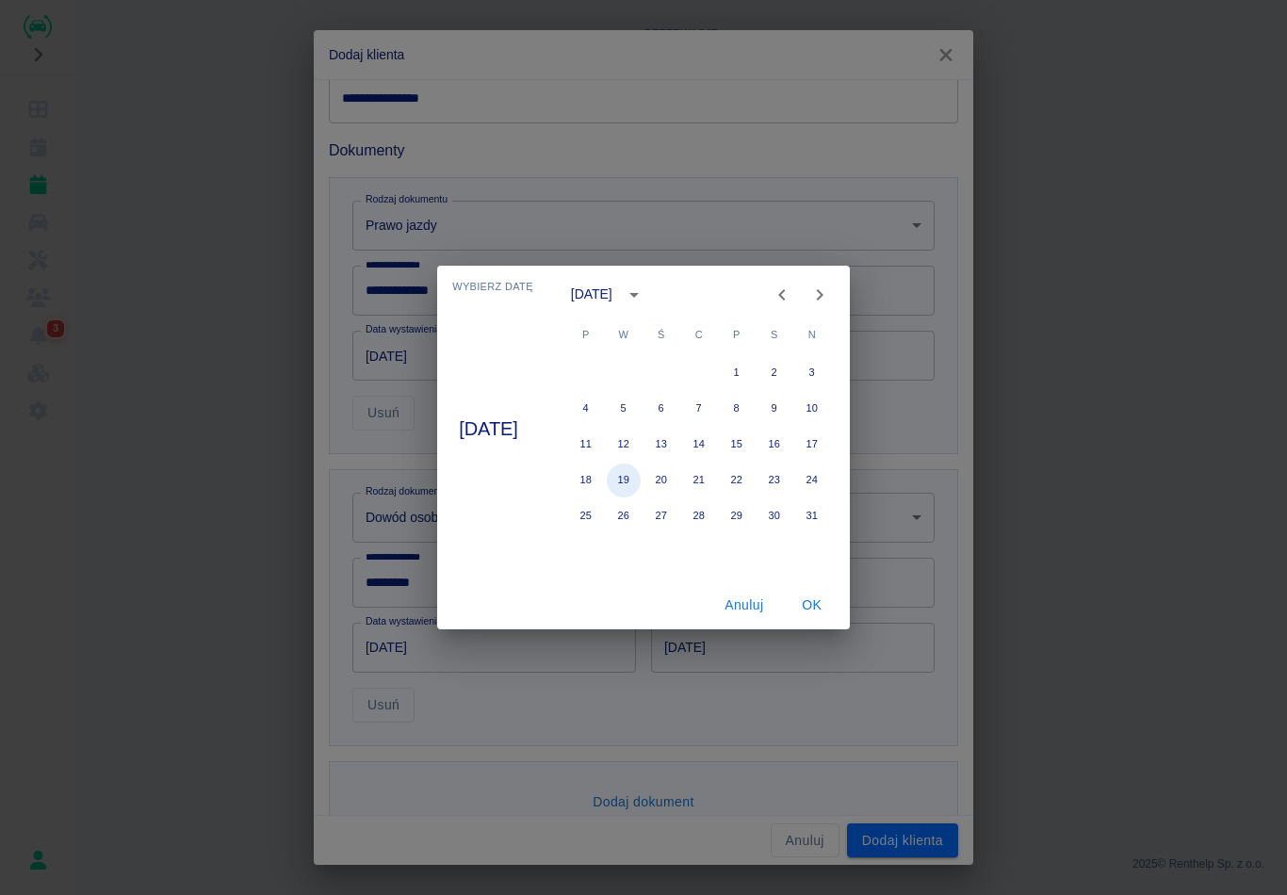
type input "[DATE]"
click at [831, 597] on button "OK" at bounding box center [812, 605] width 60 height 35
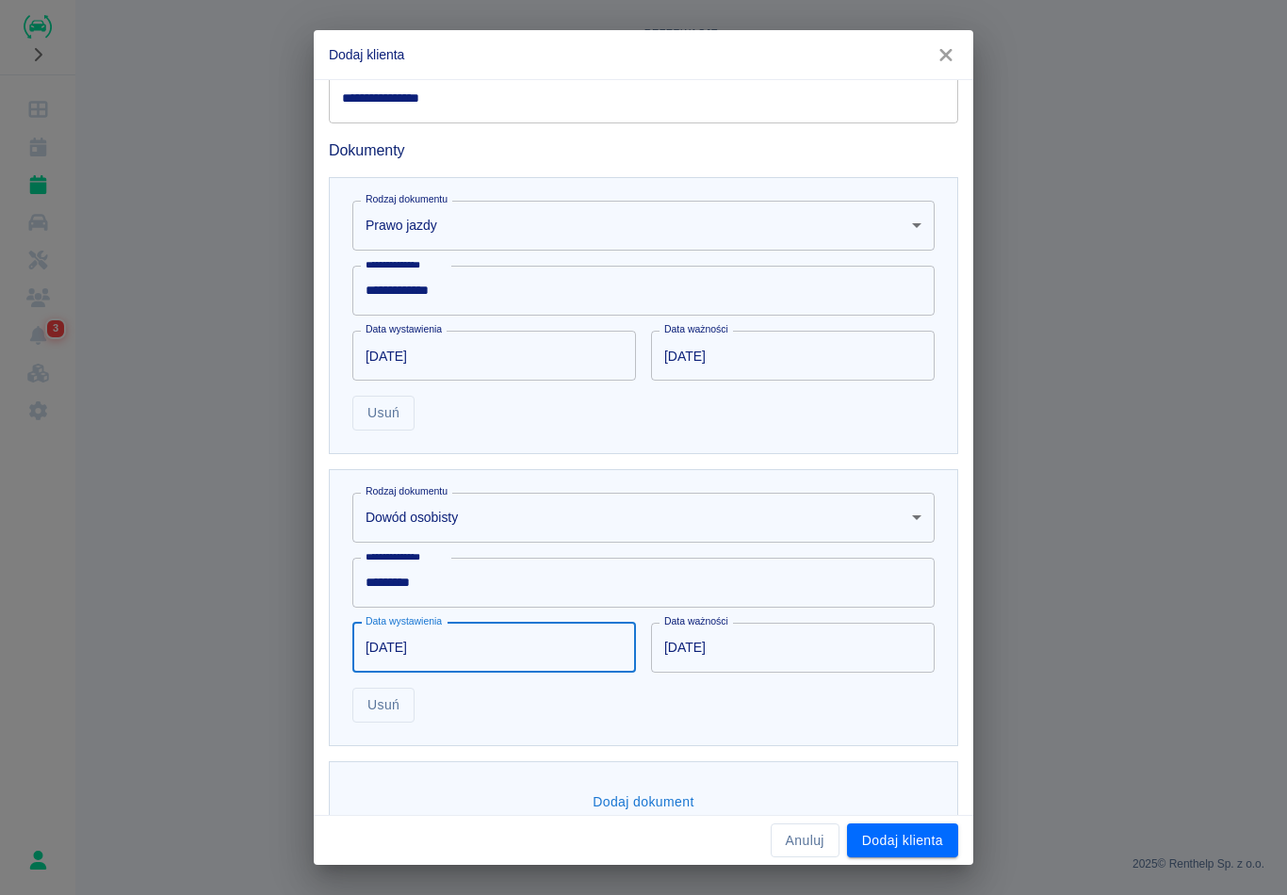
click at [743, 648] on input "[DATE]" at bounding box center [786, 648] width 270 height 50
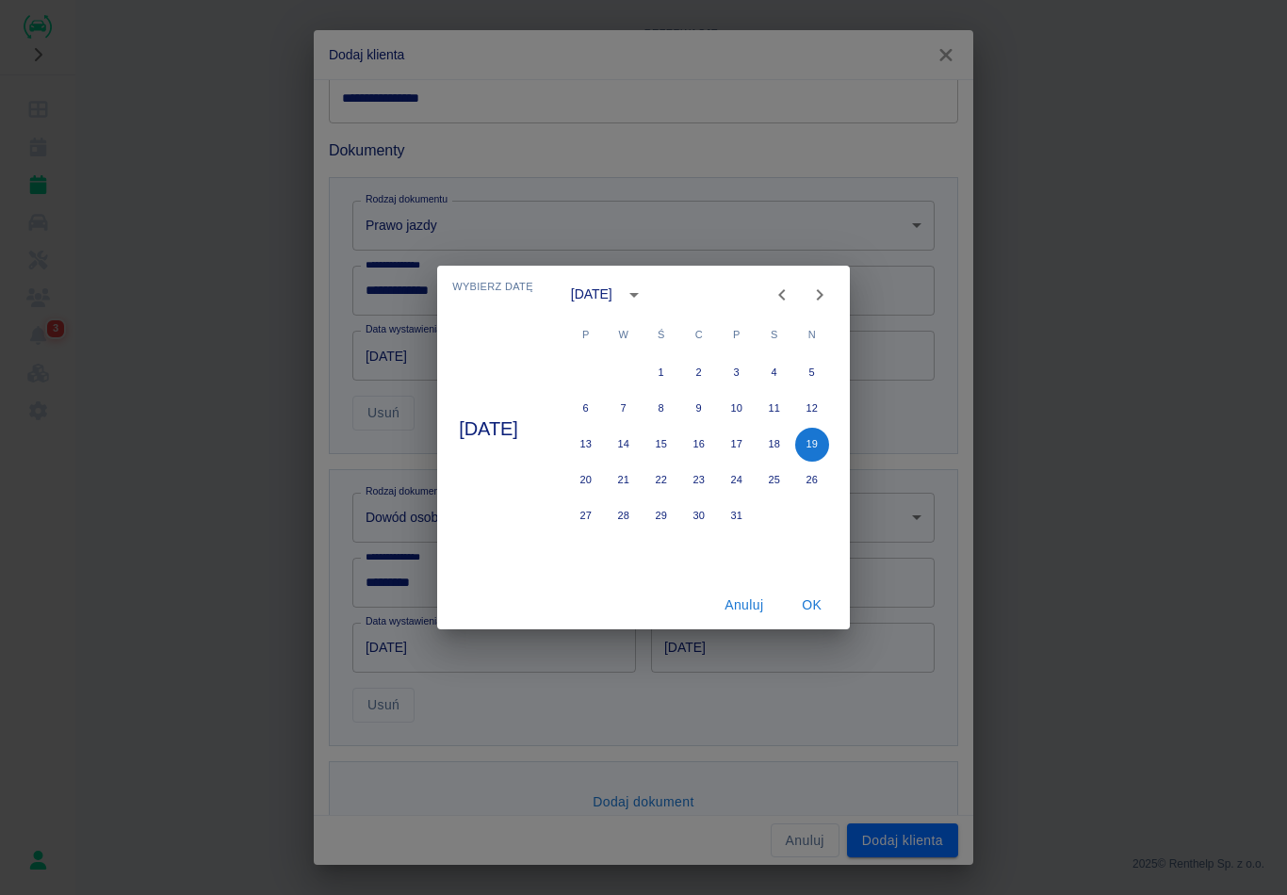
click at [824, 583] on div "Anuluj OK" at bounding box center [643, 605] width 413 height 50
click at [824, 606] on button "OK" at bounding box center [812, 605] width 60 height 35
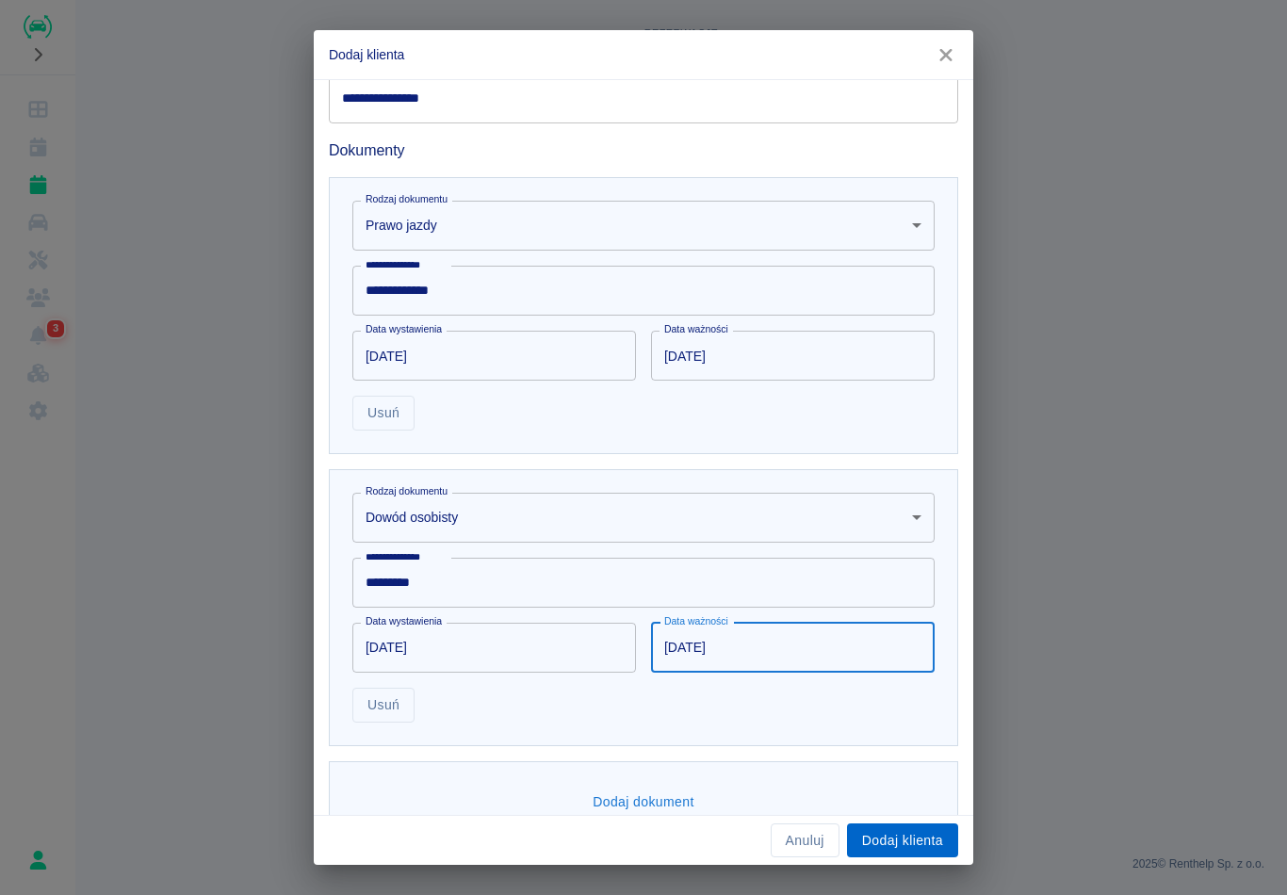
click at [919, 824] on button "Dodaj klienta" at bounding box center [902, 841] width 111 height 35
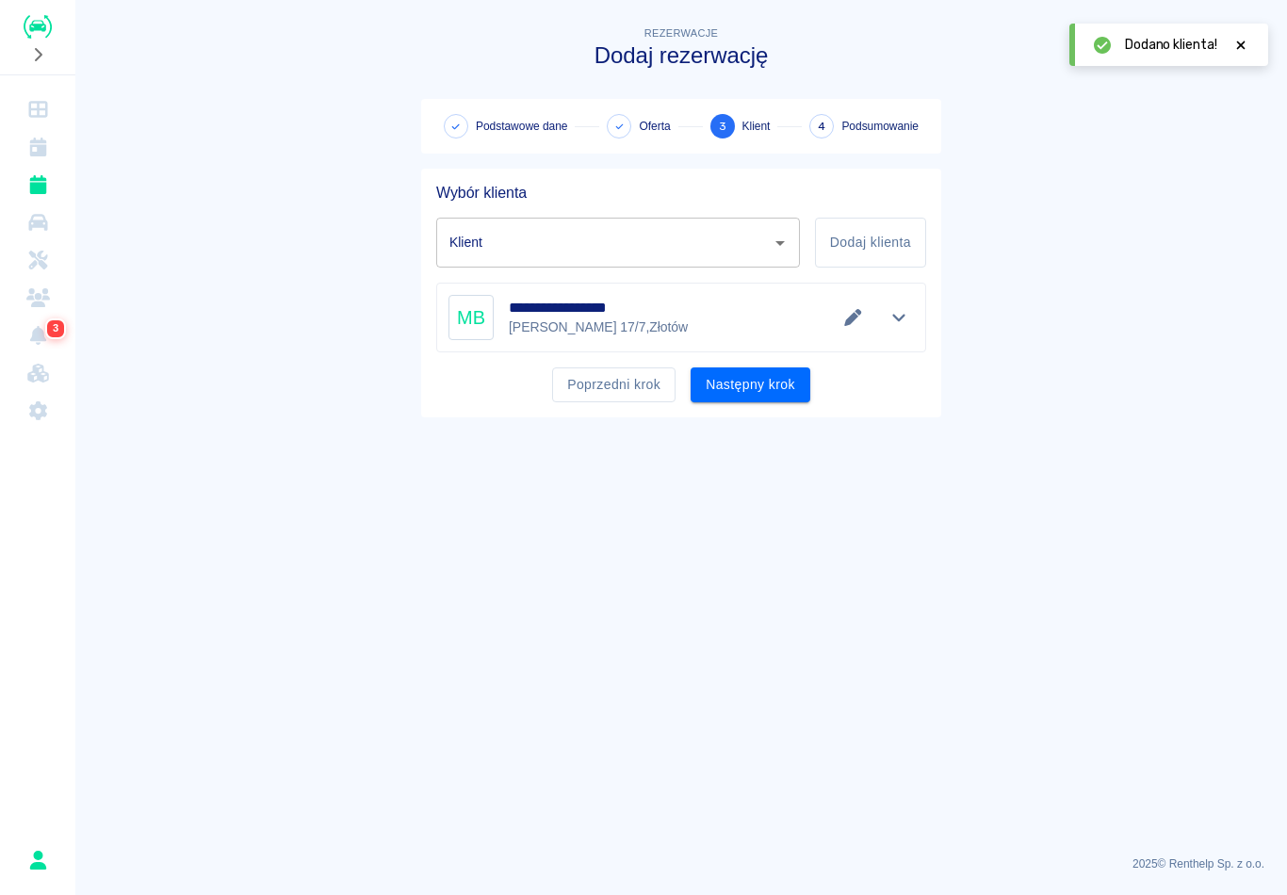
type input "[PERSON_NAME] ([PHONE_NUMBER])"
click at [805, 378] on button "Następny krok" at bounding box center [751, 384] width 120 height 35
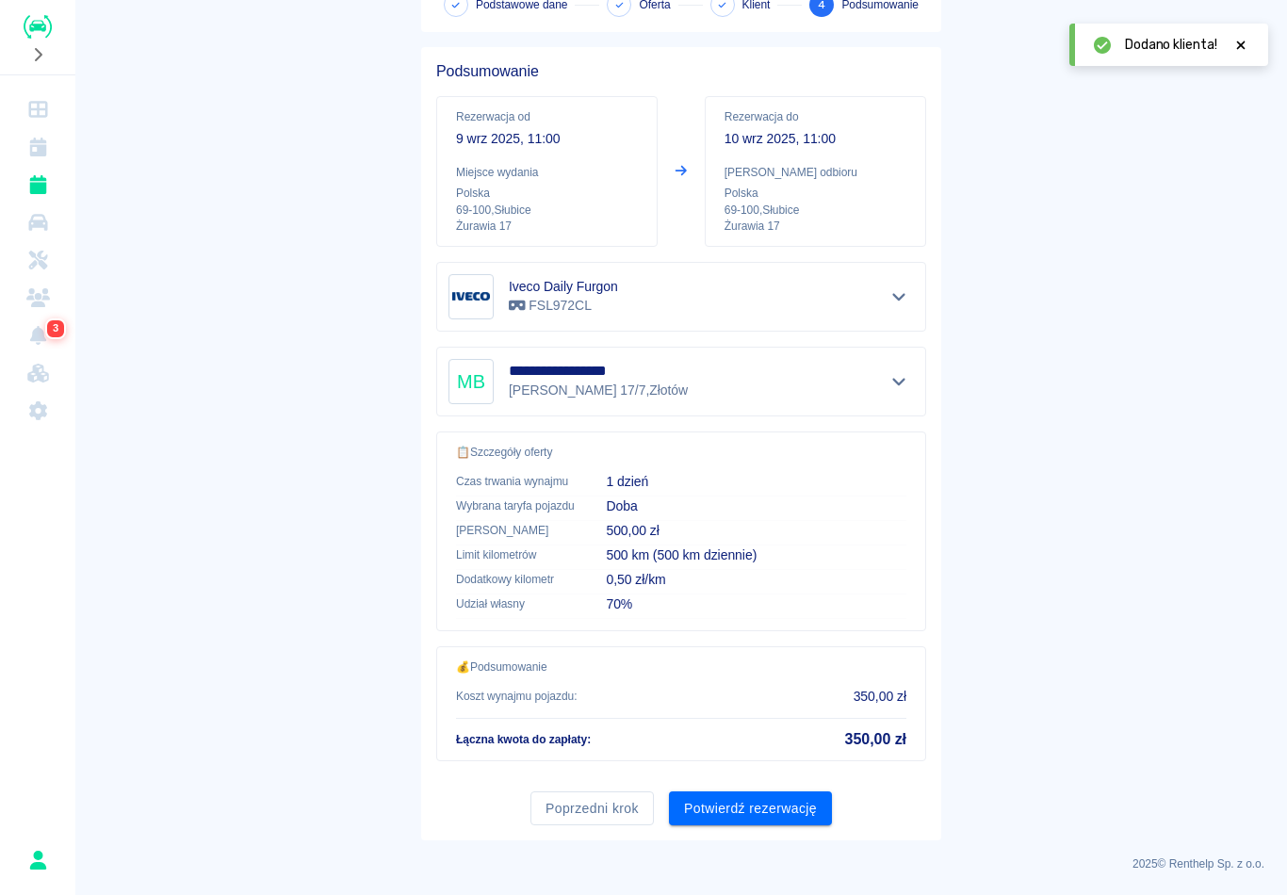
scroll to position [121, 0]
click at [743, 808] on button "Potwierdź rezerwację" at bounding box center [750, 809] width 163 height 35
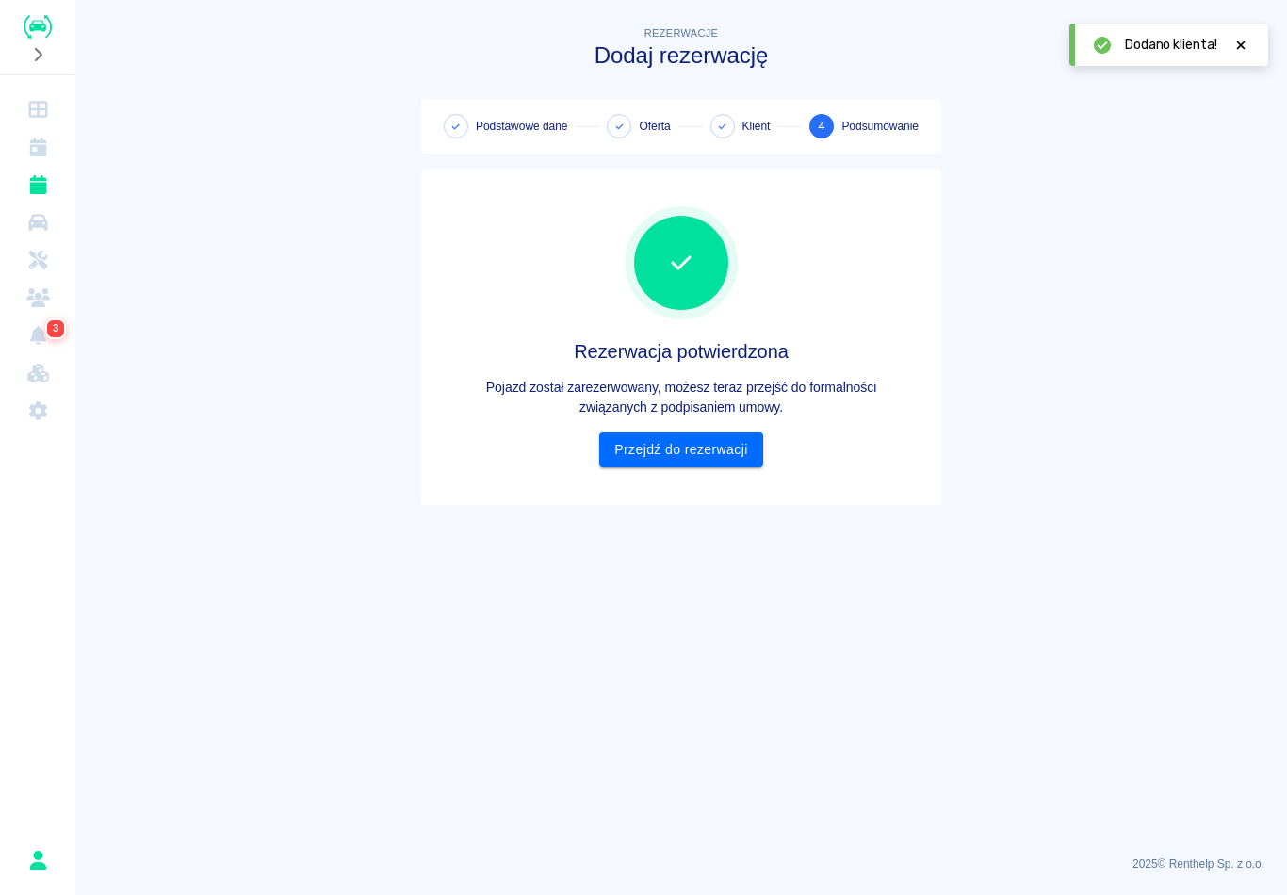
scroll to position [0, 0]
click at [664, 444] on link "Przejdź do rezerwacji" at bounding box center [680, 449] width 163 height 35
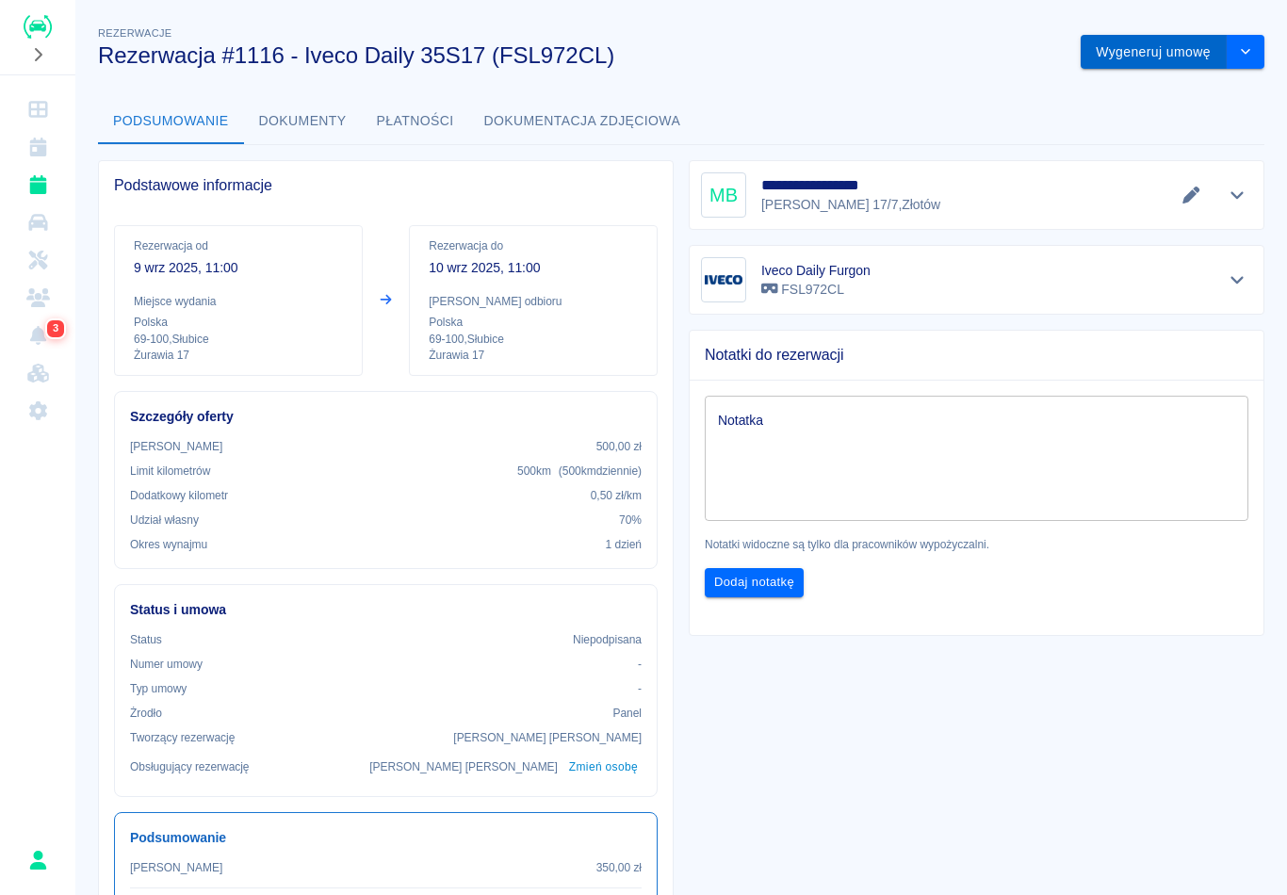
click at [1151, 55] on button "Wygeneruj umowę" at bounding box center [1154, 52] width 146 height 35
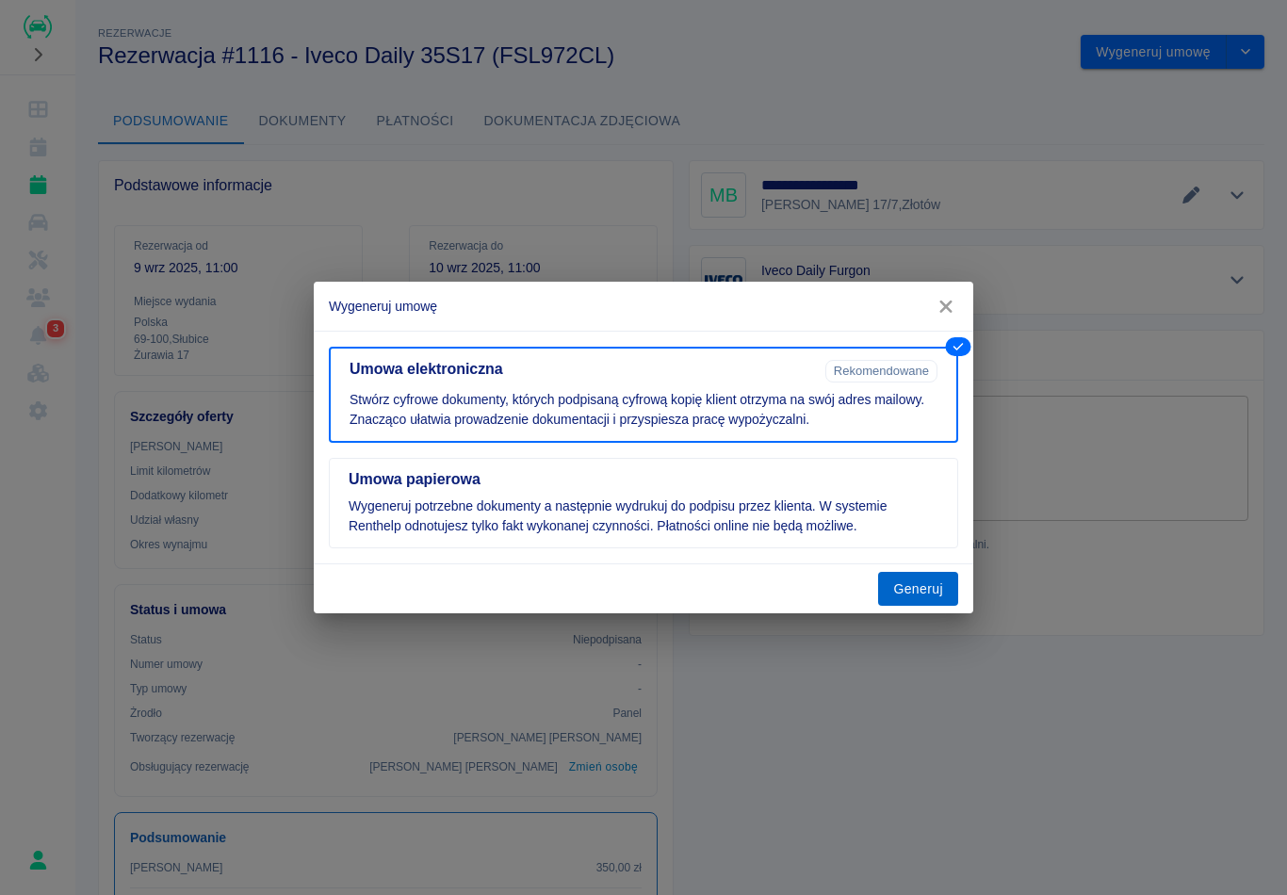
click at [912, 588] on button "Generuj" at bounding box center [918, 589] width 80 height 35
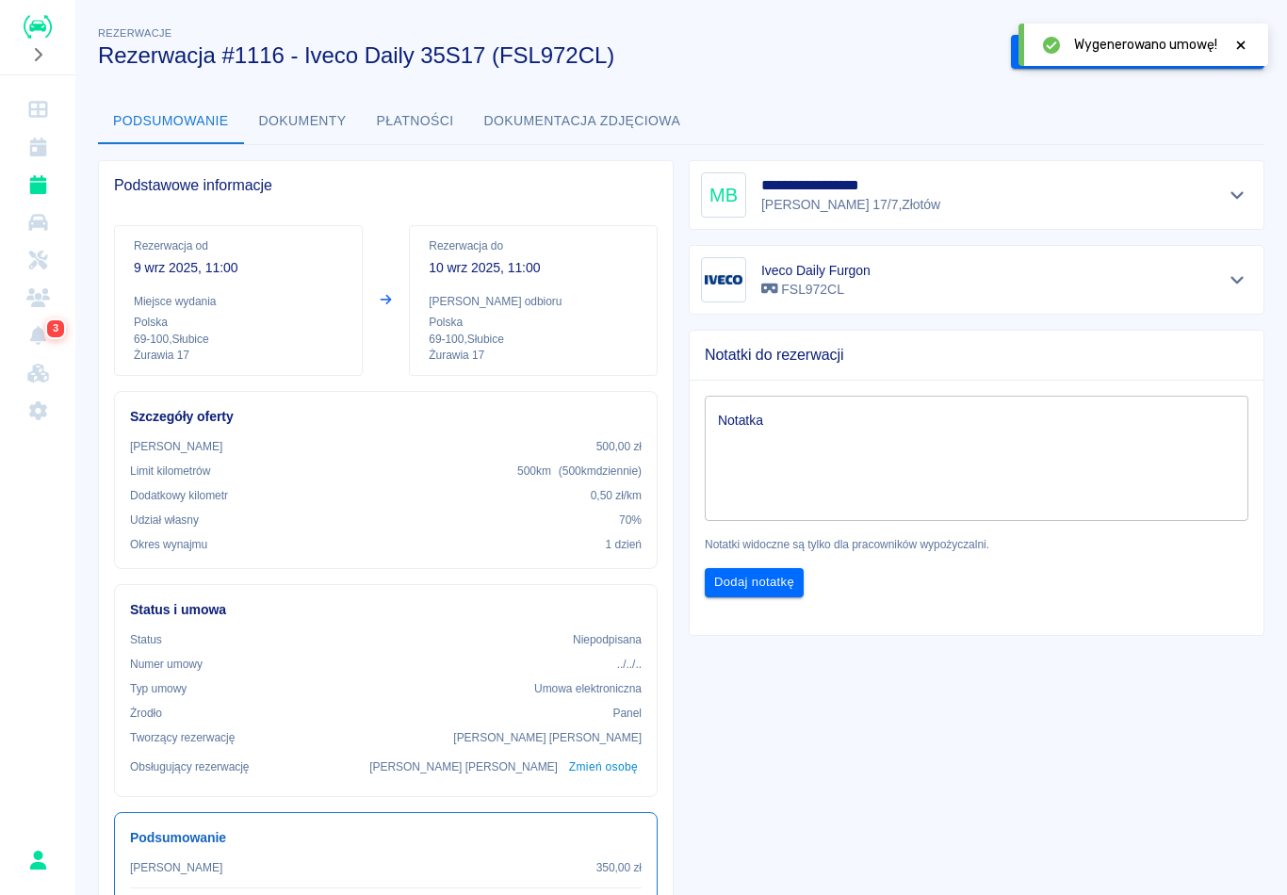
click at [1249, 41] on icon at bounding box center [1240, 45] width 17 height 13
click at [1168, 53] on button "Podpisz umowę elektroniczną" at bounding box center [1119, 52] width 216 height 35
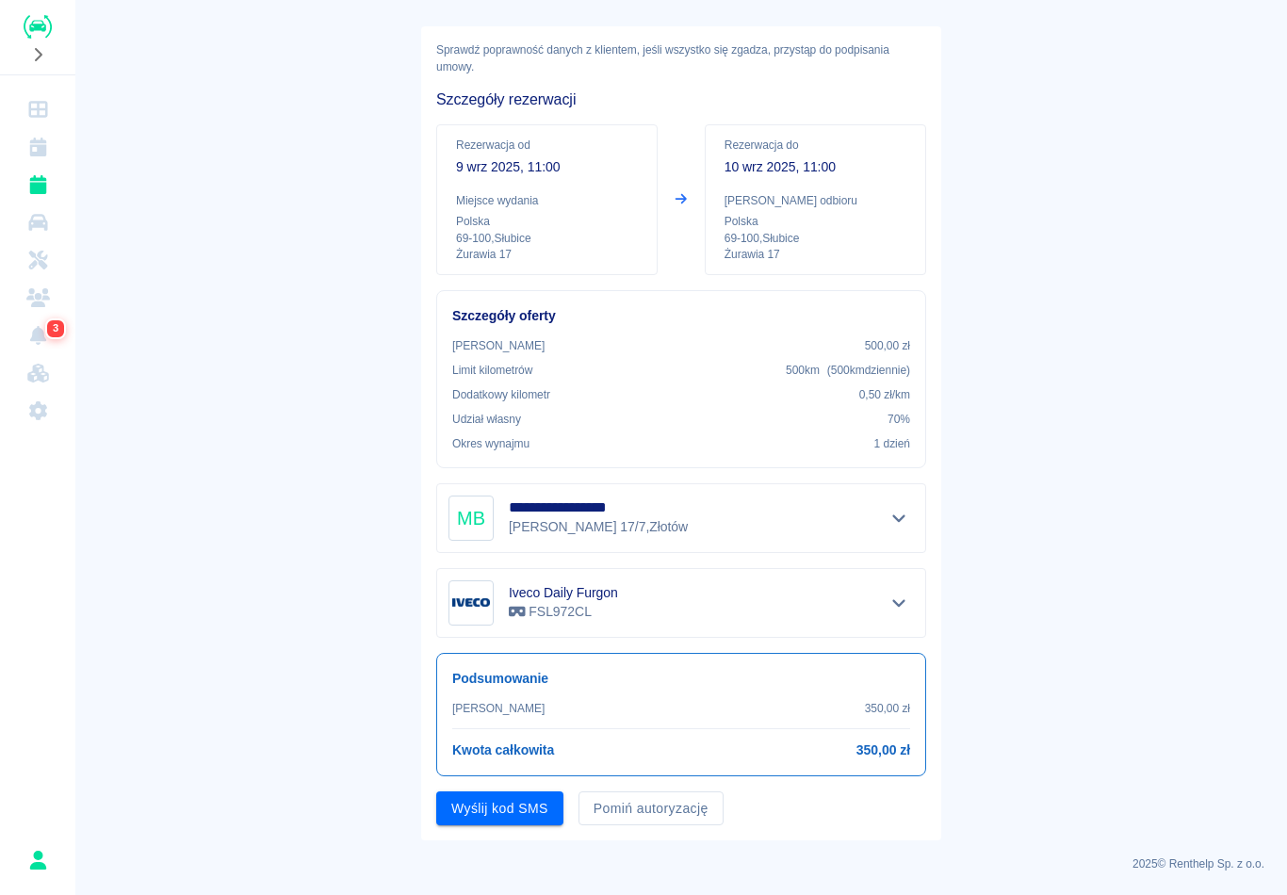
scroll to position [72, 0]
click at [673, 809] on button "Pomiń autoryzację" at bounding box center [651, 809] width 145 height 35
click at [550, 804] on button "Podpisz umowę" at bounding box center [500, 809] width 128 height 35
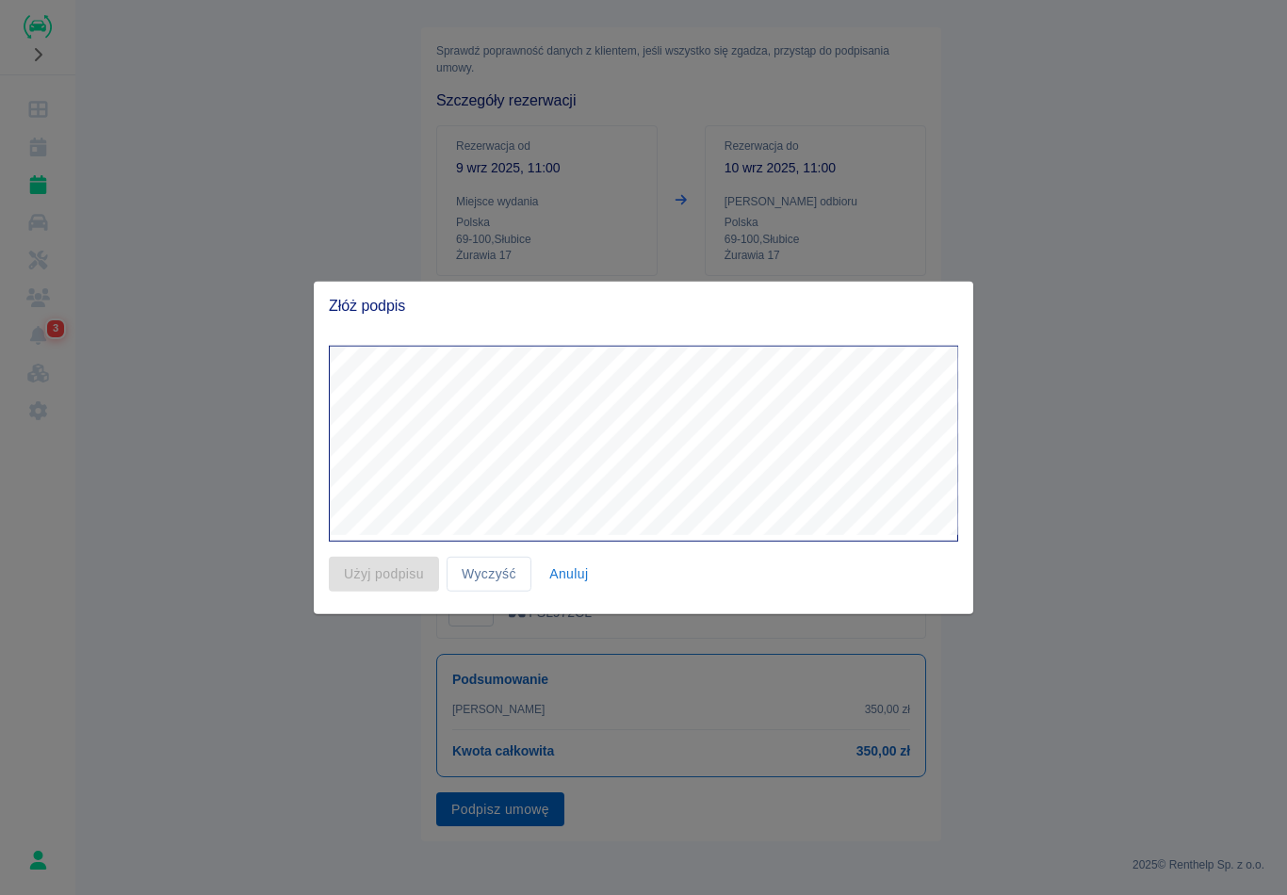
click at [836, 808] on div at bounding box center [643, 447] width 1287 height 895
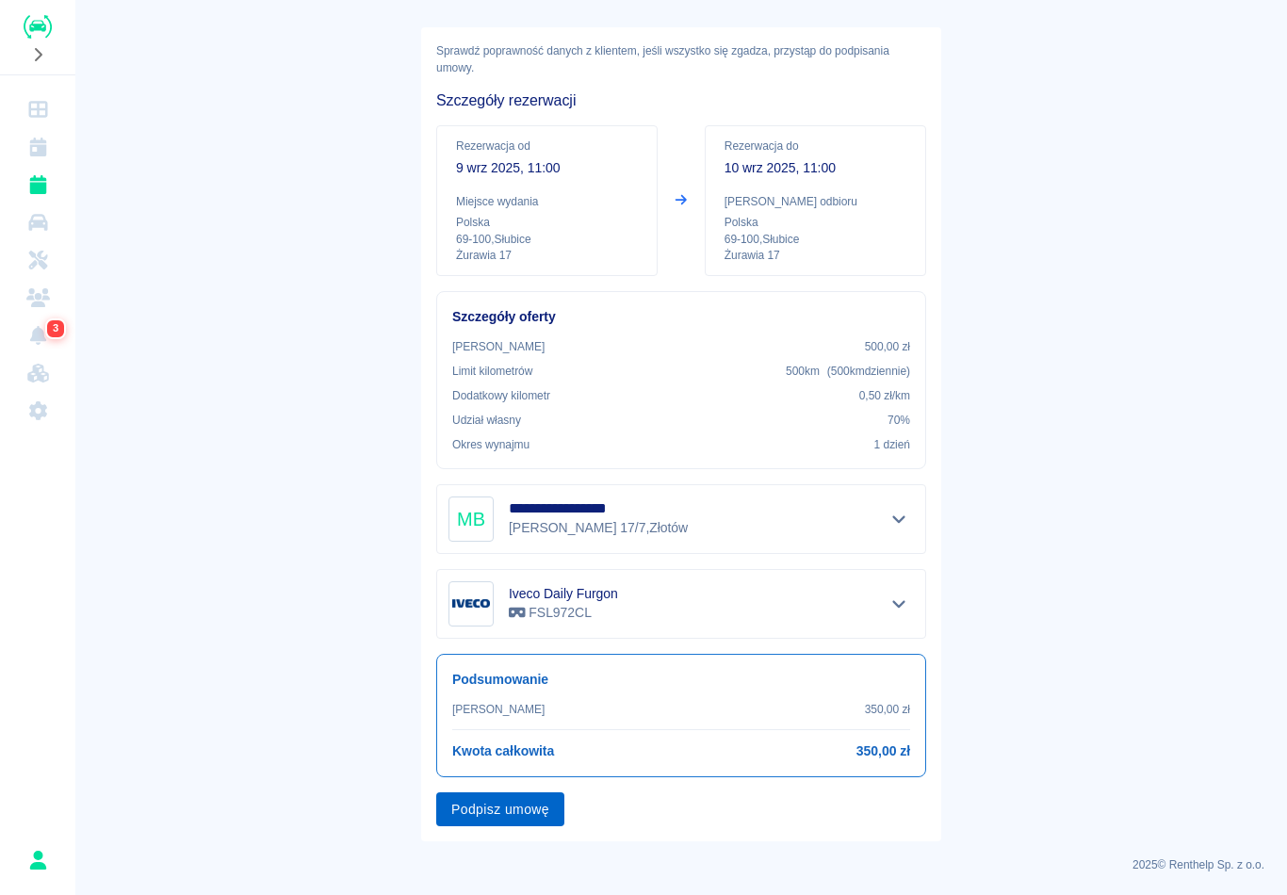
click at [470, 800] on button "Podpisz umowę" at bounding box center [500, 809] width 128 height 35
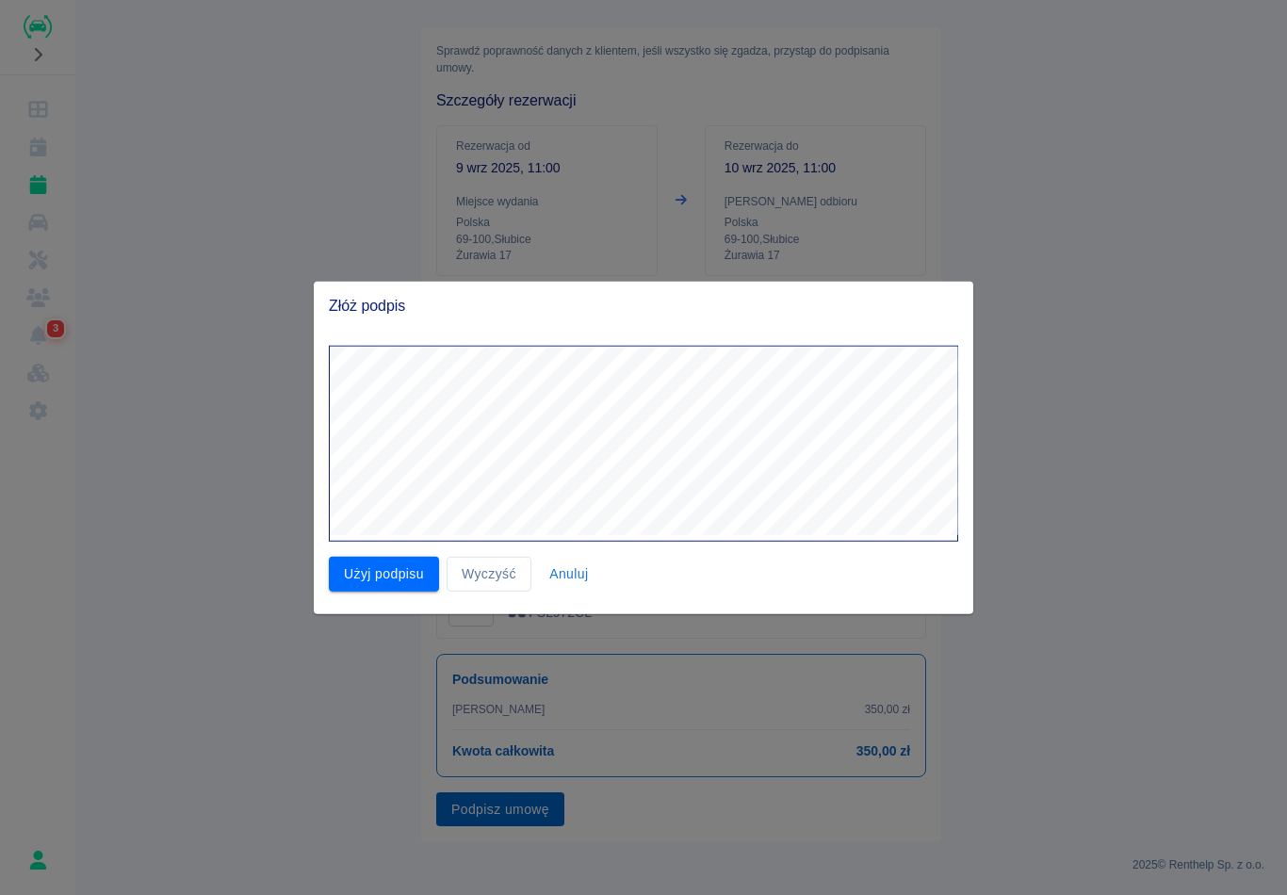
click at [382, 575] on button "Użyj podpisu" at bounding box center [384, 574] width 110 height 35
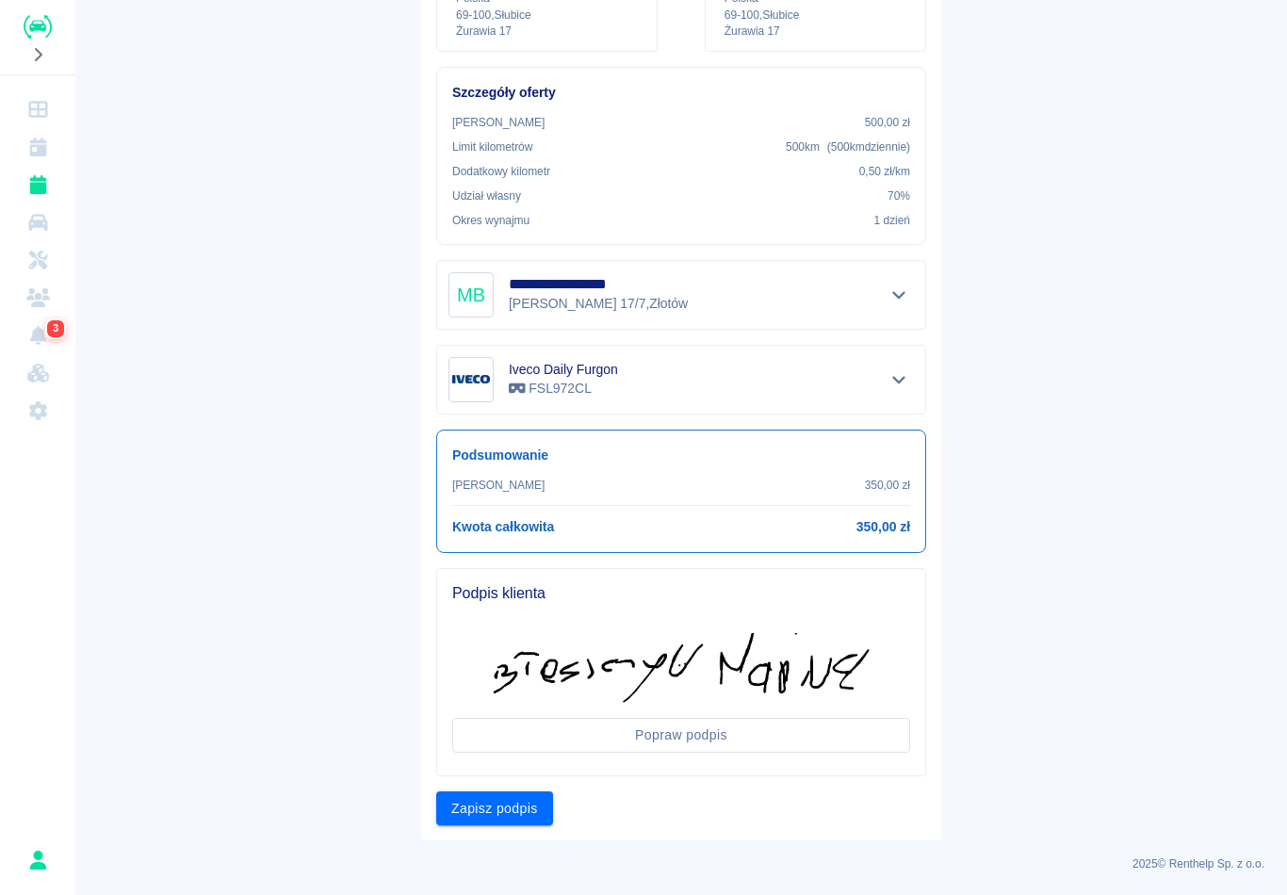
scroll to position [295, 0]
click at [473, 811] on button "Zapisz podpis" at bounding box center [494, 809] width 117 height 35
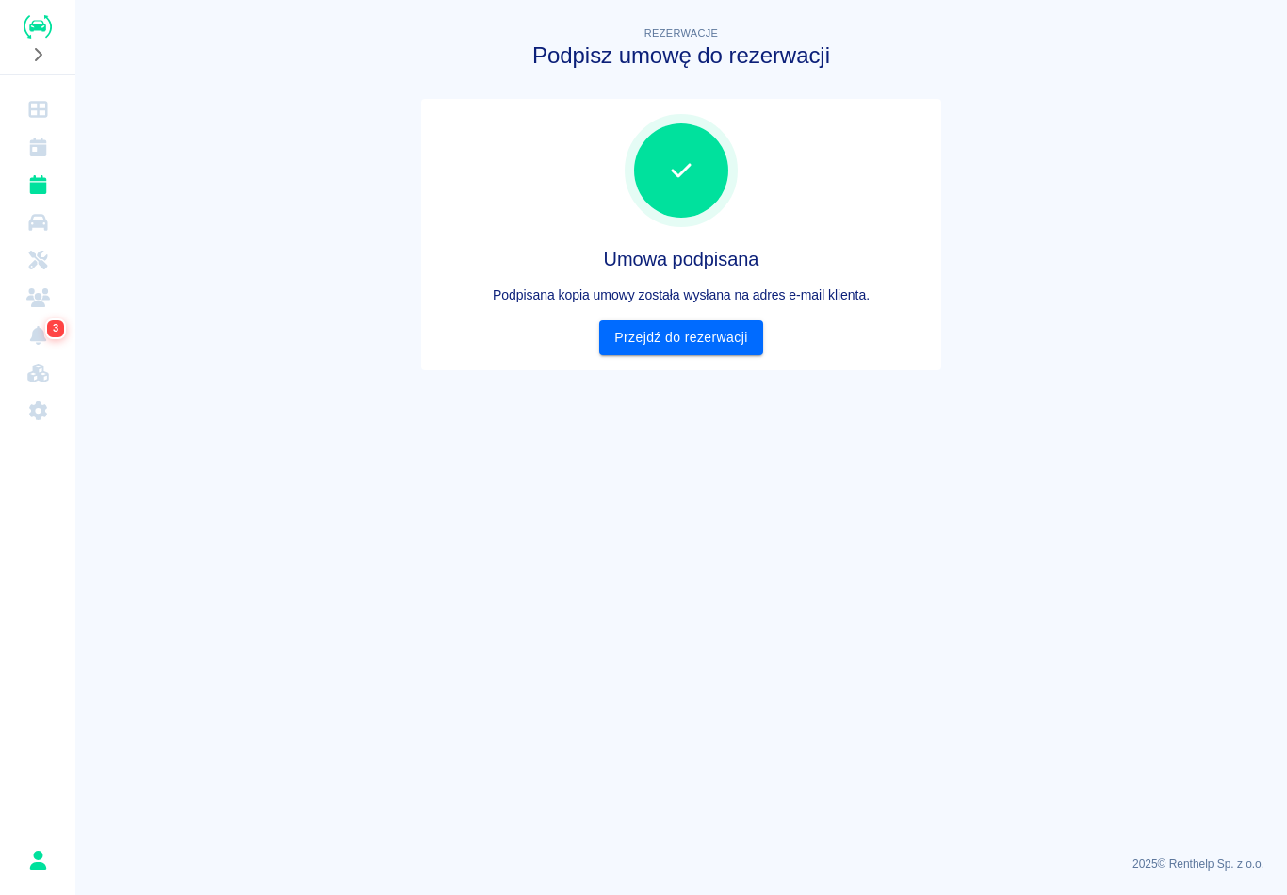
click at [628, 337] on link "Przejdź do rezerwacji" at bounding box center [680, 337] width 163 height 35
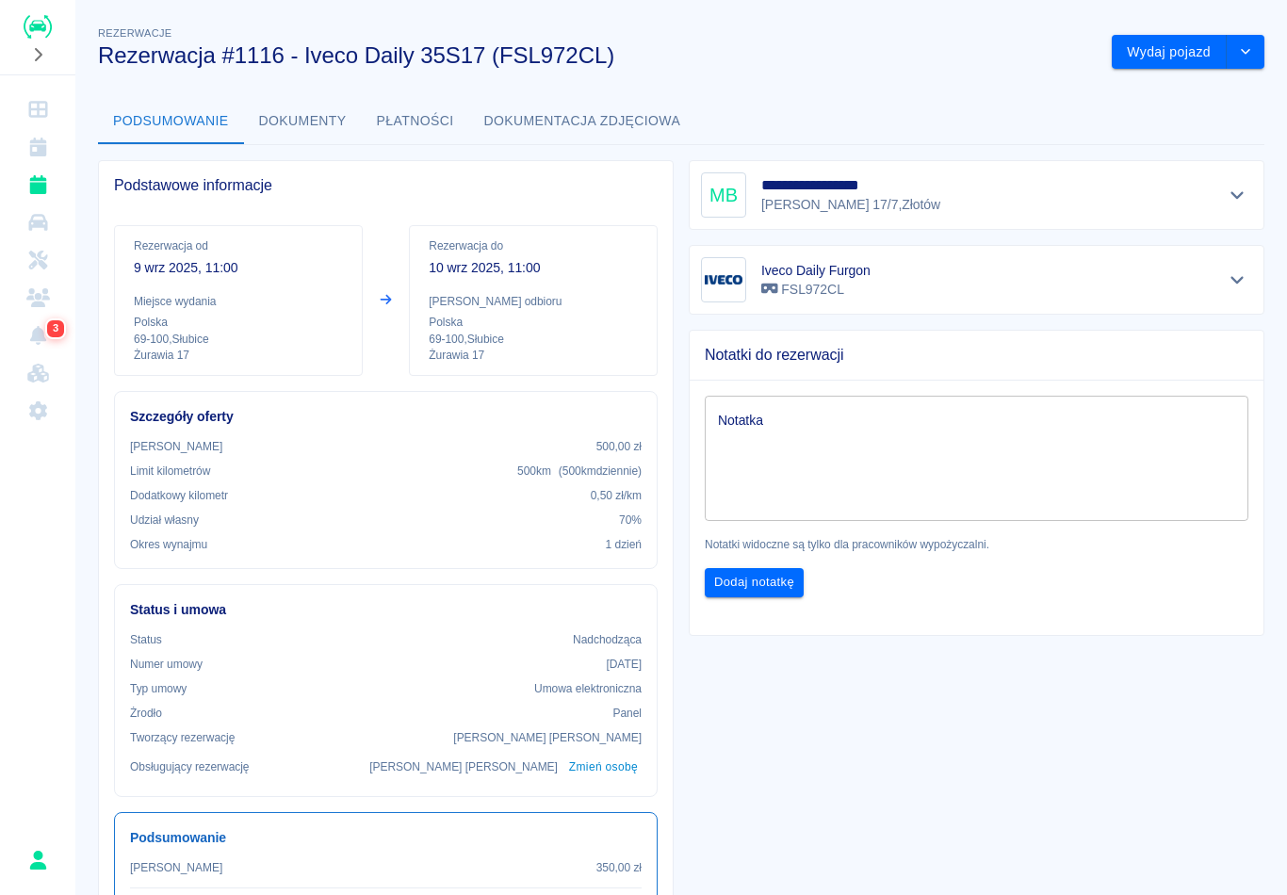
click at [1172, 61] on button "Wydaj pojazd" at bounding box center [1169, 52] width 115 height 35
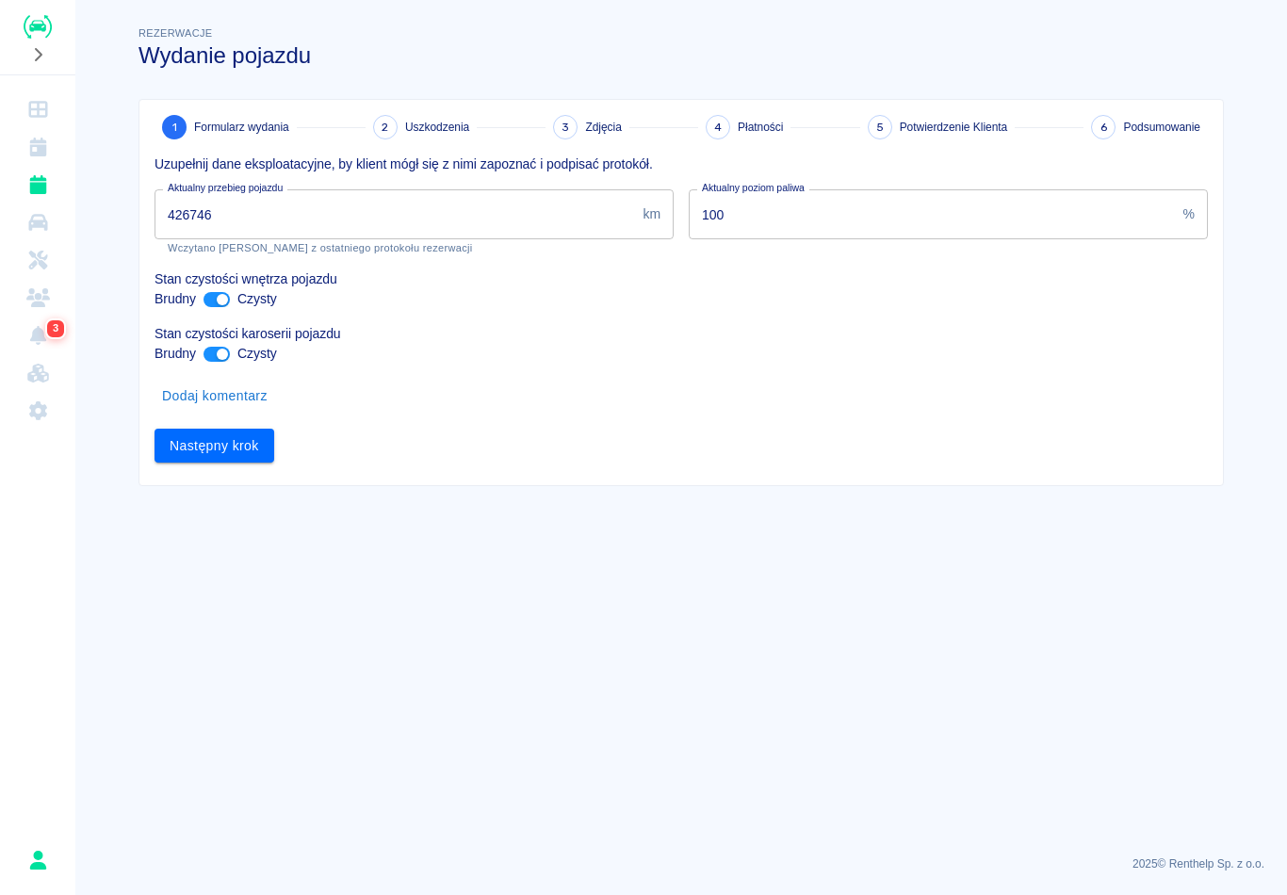
click at [341, 224] on input "426746" at bounding box center [395, 214] width 481 height 50
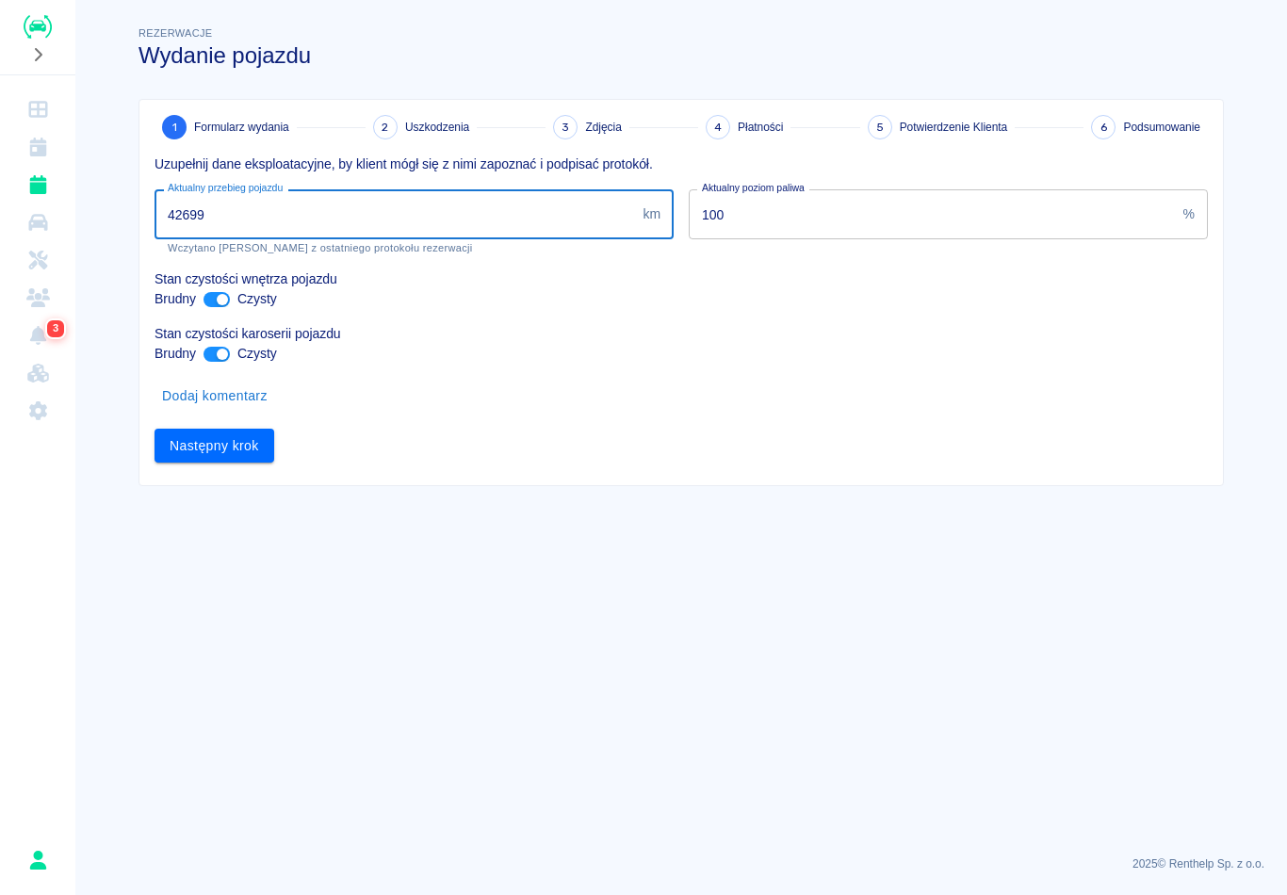
type input "426996"
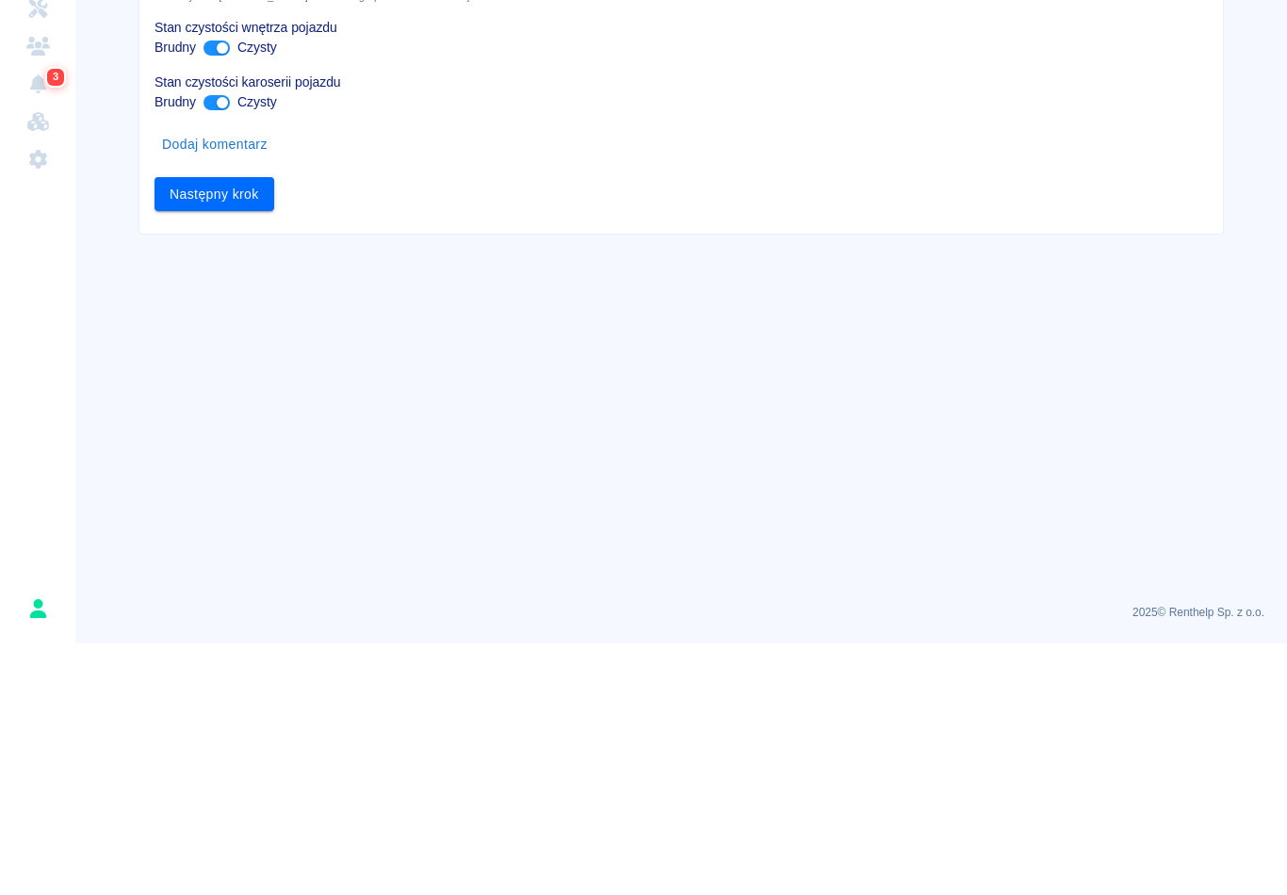
click at [245, 429] on button "Następny krok" at bounding box center [215, 446] width 120 height 35
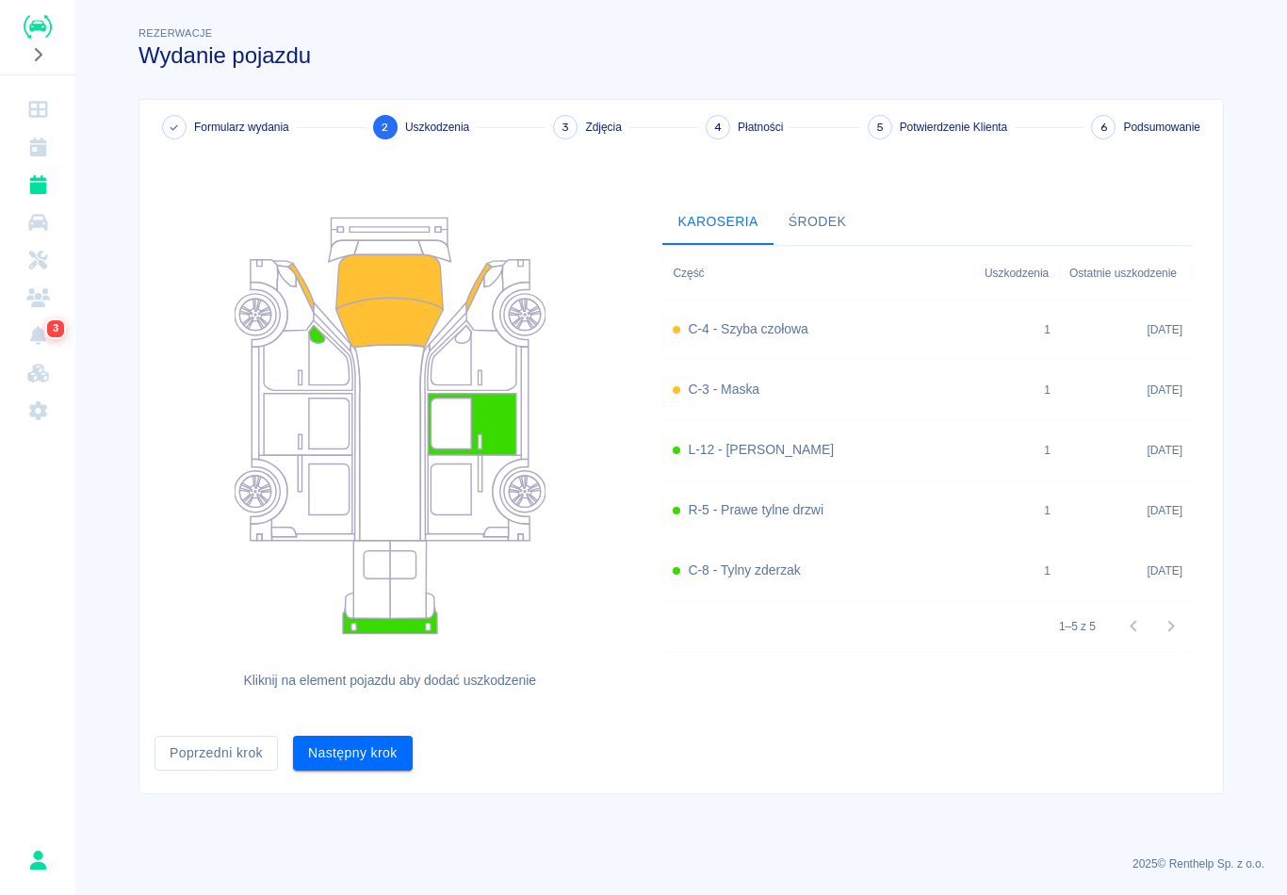
click at [387, 746] on button "Następny krok" at bounding box center [353, 753] width 120 height 35
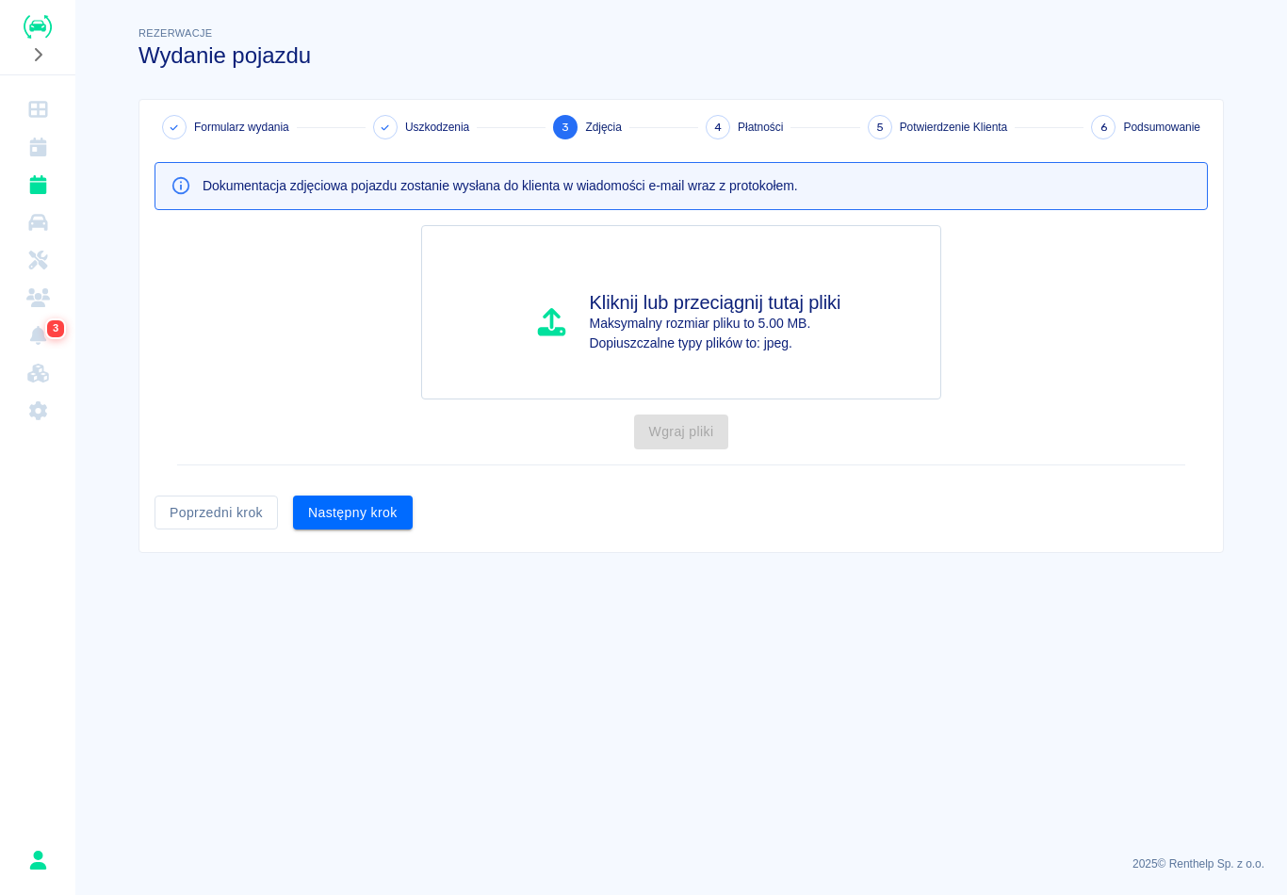
click at [359, 510] on button "Następny krok" at bounding box center [353, 513] width 120 height 35
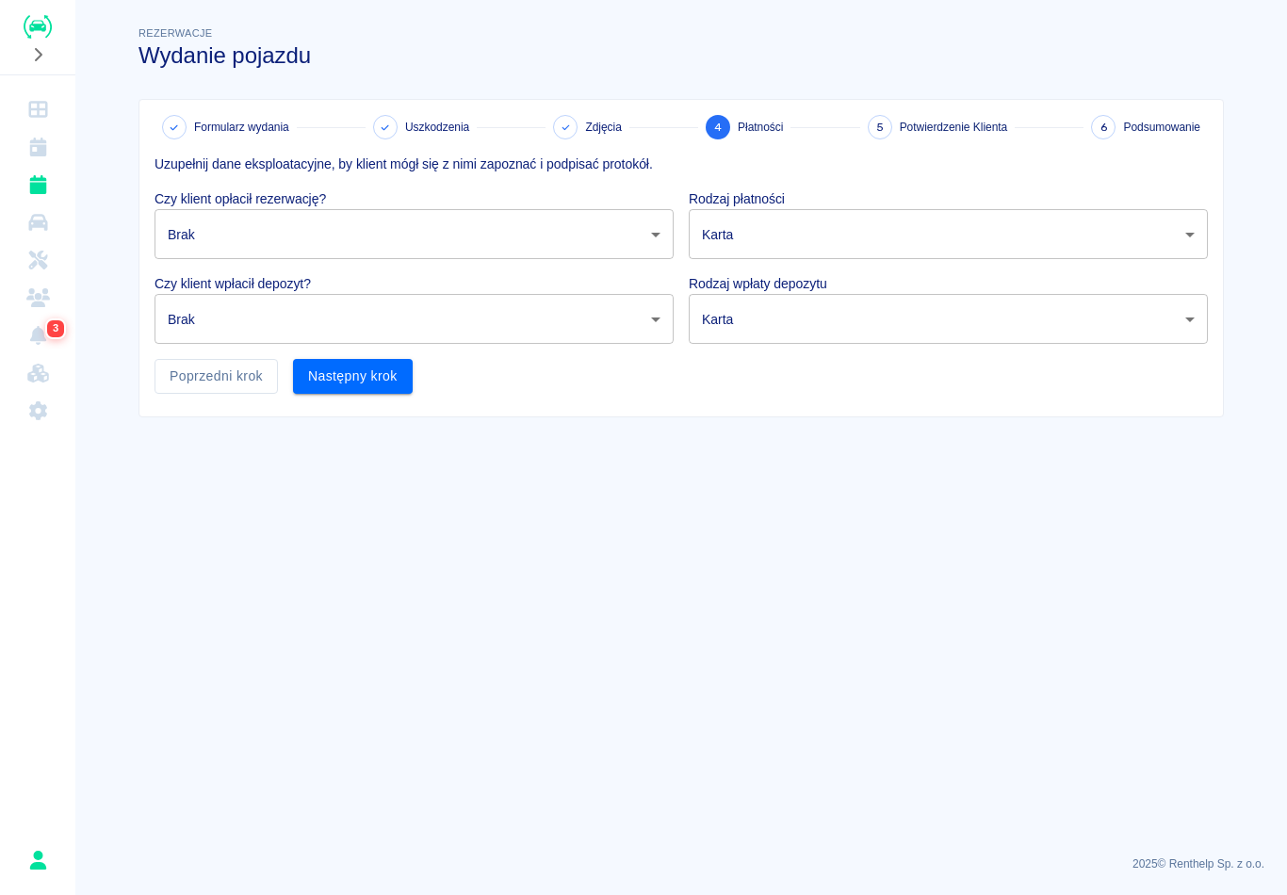
click at [624, 229] on body "Używamy plików Cookies, by zapewnić Ci najlepsze możliwe doświadczenie. Aby dow…" at bounding box center [643, 447] width 1287 height 895
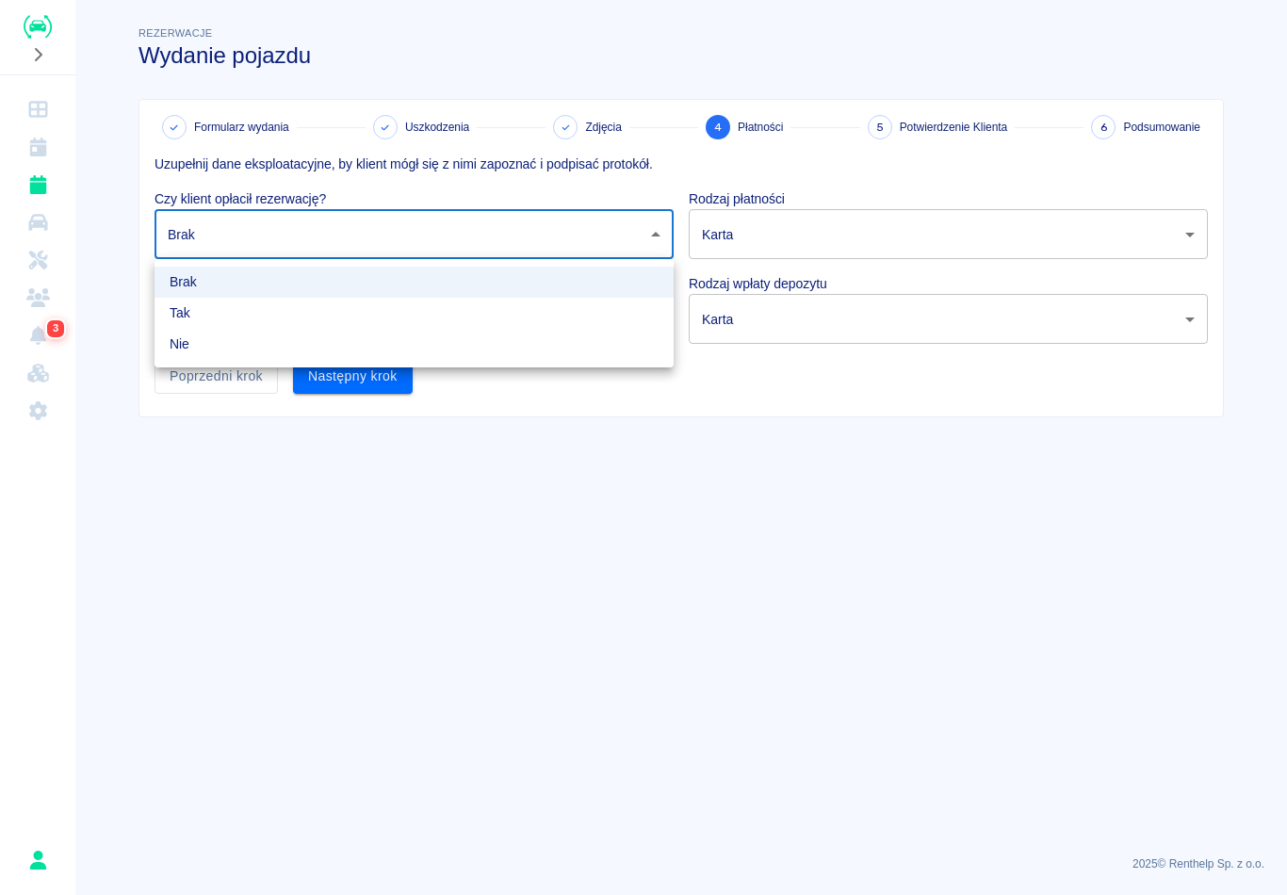
click at [253, 311] on li "Tak" at bounding box center [414, 313] width 519 height 31
type input "true"
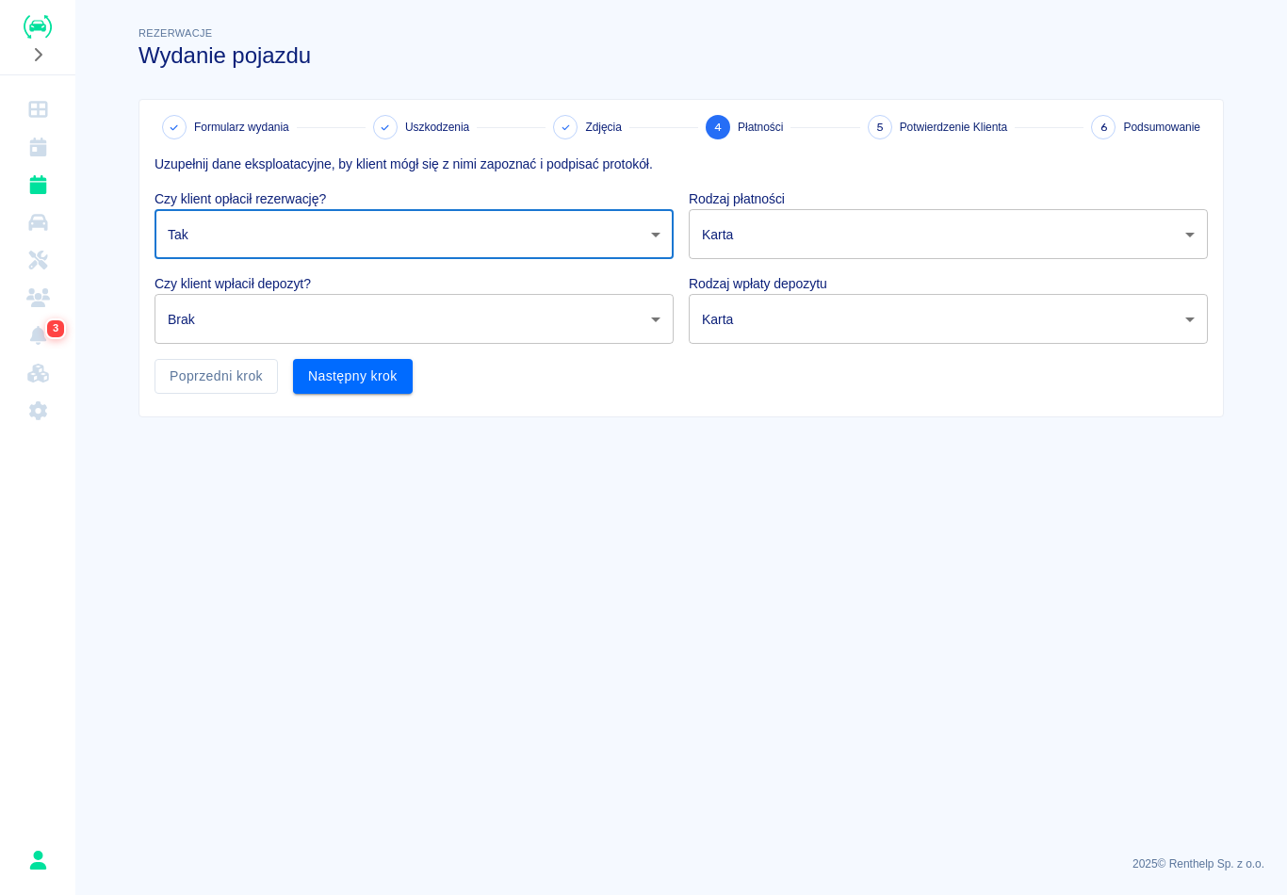
click at [282, 322] on body "Używamy plików Cookies, by zapewnić Ci najlepsze możliwe doświadczenie. Aby dow…" at bounding box center [643, 447] width 1287 height 895
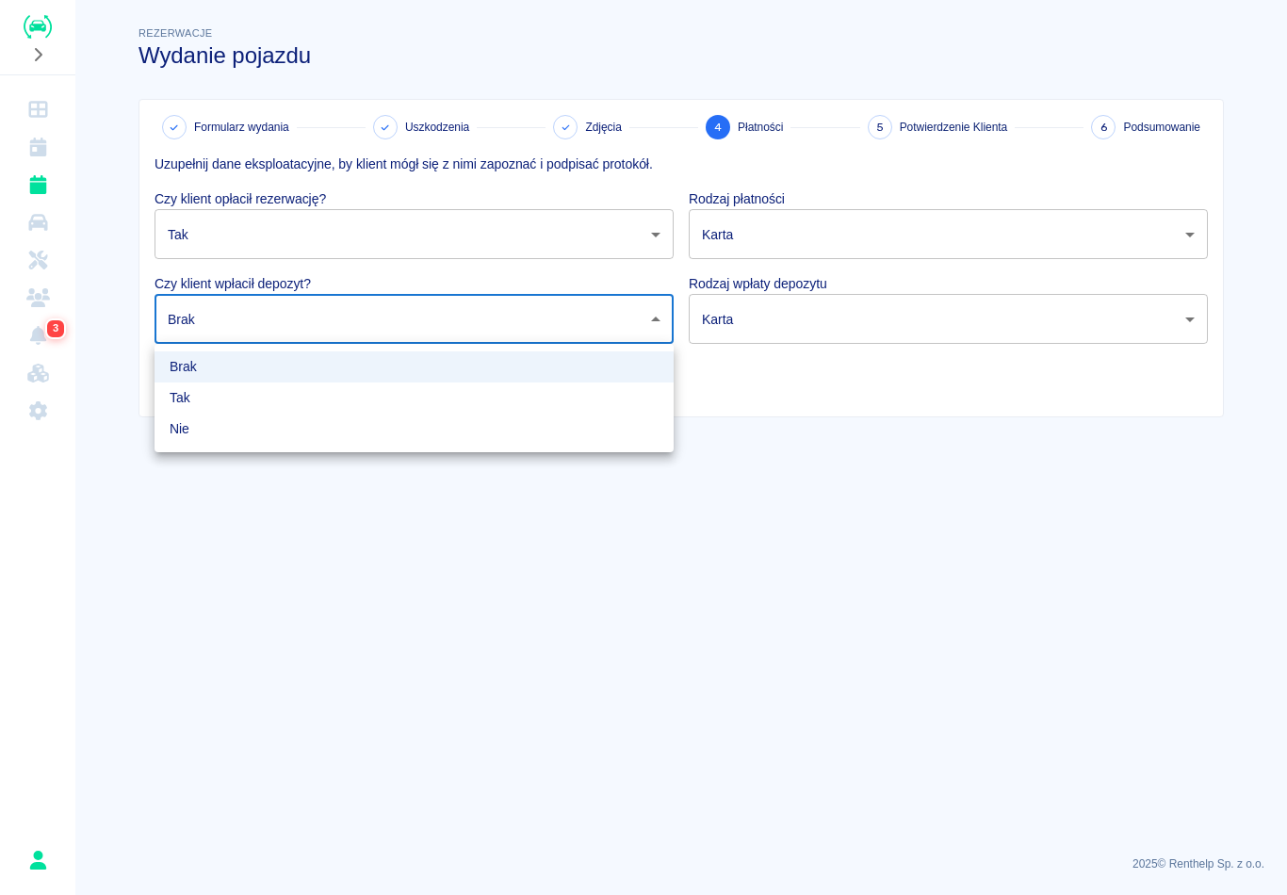
click at [807, 222] on div at bounding box center [643, 447] width 1287 height 895
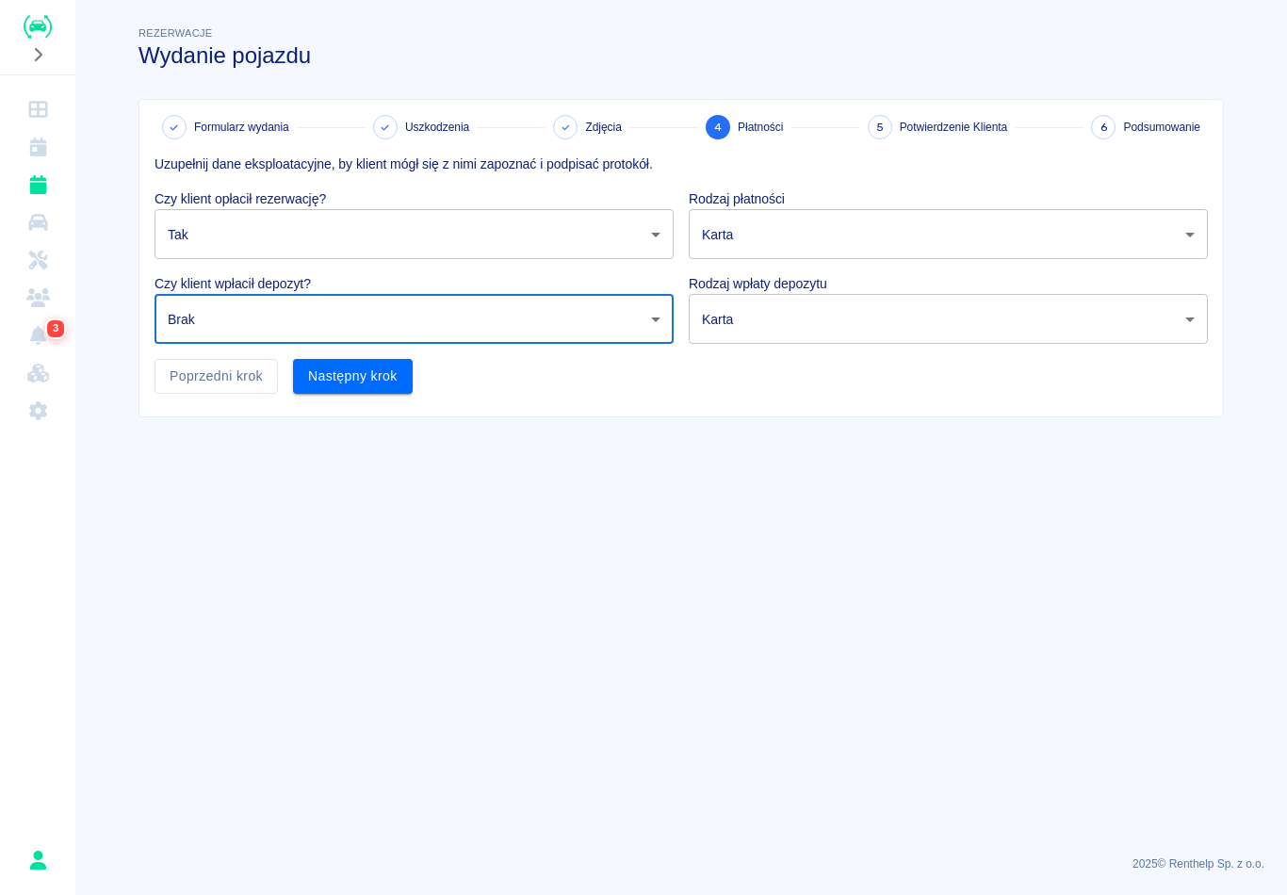
click at [631, 332] on body "Używamy plików Cookies, by zapewnić Ci najlepsze możliwe doświadczenie. Aby dow…" at bounding box center [643, 447] width 1287 height 895
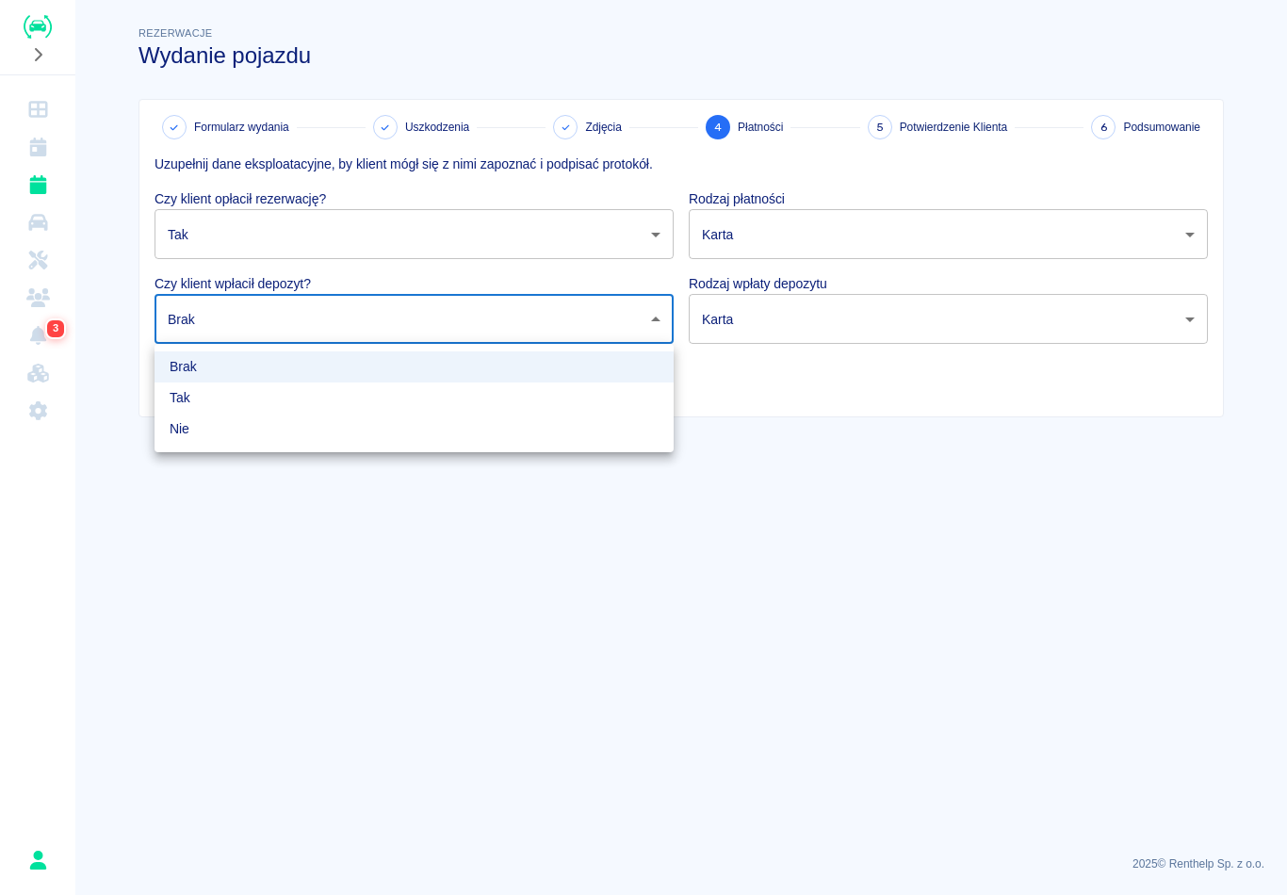
click at [256, 400] on li "Tak" at bounding box center [414, 398] width 519 height 31
type input "true"
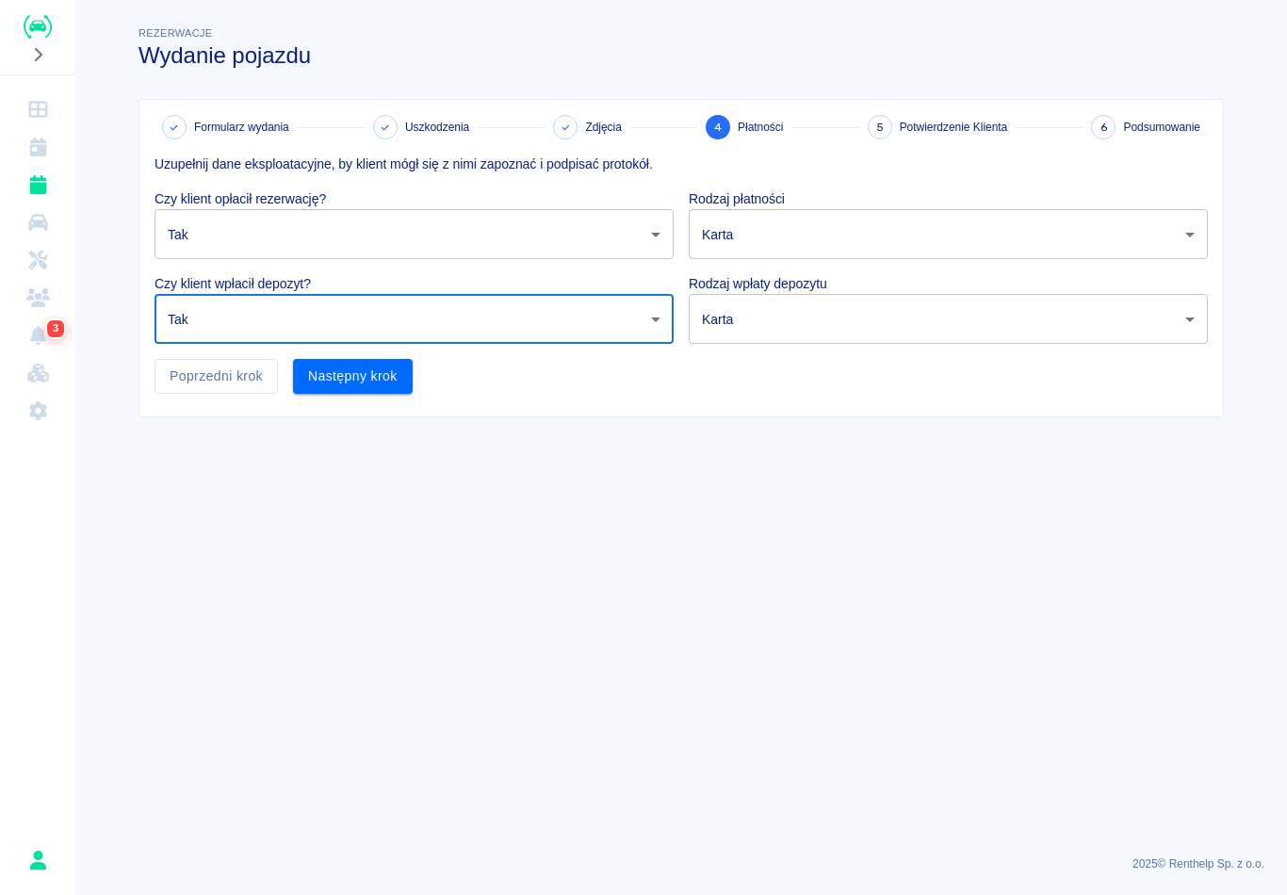
click at [1190, 226] on body "Używamy plików Cookies, by zapewnić Ci najlepsze możliwe doświadczenie. Aby dow…" at bounding box center [643, 447] width 1287 height 895
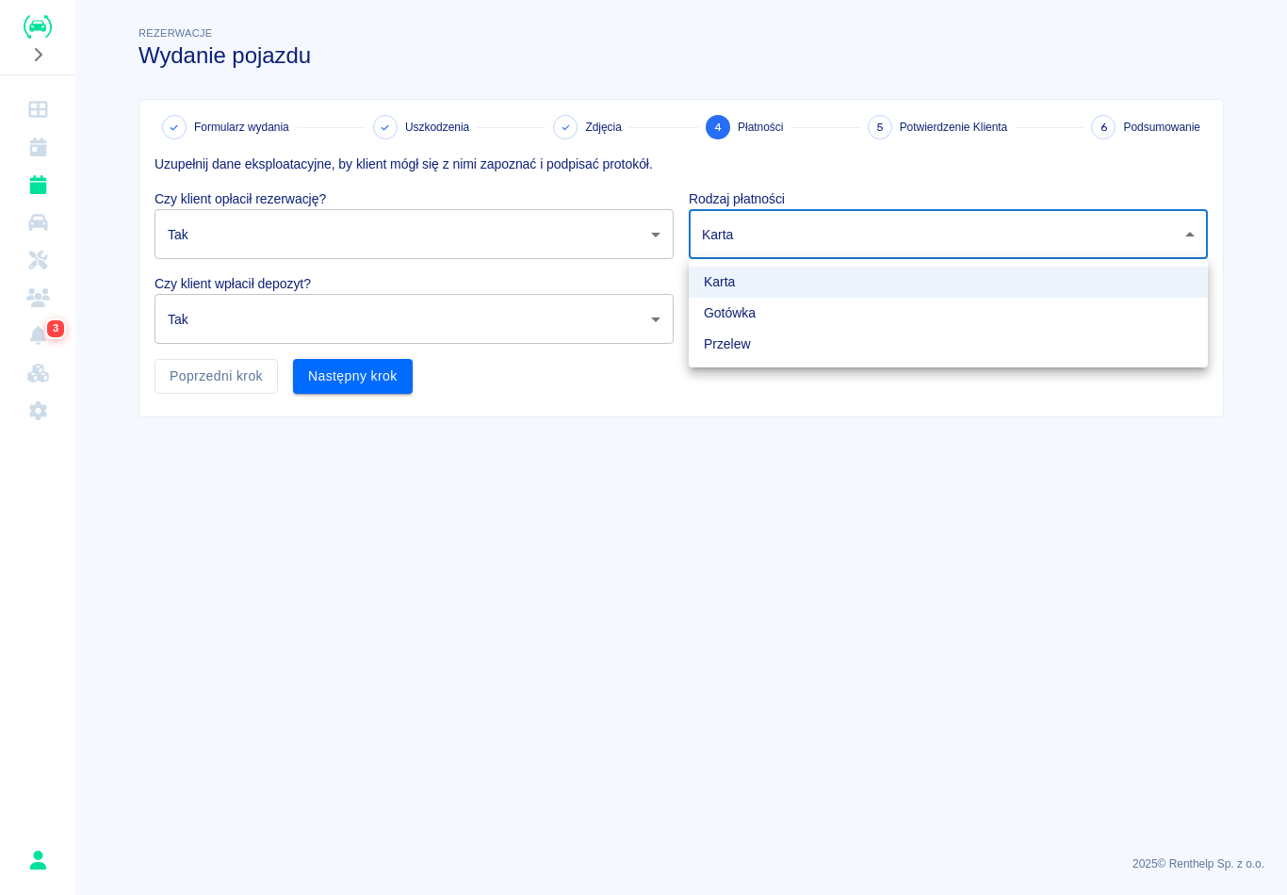
click at [774, 318] on li "Gotówka" at bounding box center [948, 313] width 519 height 31
type input "cash"
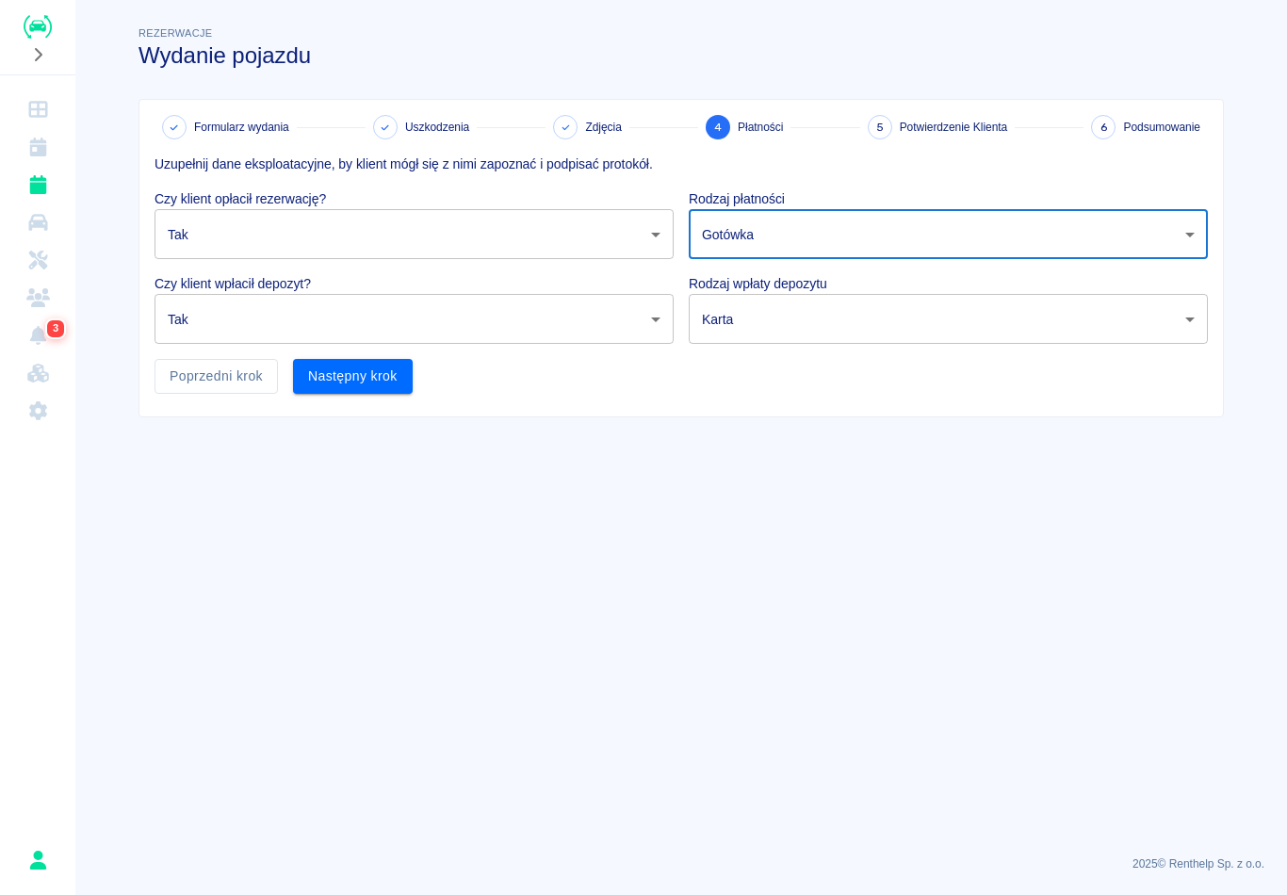
click at [1117, 339] on body "Używamy plików Cookies, by zapewnić Ci najlepsze możliwe doświadczenie. Aby dow…" at bounding box center [643, 447] width 1287 height 895
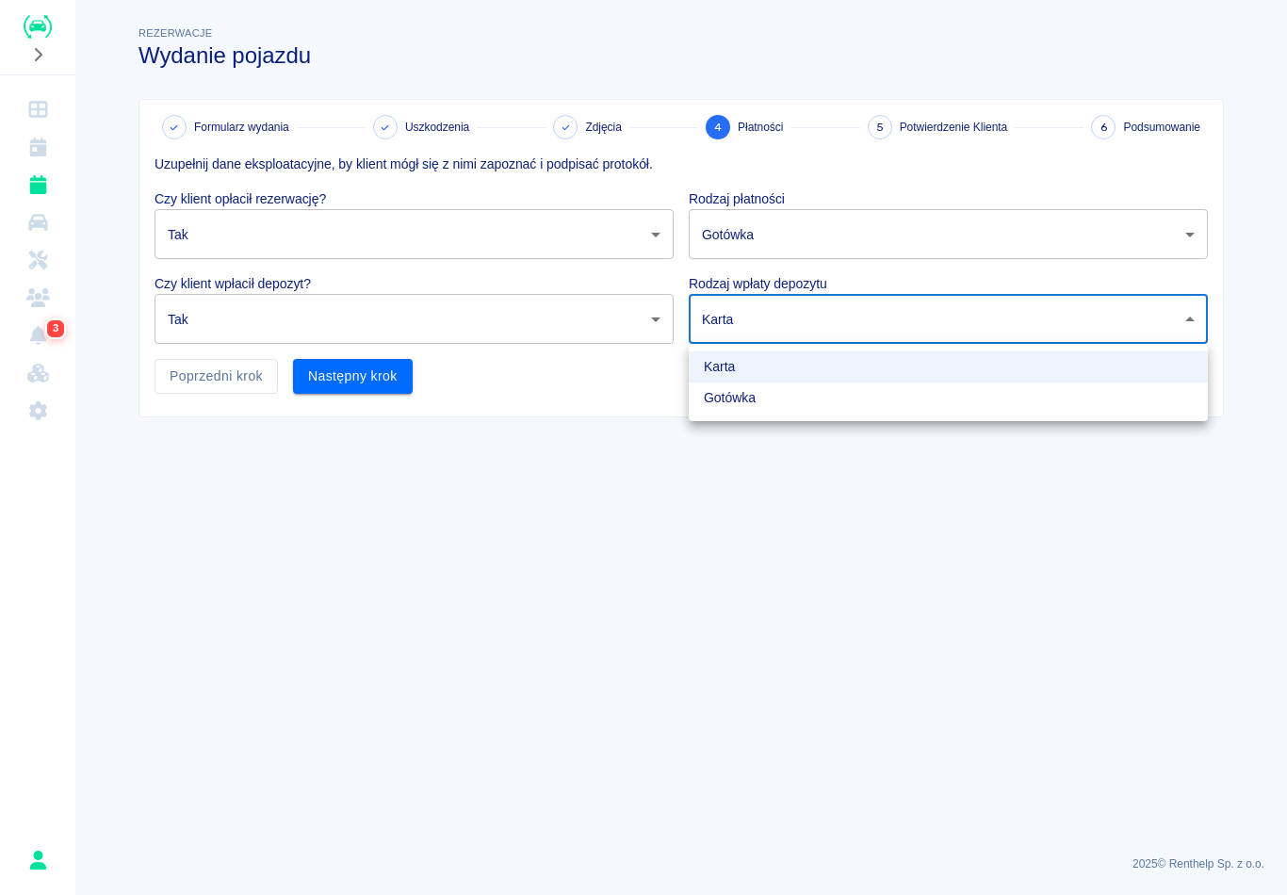
click at [784, 399] on li "Gotówka" at bounding box center [948, 398] width 519 height 31
type input "cash"
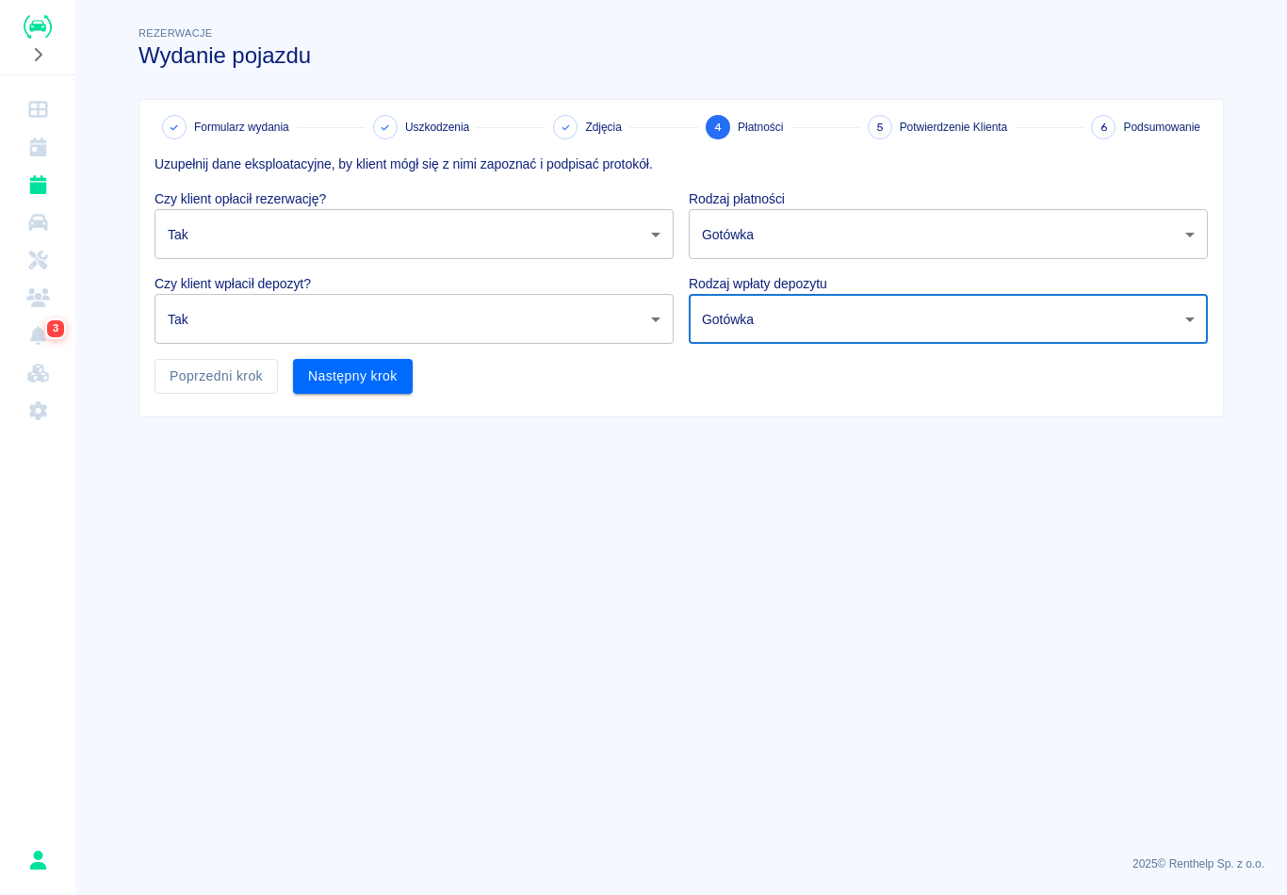
click at [348, 369] on button "Następny krok" at bounding box center [353, 376] width 120 height 35
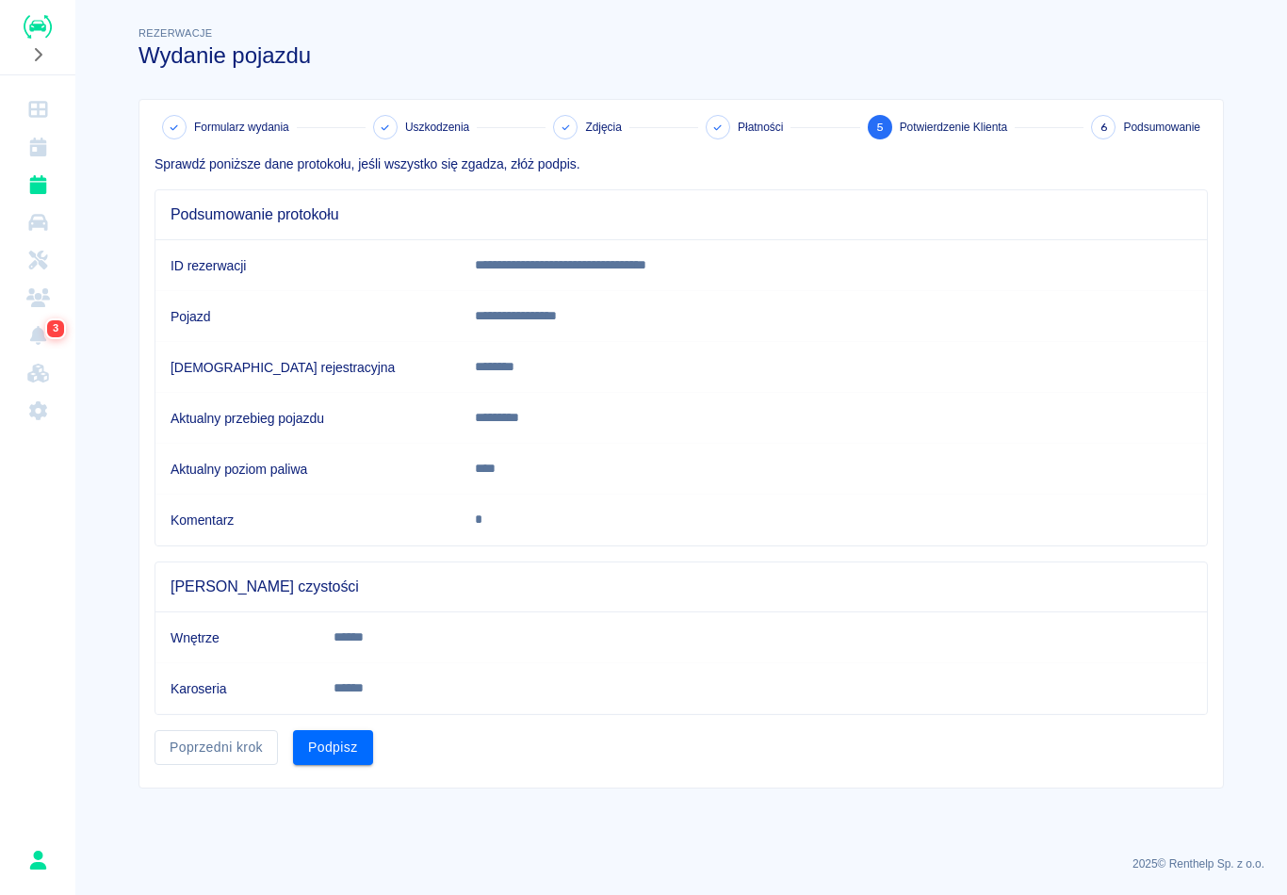
click at [341, 753] on button "Podpisz" at bounding box center [333, 747] width 80 height 35
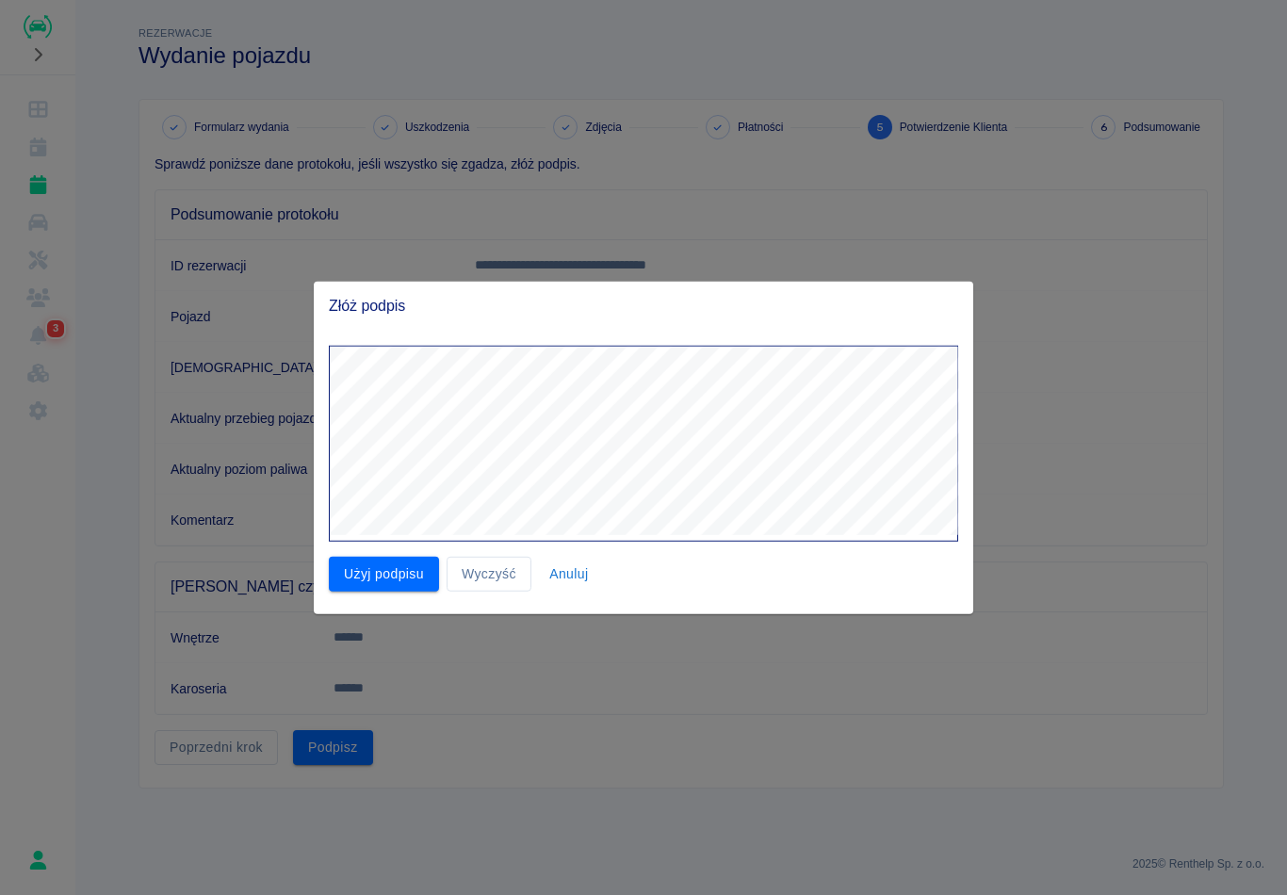
click at [410, 546] on div "Użyj podpisu Wyczyść Anuluj" at bounding box center [636, 567] width 645 height 50
click at [414, 566] on button "Użyj podpisu" at bounding box center [384, 574] width 110 height 35
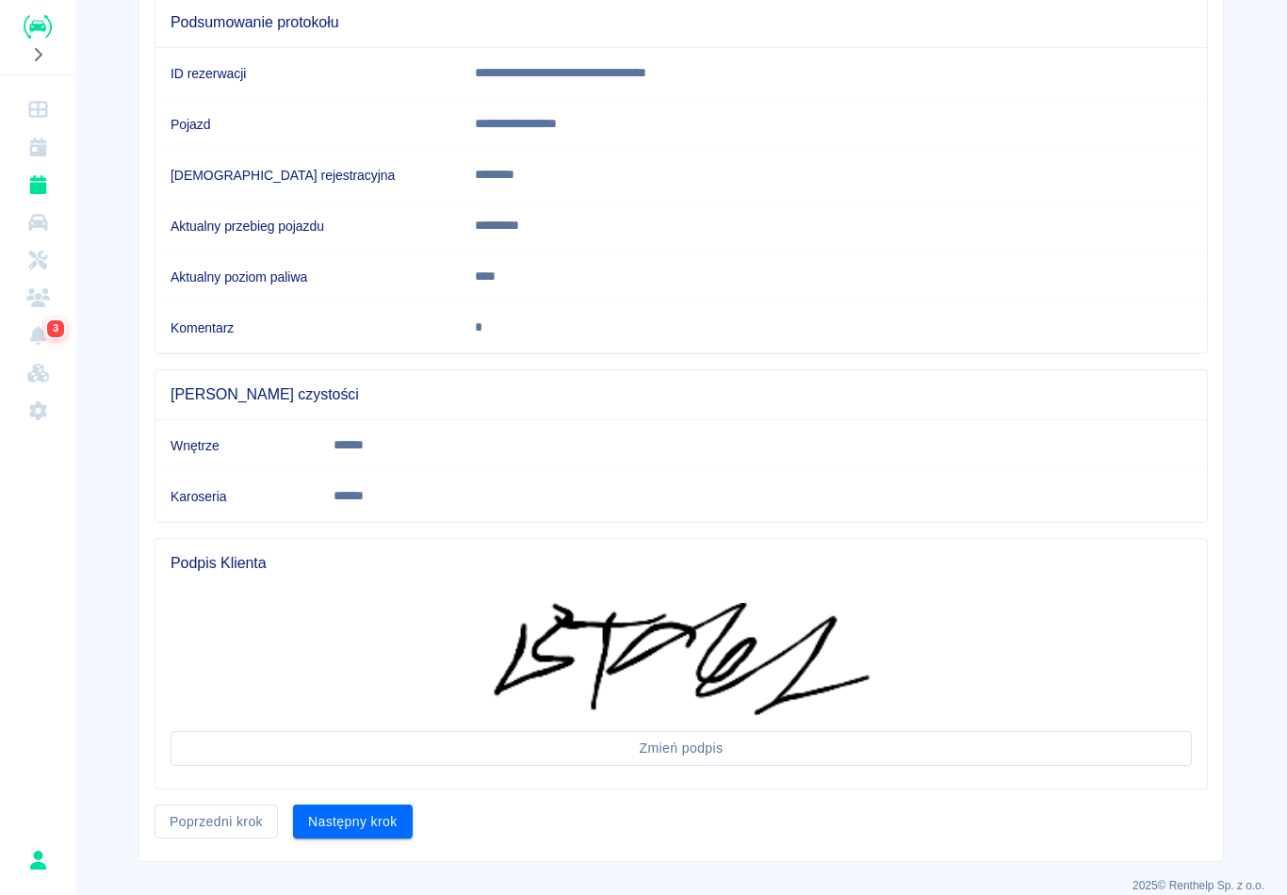
scroll to position [193, 0]
click at [365, 811] on button "Następny krok" at bounding box center [353, 821] width 120 height 35
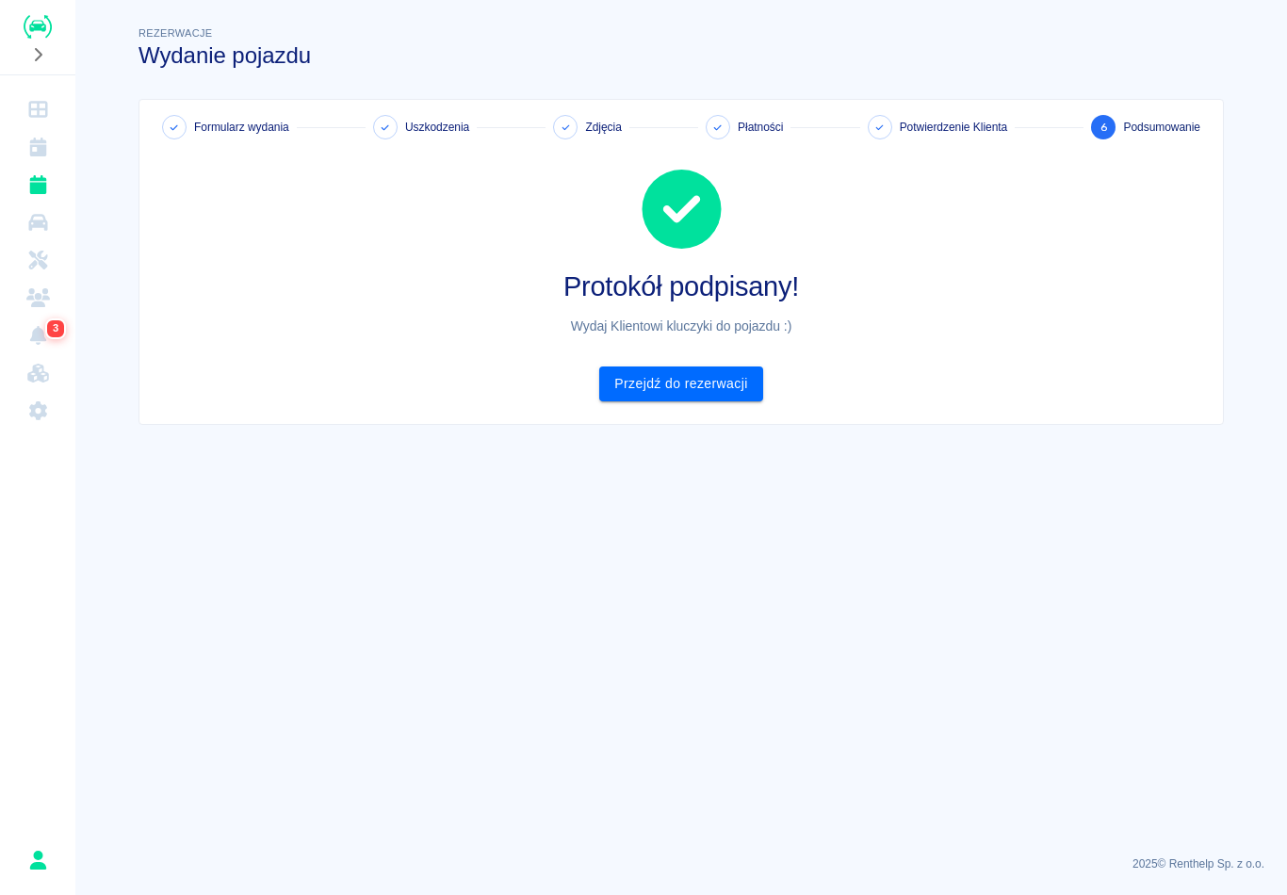
click at [707, 373] on link "Przejdź do rezerwacji" at bounding box center [680, 384] width 163 height 35
